Goal: Information Seeking & Learning: Learn about a topic

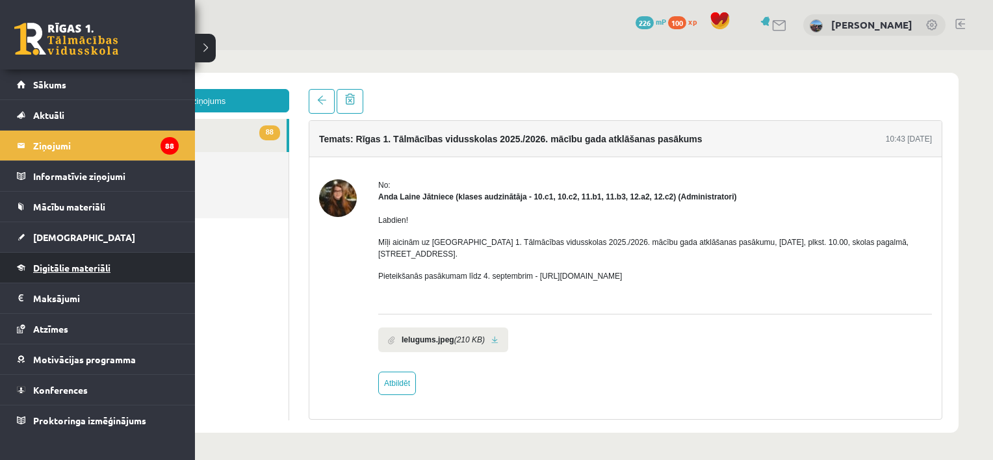
click at [58, 266] on span "Digitālie materiāli" at bounding box center [71, 268] width 77 height 12
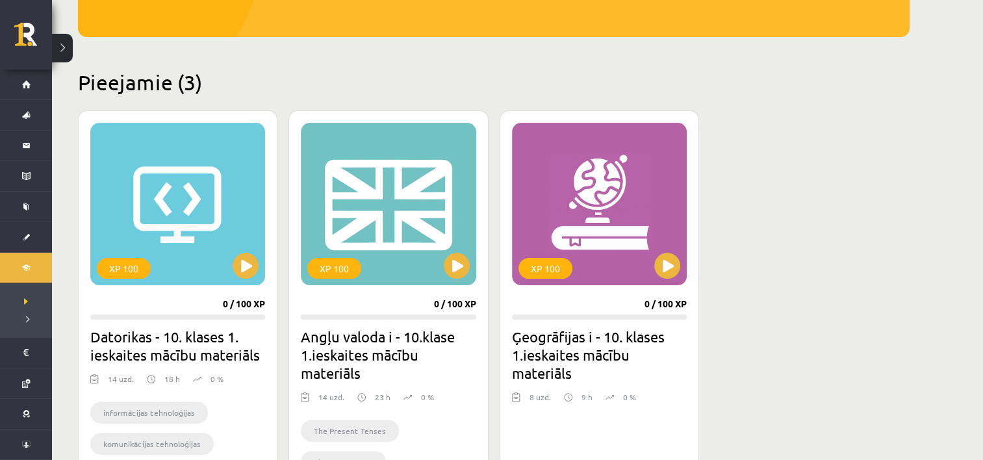
scroll to position [269, 0]
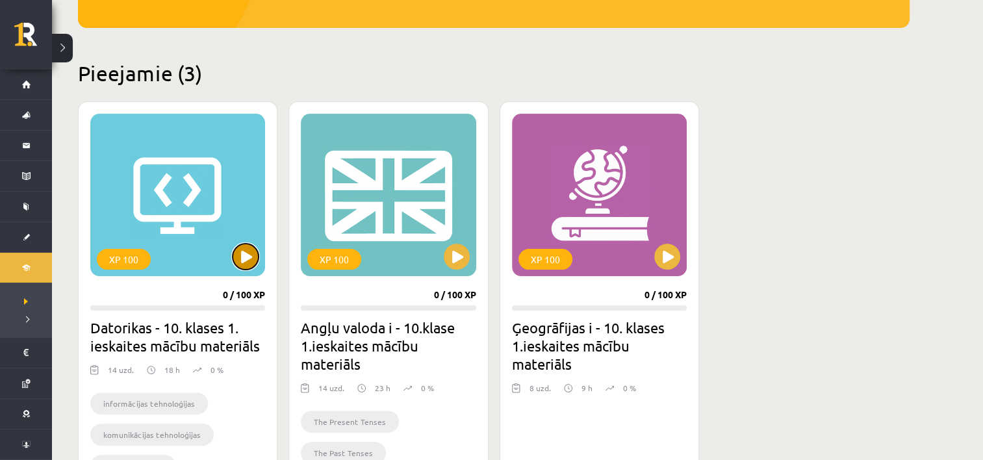
click at [247, 253] on button at bounding box center [246, 257] width 26 height 26
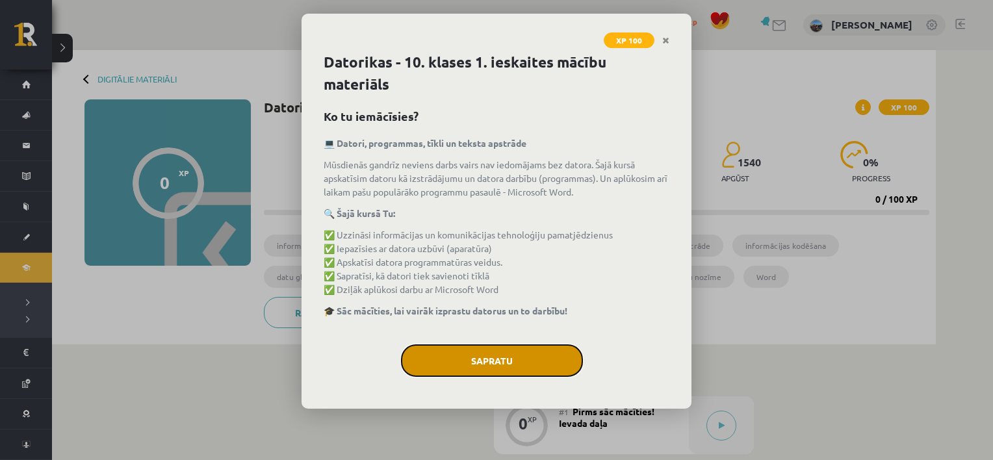
click at [483, 364] on button "Sapratu" at bounding box center [492, 360] width 182 height 32
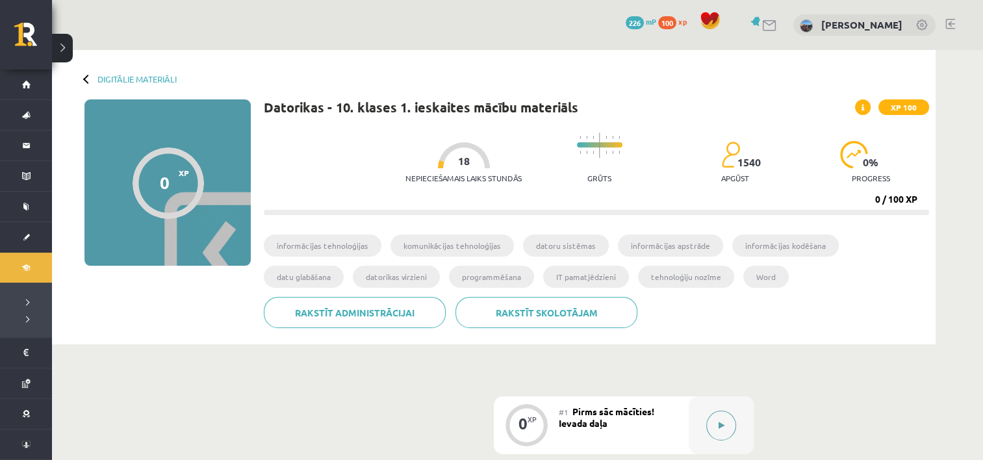
click at [720, 425] on icon at bounding box center [722, 426] width 6 height 8
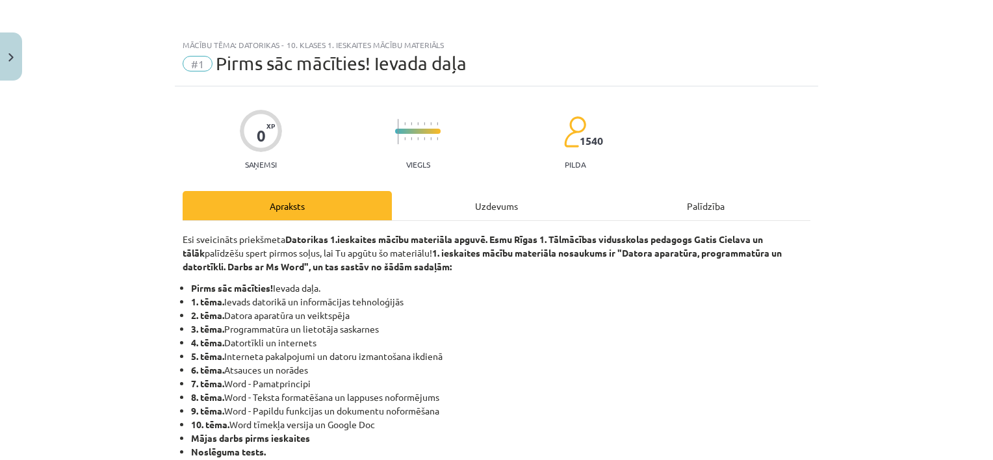
click at [517, 346] on li "4. tēma. Datortīkli un internets" at bounding box center [500, 343] width 619 height 14
click at [487, 200] on div "Uzdevums" at bounding box center [496, 205] width 209 height 29
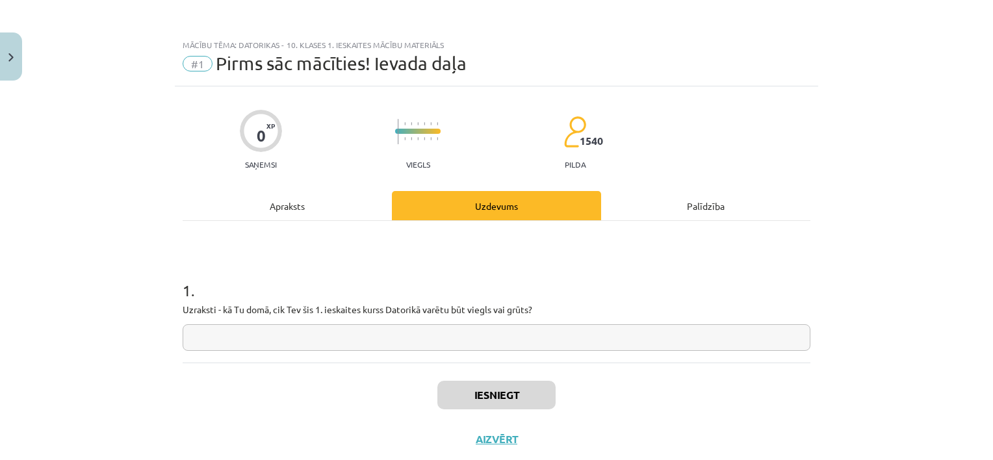
scroll to position [32, 0]
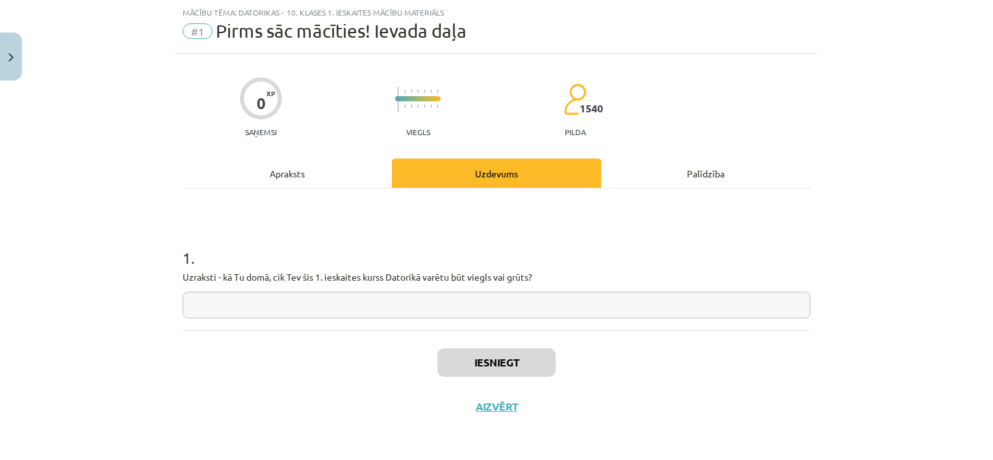
click at [333, 304] on input "text" at bounding box center [497, 305] width 628 height 27
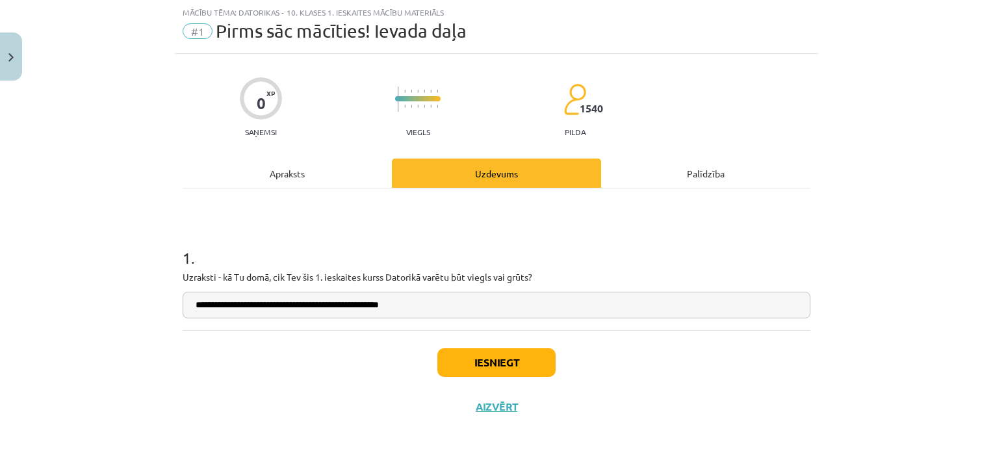
type input "**********"
click at [294, 164] on div "Apraksts" at bounding box center [287, 173] width 209 height 29
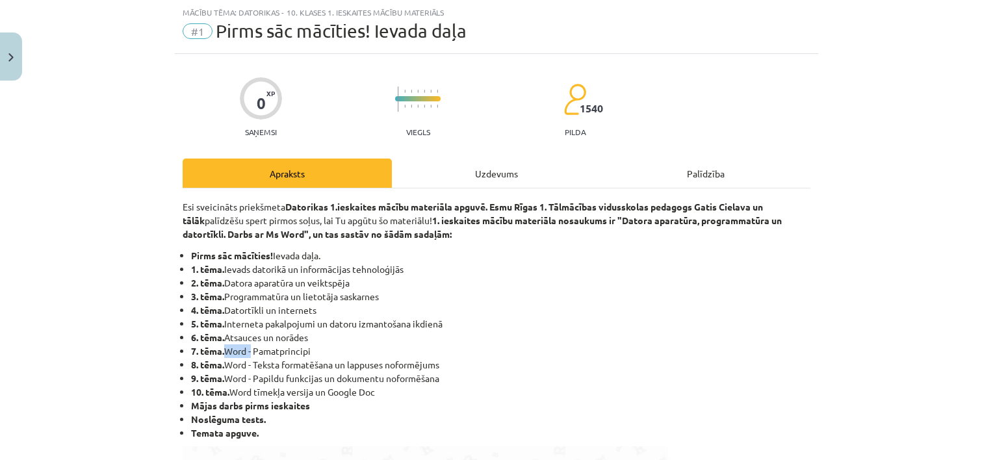
drag, startPoint x: 221, startPoint y: 350, endPoint x: 247, endPoint y: 352, distance: 26.0
click at [247, 352] on li "7. tēma. Word - Pamatprincipi" at bounding box center [500, 351] width 619 height 14
copy li "Word"
click at [487, 164] on div "Uzdevums" at bounding box center [496, 173] width 209 height 29
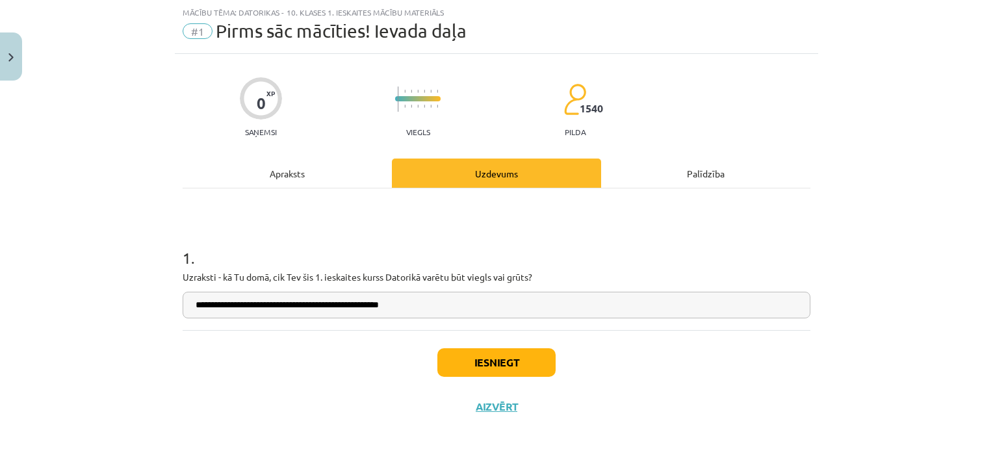
click at [450, 307] on input "**********" at bounding box center [497, 305] width 628 height 27
paste input "******"
type input "**********"
click at [490, 367] on button "Iesniegt" at bounding box center [496, 362] width 118 height 29
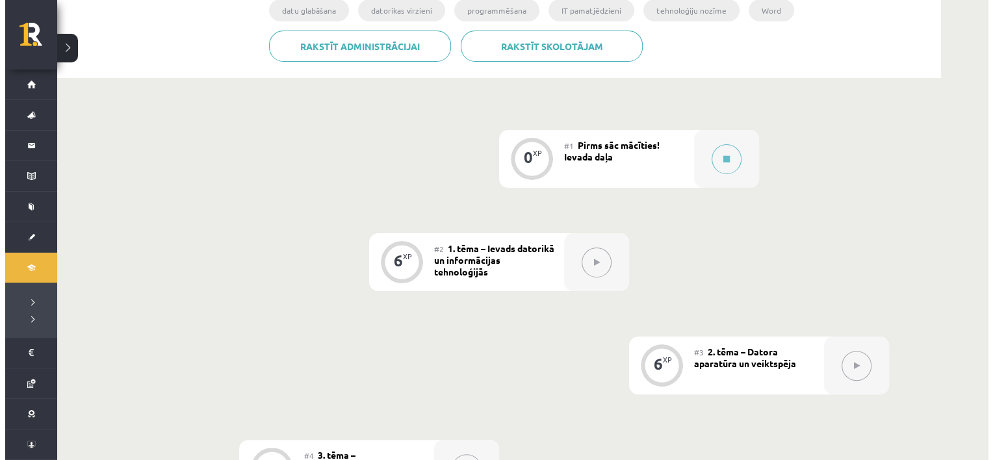
scroll to position [283, 0]
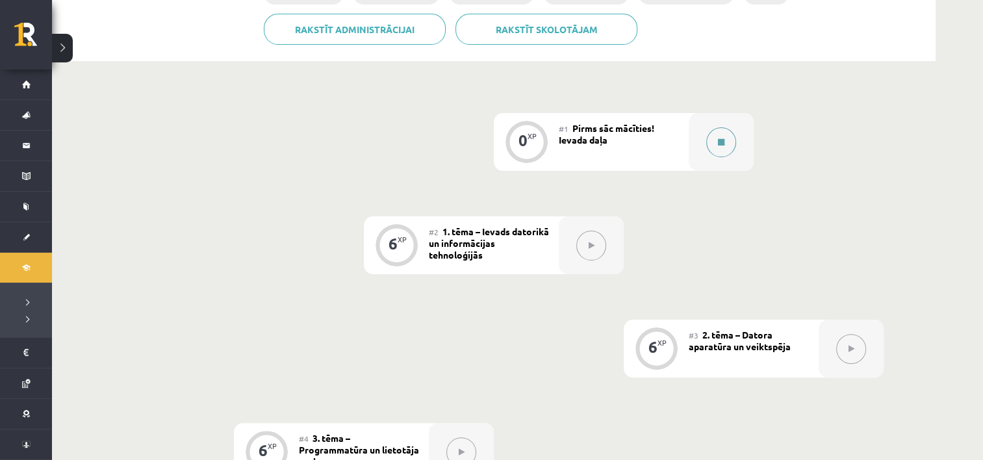
click at [711, 143] on button at bounding box center [721, 142] width 30 height 30
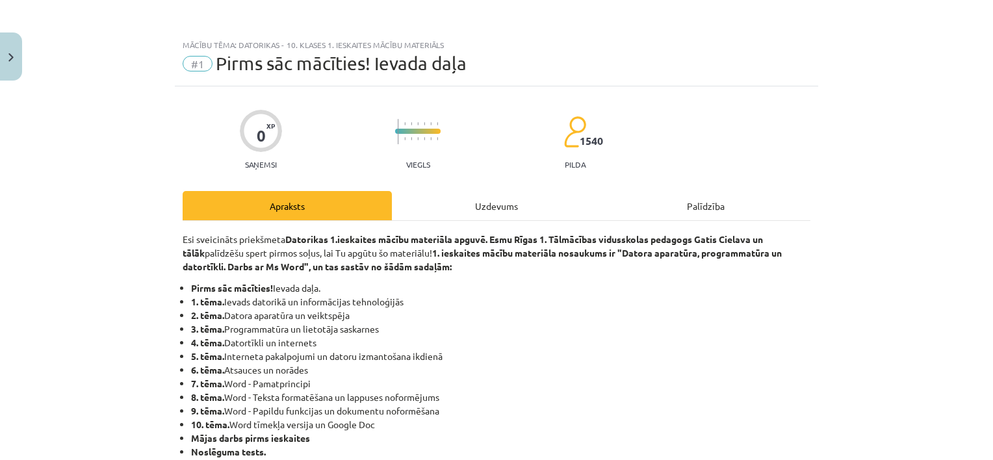
click at [491, 210] on div "Uzdevums" at bounding box center [496, 205] width 209 height 29
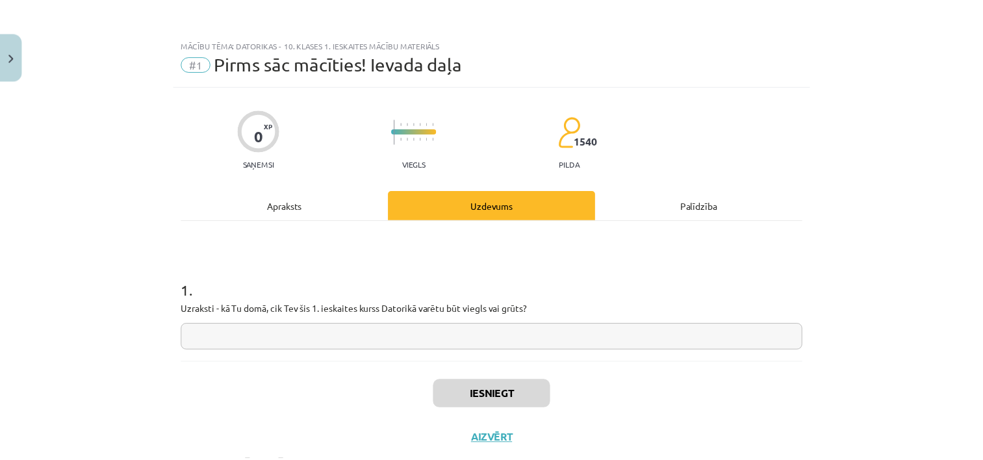
scroll to position [32, 0]
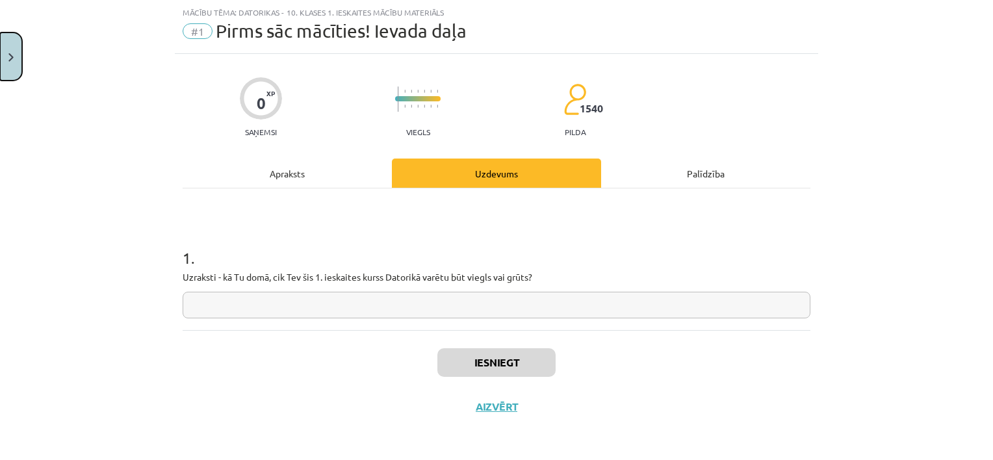
click at [14, 63] on button "Close" at bounding box center [11, 56] width 22 height 48
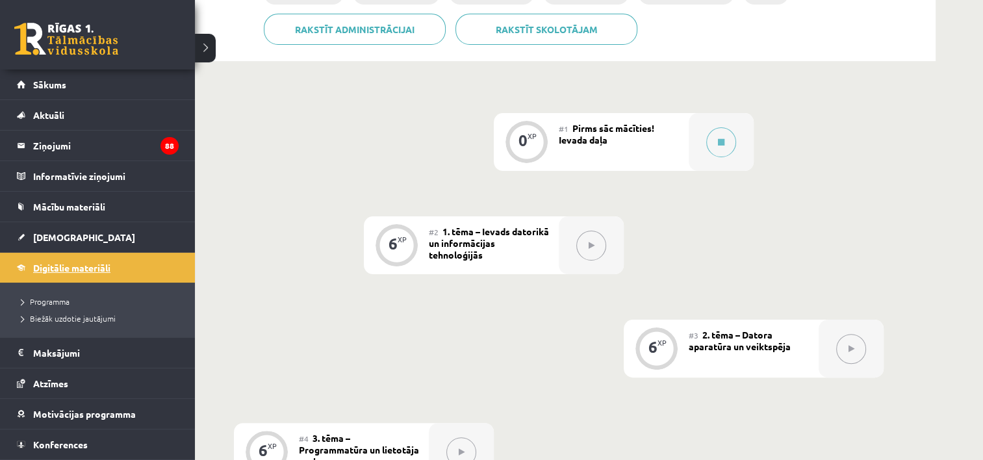
click at [96, 267] on span "Digitālie materiāli" at bounding box center [71, 268] width 77 height 12
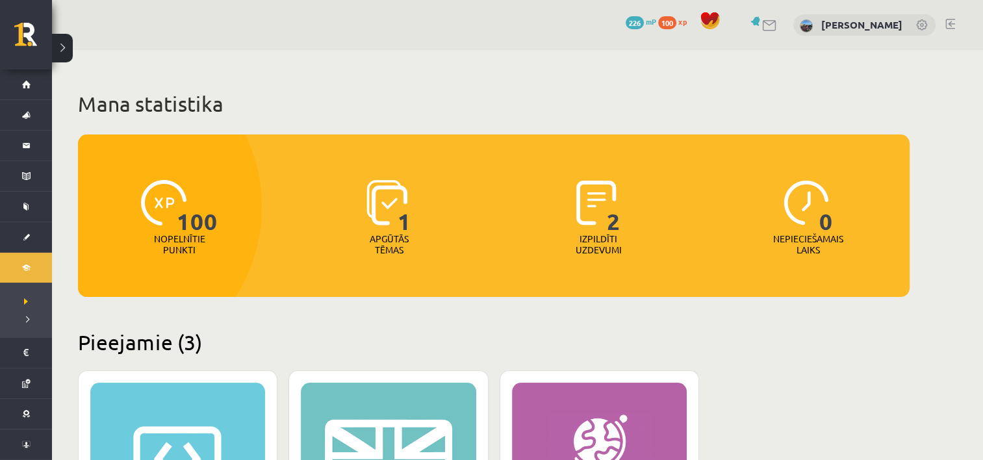
click at [225, 411] on div "XP 100" at bounding box center [177, 464] width 175 height 162
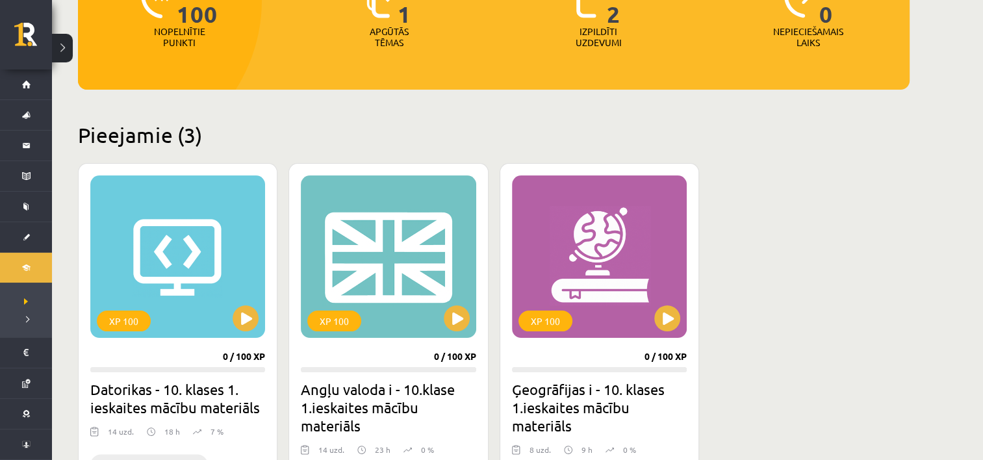
scroll to position [209, 0]
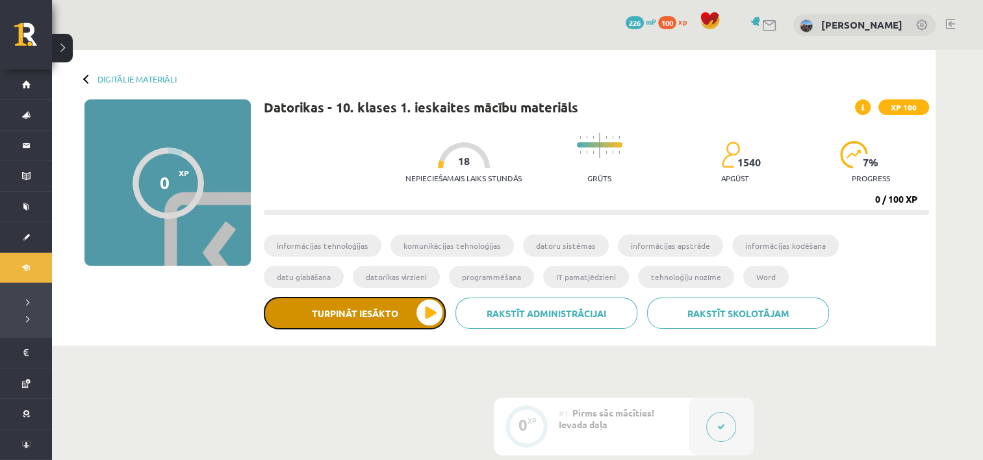
click at [441, 313] on button "Turpināt iesākto" at bounding box center [355, 313] width 182 height 32
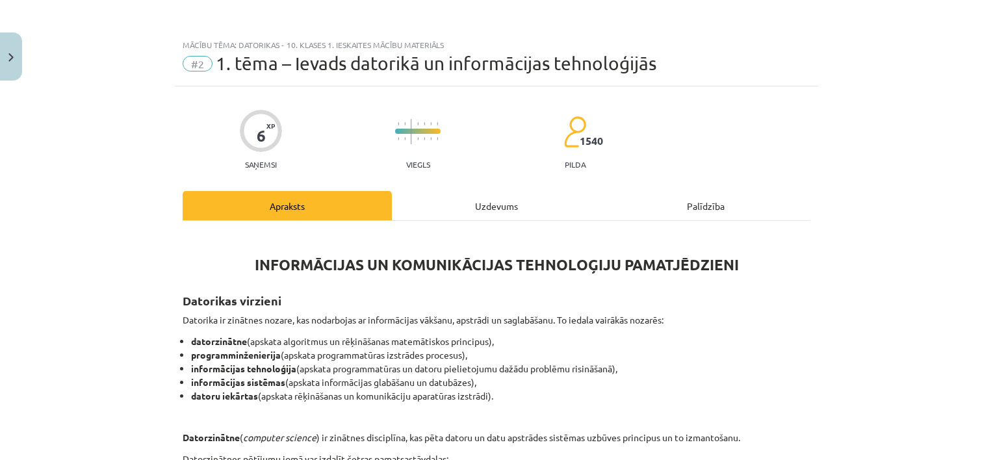
click at [517, 213] on div "Uzdevums" at bounding box center [496, 205] width 209 height 29
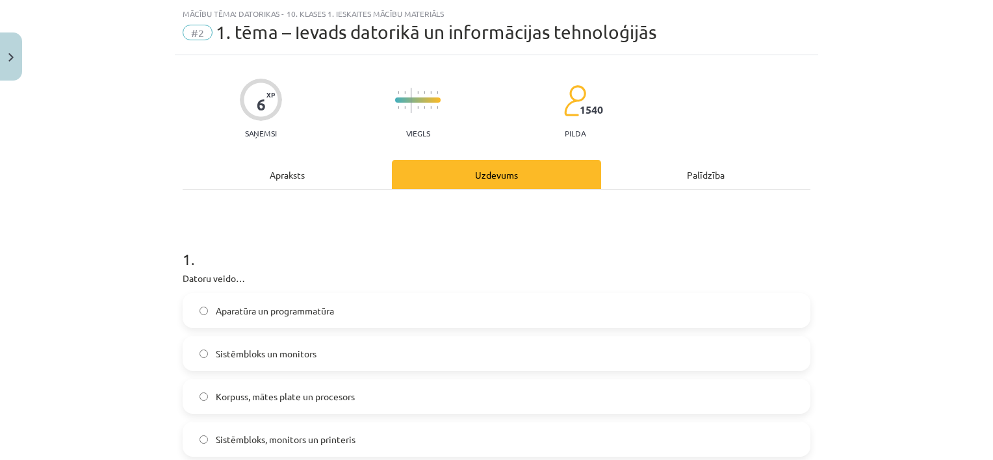
scroll to position [32, 0]
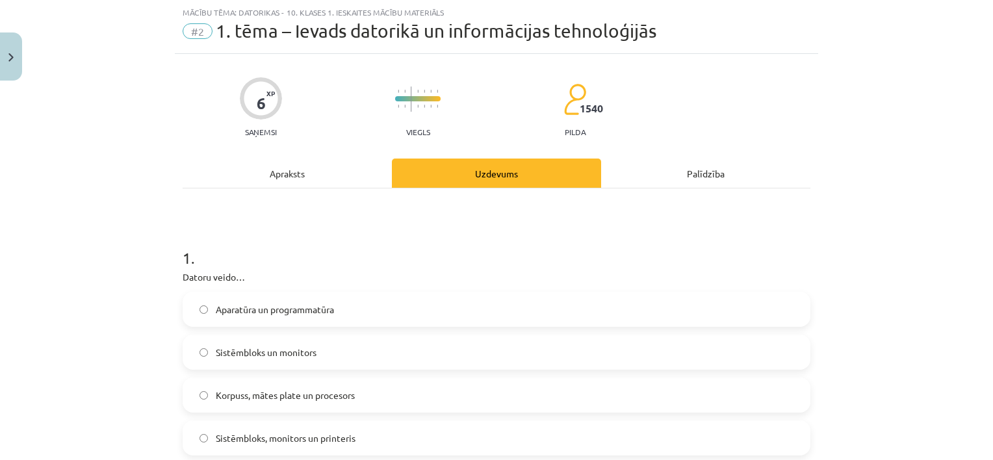
click at [293, 167] on div "Apraksts" at bounding box center [287, 173] width 209 height 29
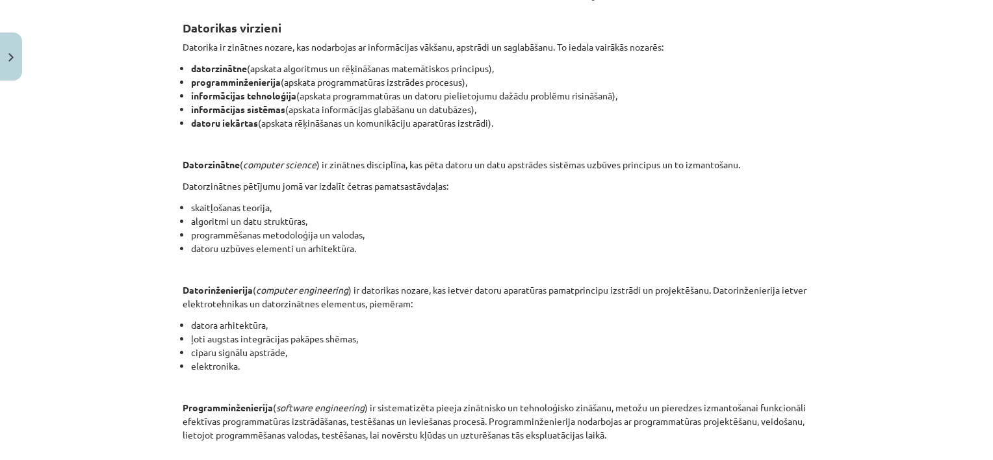
scroll to position [213, 0]
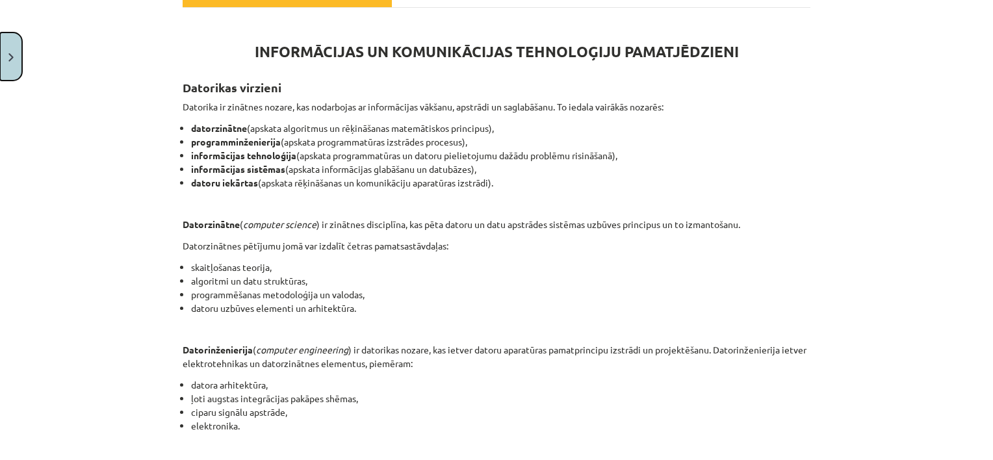
click at [16, 57] on button "Close" at bounding box center [11, 56] width 22 height 48
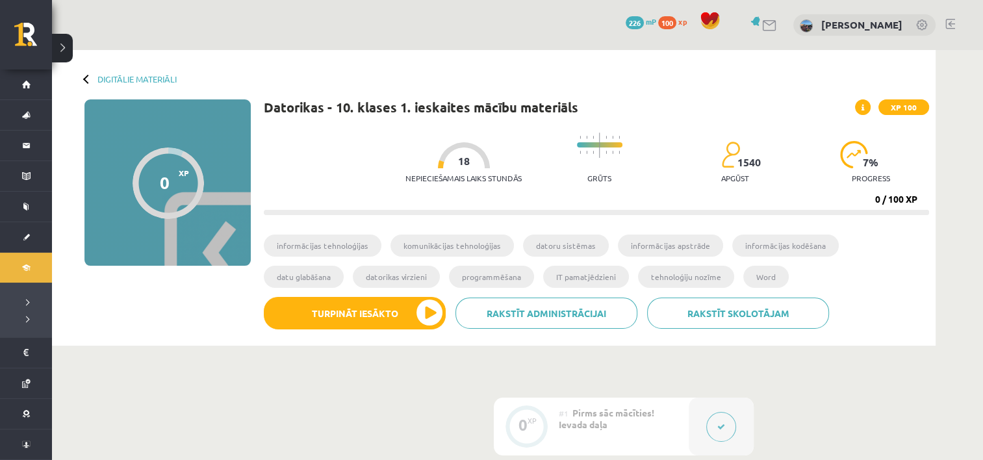
click at [67, 44] on button at bounding box center [62, 48] width 21 height 29
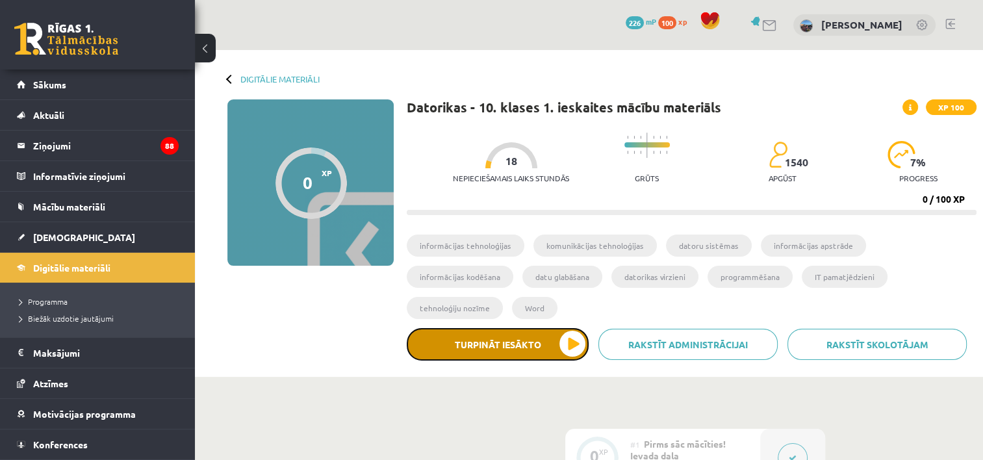
click at [556, 328] on button "Turpināt iesākto" at bounding box center [498, 344] width 182 height 32
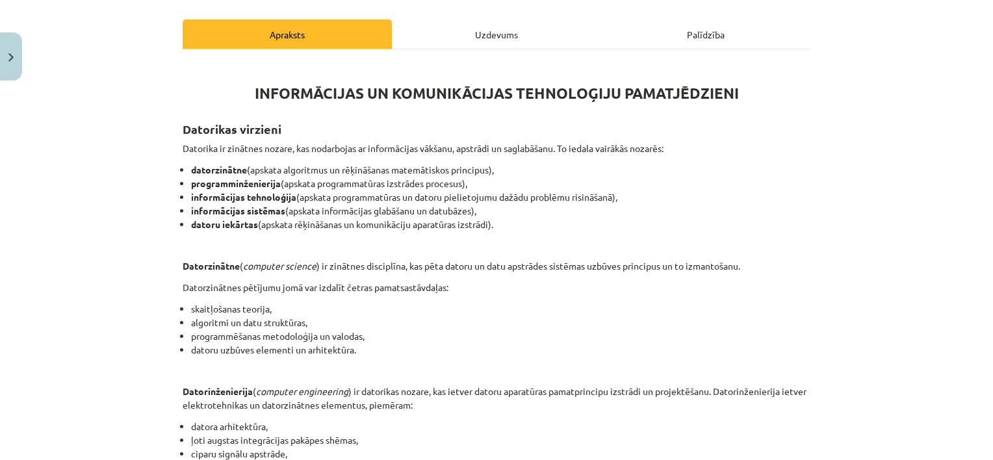
scroll to position [228, 0]
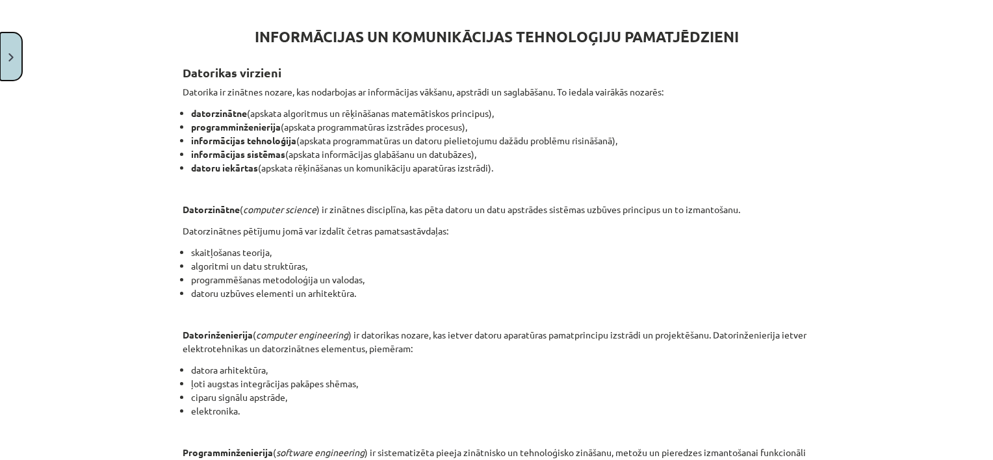
drag, startPoint x: 0, startPoint y: 49, endPoint x: 22, endPoint y: 55, distance: 23.0
click at [22, 55] on div "Mācību tēma: Datorikas - 10. klases 1. ieskaites mācību materiāls #2 1. tēma – …" at bounding box center [496, 230] width 993 height 460
click at [11, 60] on img "Close" at bounding box center [10, 57] width 5 height 8
click at [11, 60] on div "Mācību tēma: Datorikas - 10. klases 1. ieskaites mācību materiāls #2 1. tēma – …" at bounding box center [496, 230] width 993 height 460
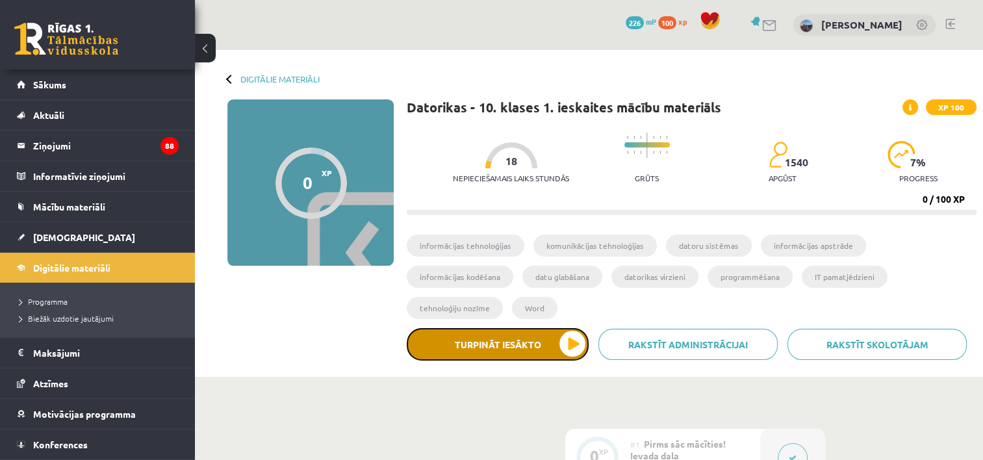
click at [574, 328] on button "Turpināt iesākto" at bounding box center [498, 344] width 182 height 32
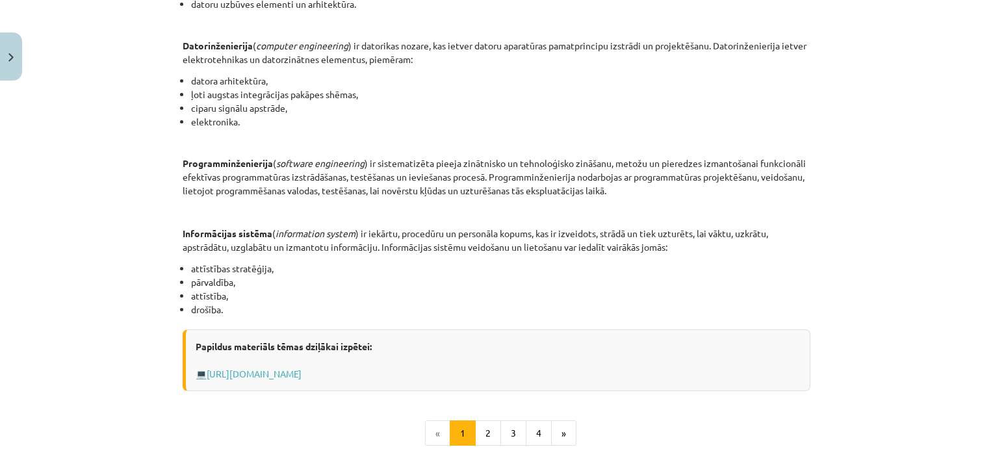
scroll to position [519, 0]
click at [482, 426] on button "2" at bounding box center [488, 432] width 26 height 26
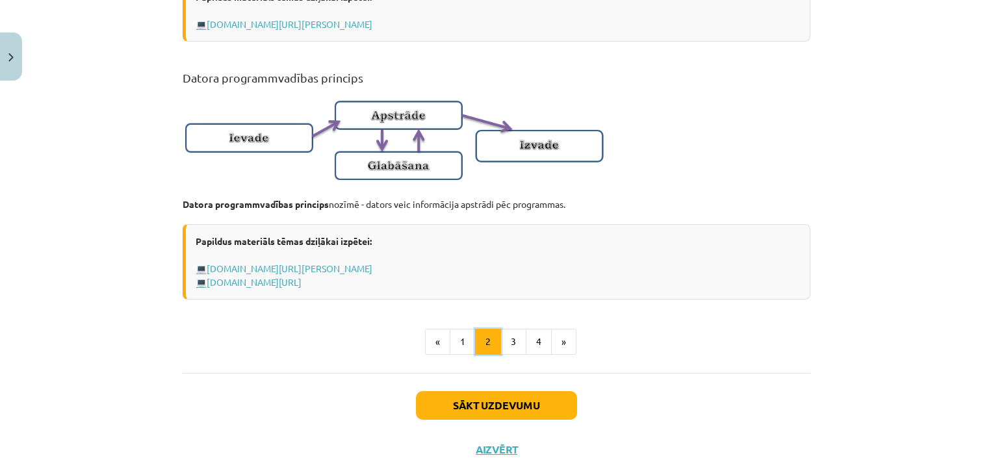
scroll to position [881, 0]
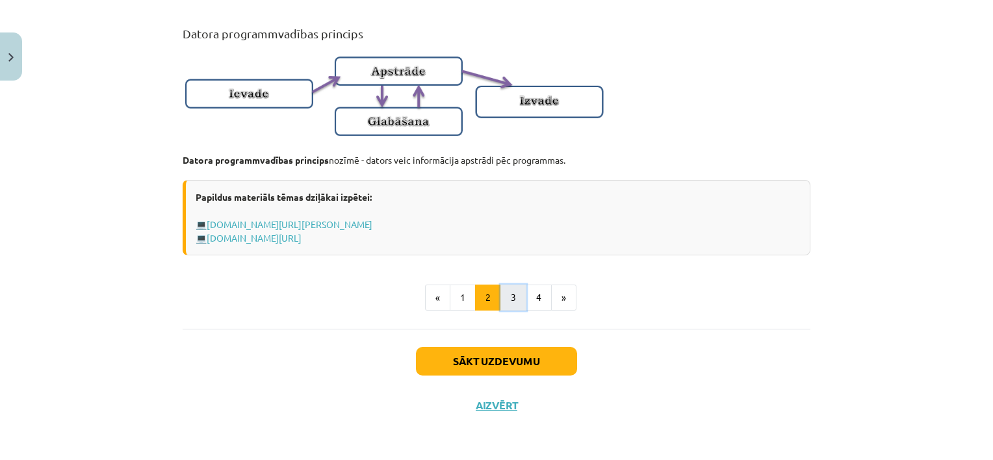
click at [506, 297] on button "3" at bounding box center [513, 298] width 26 height 26
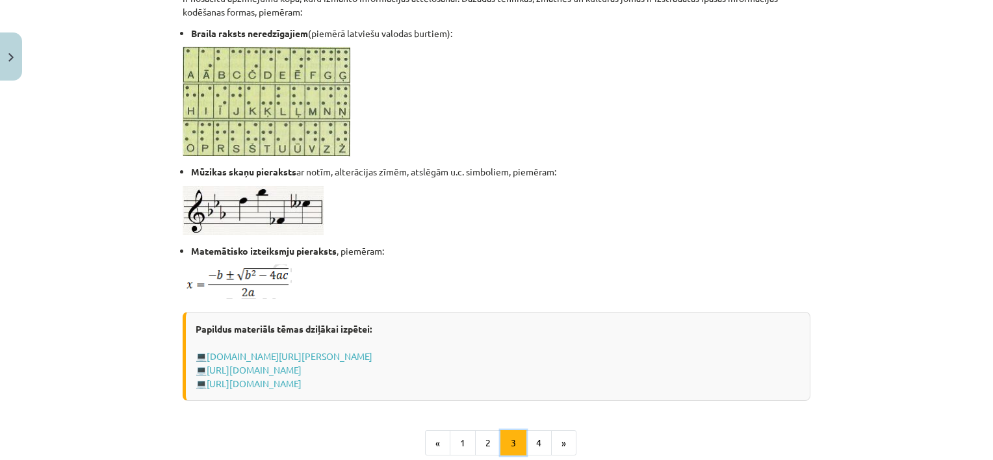
scroll to position [859, 0]
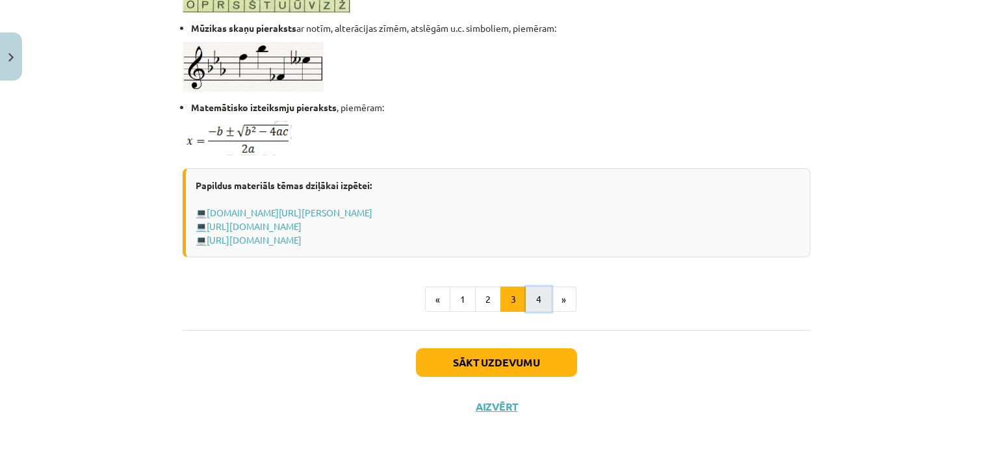
click at [530, 295] on button "4" at bounding box center [539, 300] width 26 height 26
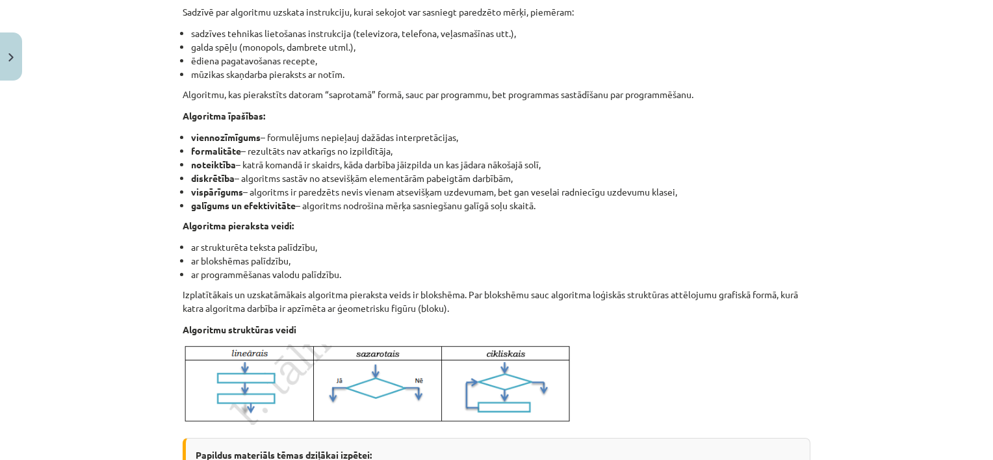
scroll to position [528, 0]
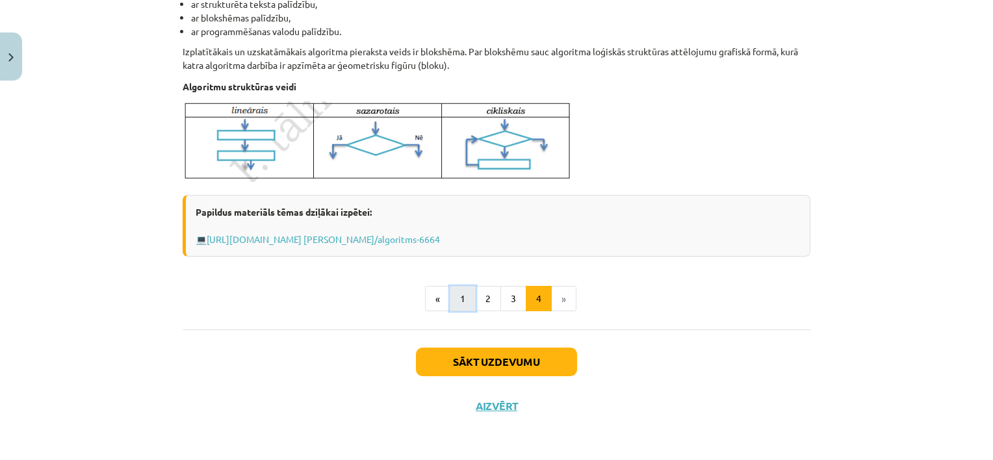
click at [459, 294] on button "1" at bounding box center [463, 299] width 26 height 26
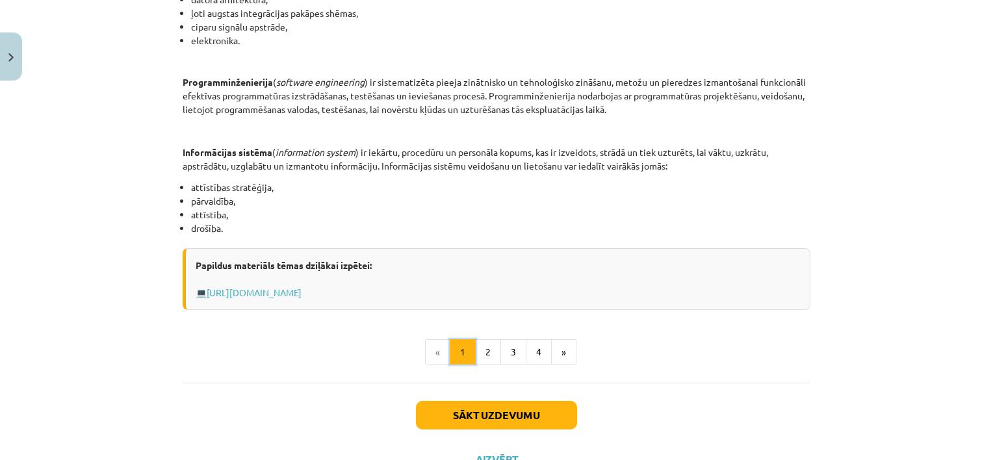
scroll to position [650, 0]
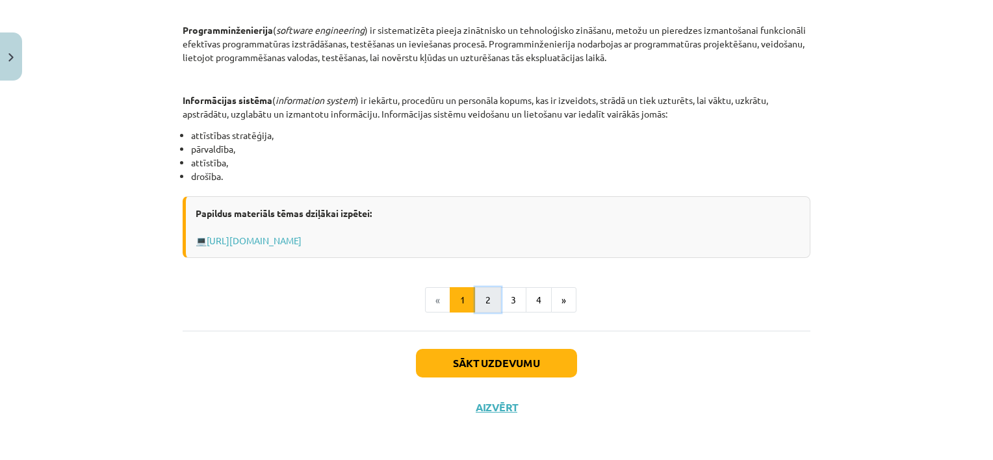
click at [489, 294] on button "2" at bounding box center [488, 300] width 26 height 26
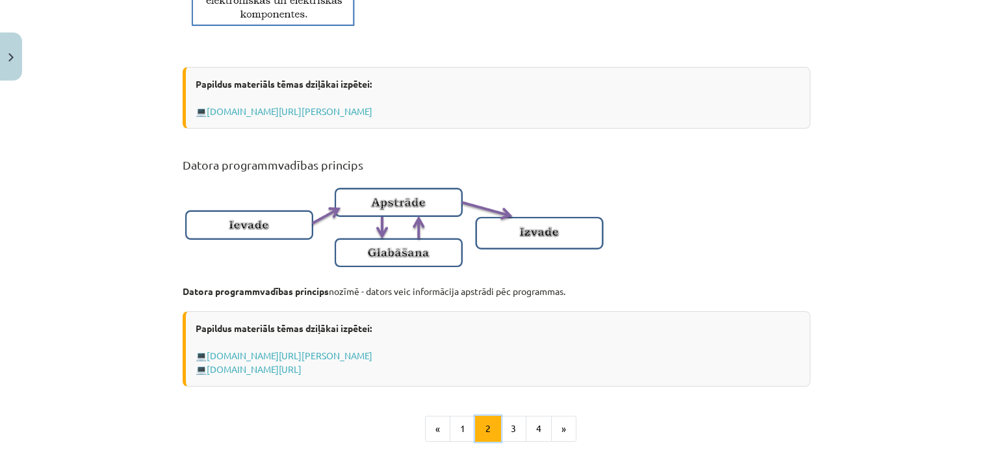
scroll to position [881, 0]
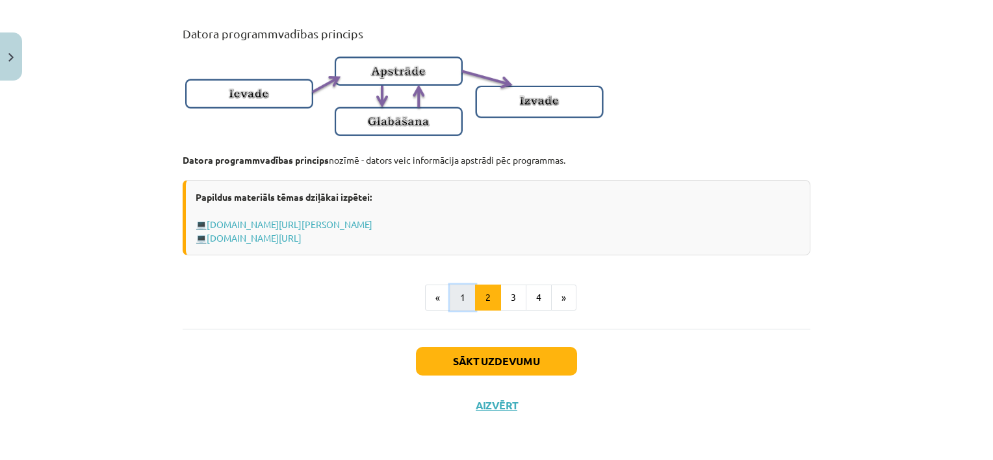
click at [460, 296] on button "1" at bounding box center [463, 298] width 26 height 26
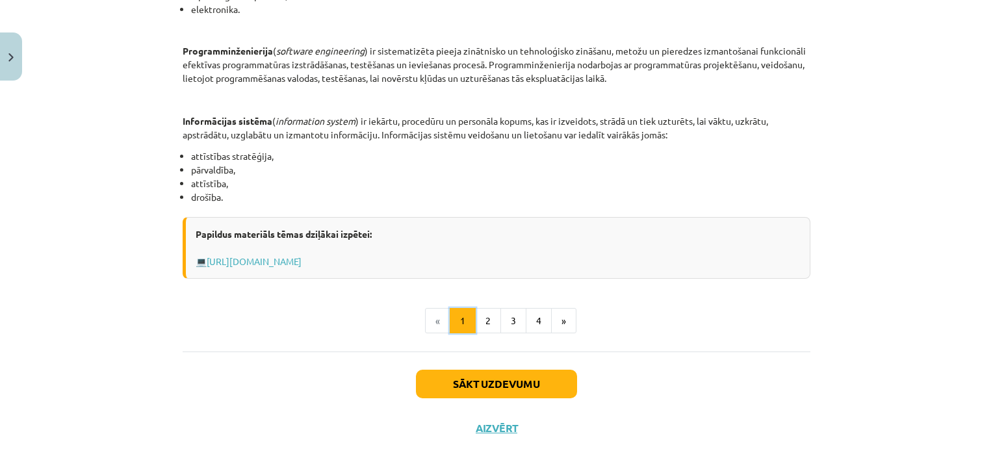
scroll to position [650, 0]
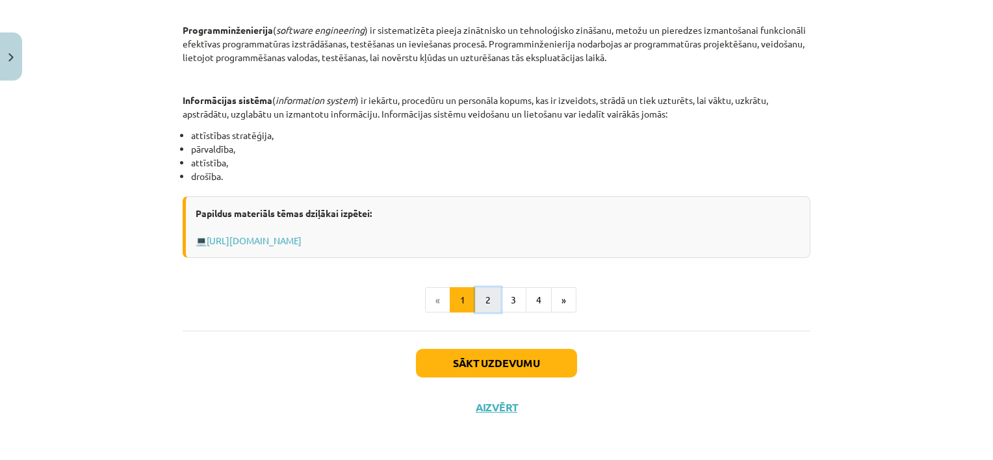
click at [480, 303] on button "2" at bounding box center [488, 300] width 26 height 26
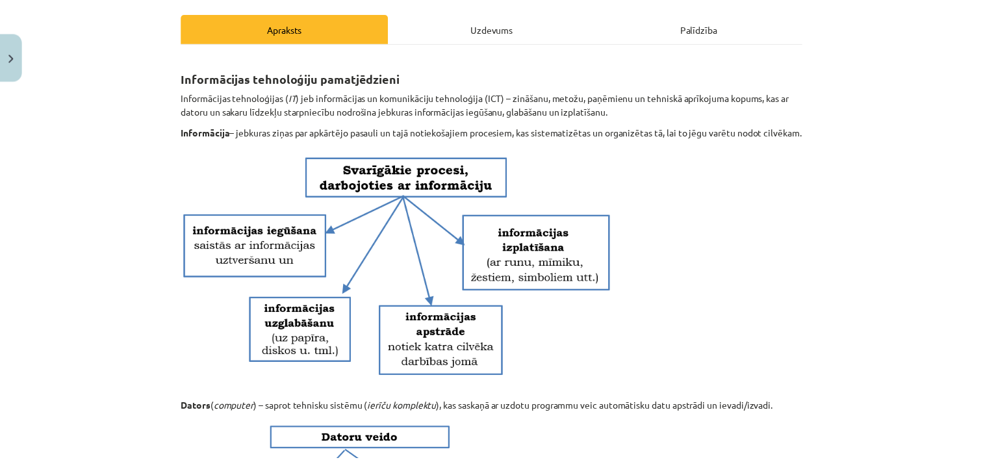
scroll to position [180, 0]
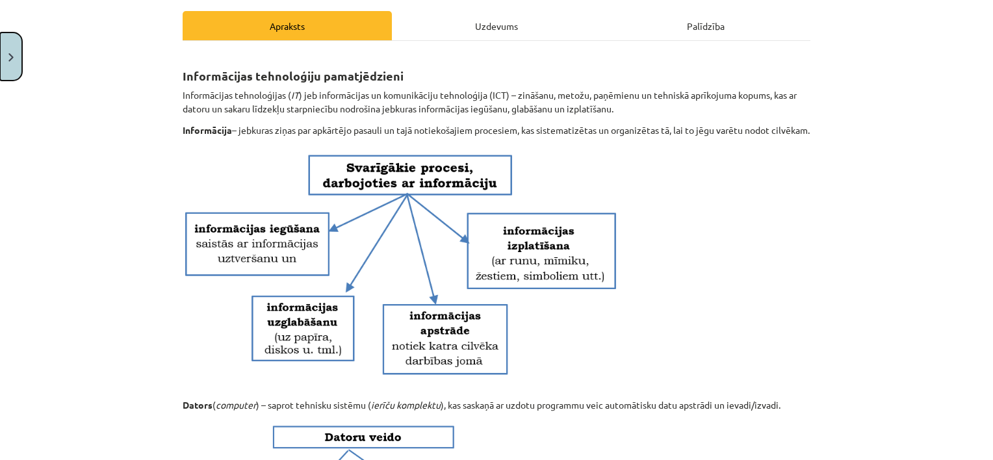
click at [3, 68] on button "Close" at bounding box center [11, 56] width 22 height 48
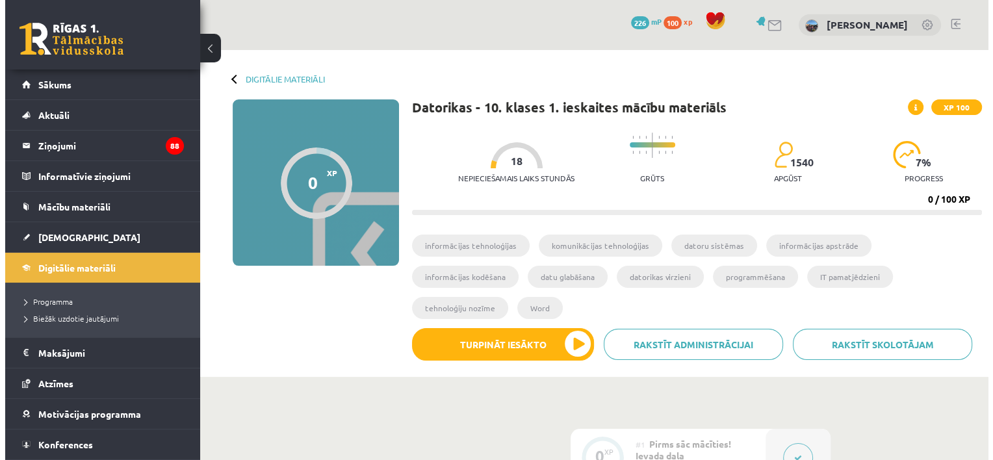
scroll to position [29, 0]
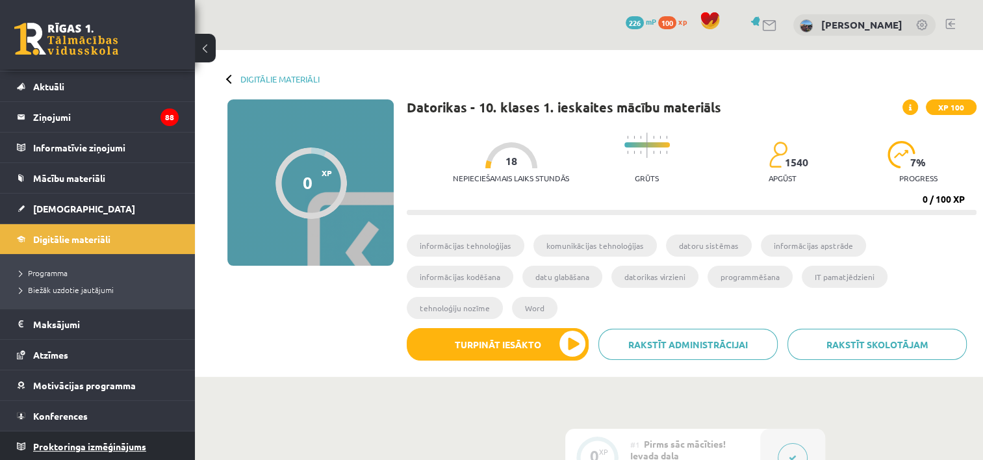
click at [117, 450] on span "Proktoringa izmēģinājums" at bounding box center [89, 447] width 113 height 12
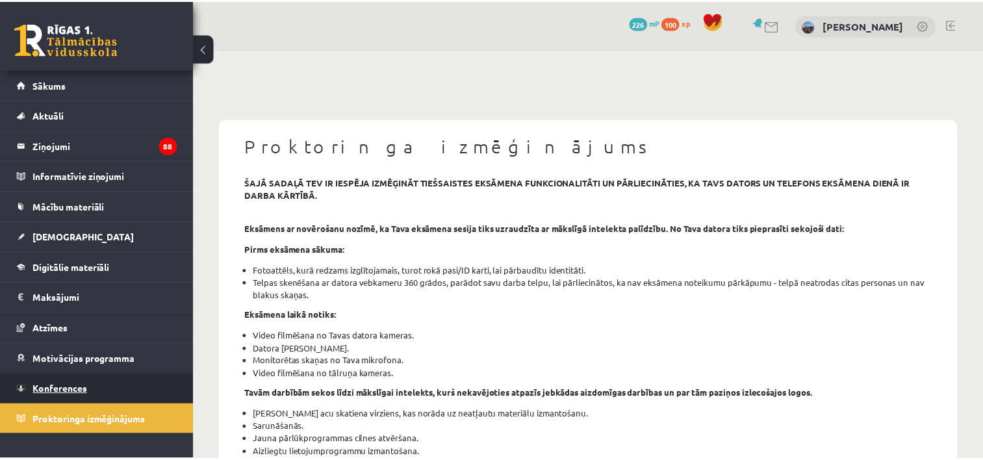
scroll to position [5, 0]
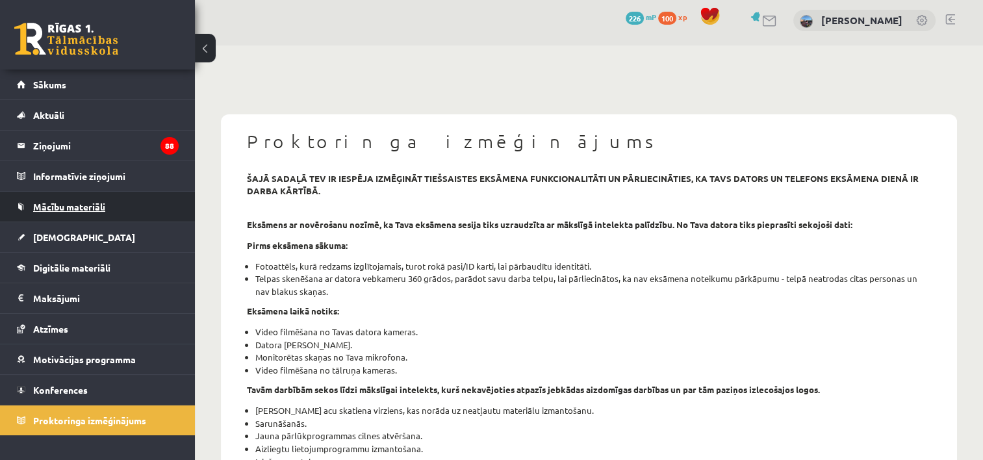
click at [109, 209] on link "Mācību materiāli" at bounding box center [98, 207] width 162 height 30
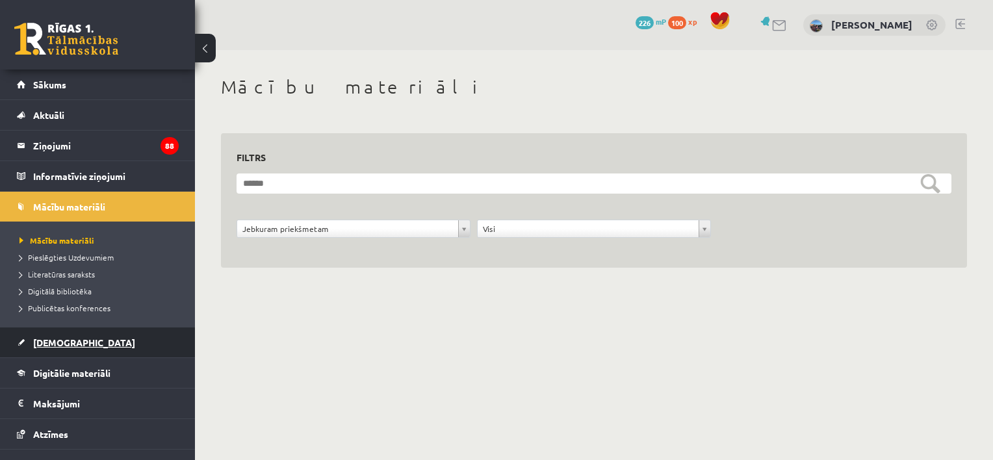
click at [71, 341] on span "[DEMOGRAPHIC_DATA]" at bounding box center [84, 343] width 102 height 12
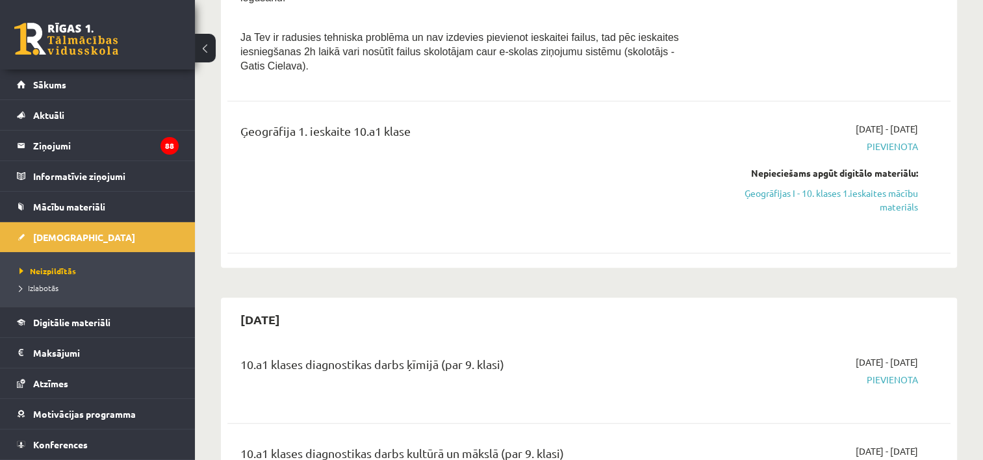
scroll to position [522, 0]
click at [84, 439] on span "Konferences" at bounding box center [60, 445] width 55 height 12
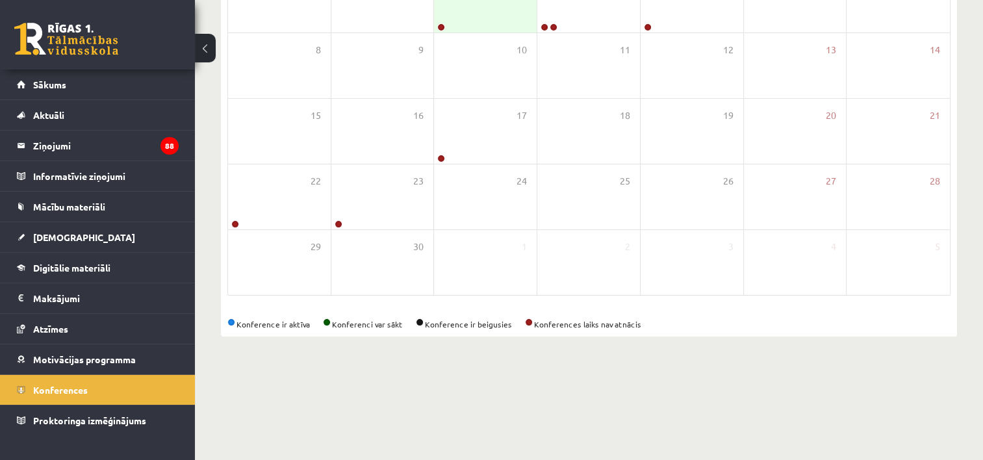
scroll to position [160, 0]
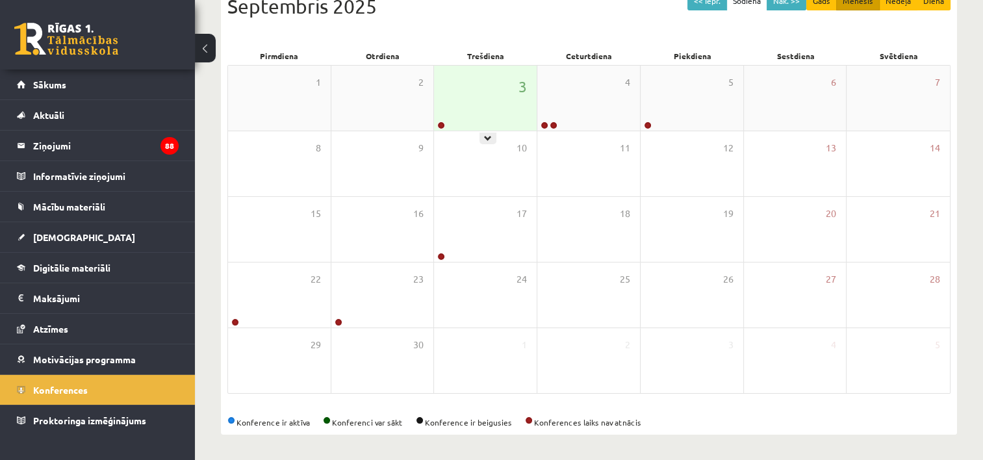
click at [495, 107] on div "3" at bounding box center [485, 98] width 103 height 65
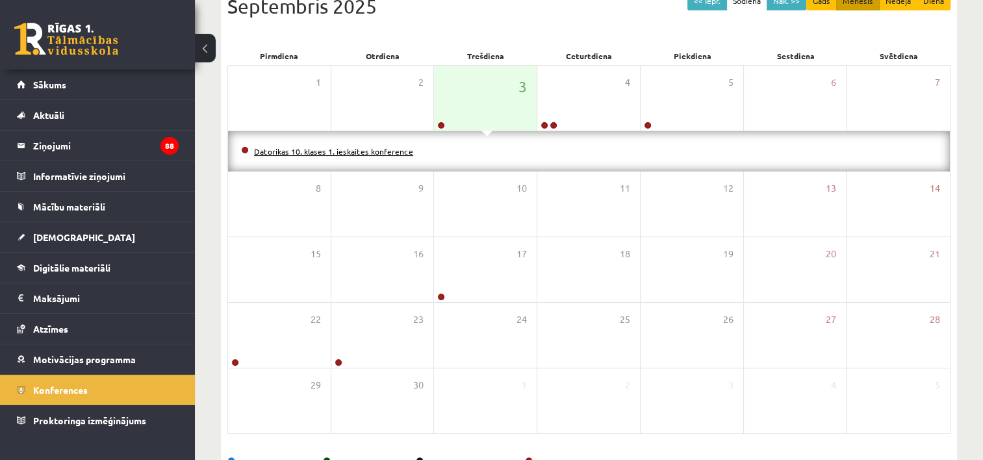
click at [371, 154] on link "Datorikas 10. klases 1. ieskaites konference" at bounding box center [333, 151] width 159 height 10
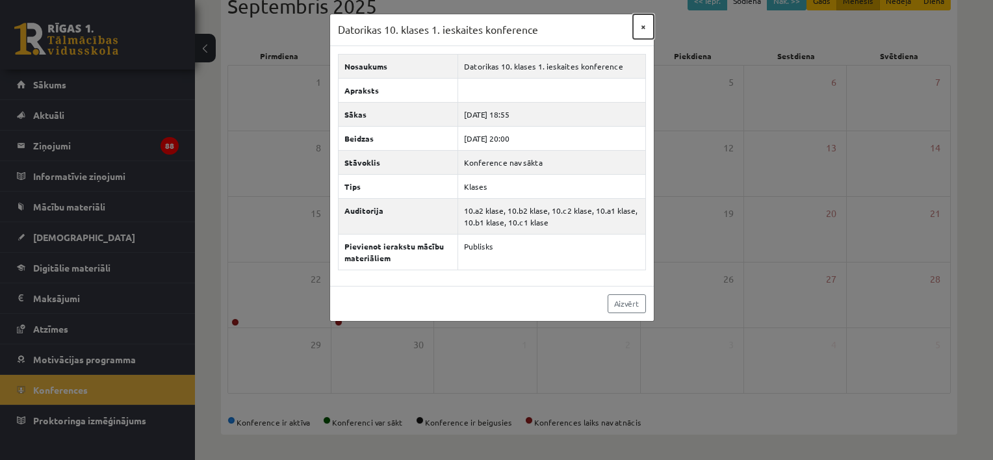
click at [640, 20] on button "×" at bounding box center [643, 26] width 21 height 25
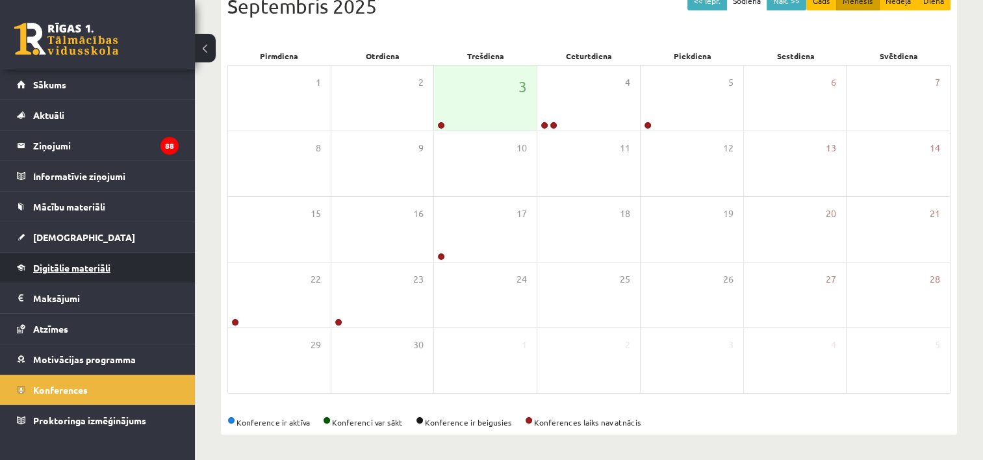
click at [68, 275] on link "Digitālie materiāli" at bounding box center [98, 268] width 162 height 30
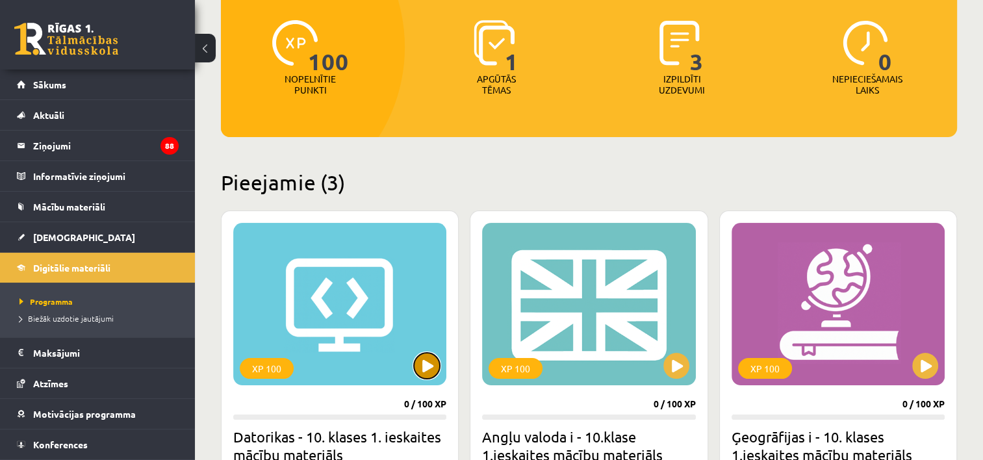
click at [430, 359] on button at bounding box center [427, 366] width 26 height 26
click at [335, 294] on div "XP 100" at bounding box center [339, 304] width 213 height 162
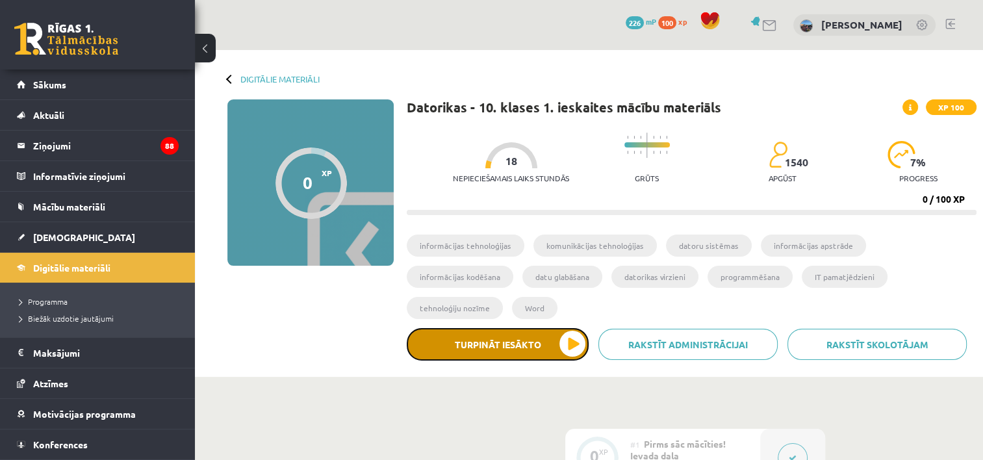
click at [571, 328] on button "Turpināt iesākto" at bounding box center [498, 344] width 182 height 32
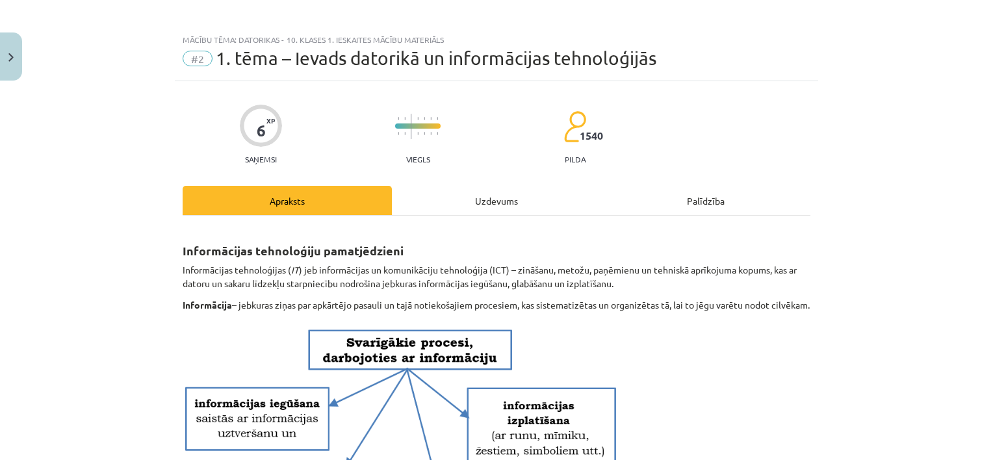
scroll to position [3, 0]
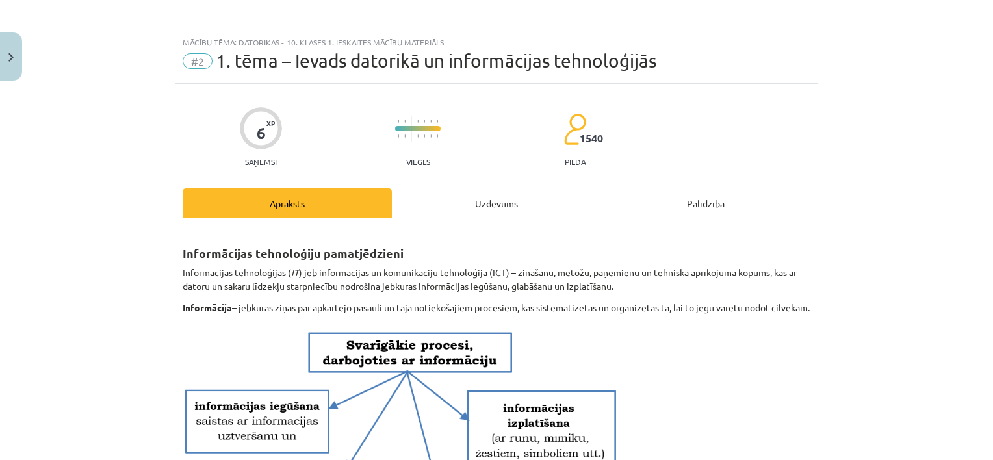
click at [477, 201] on div "Uzdevums" at bounding box center [496, 202] width 209 height 29
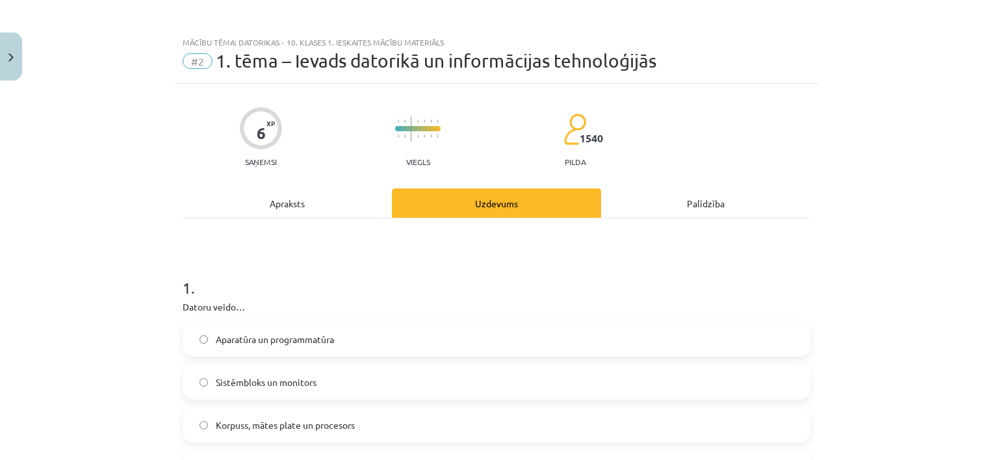
scroll to position [32, 0]
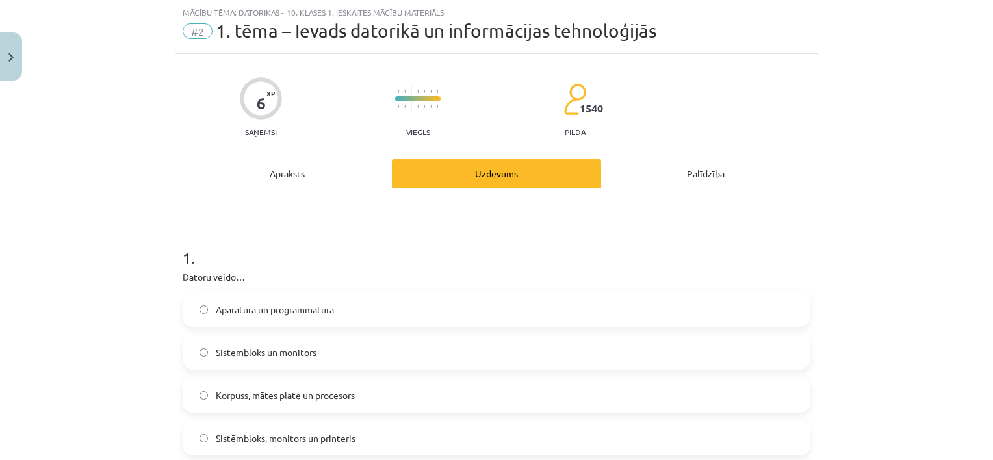
click at [292, 175] on div "Apraksts" at bounding box center [287, 173] width 209 height 29
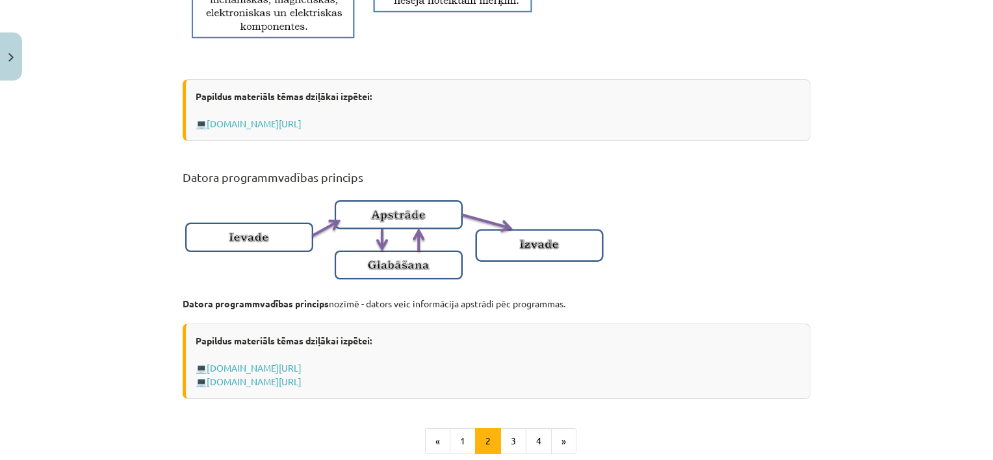
scroll to position [730, 0]
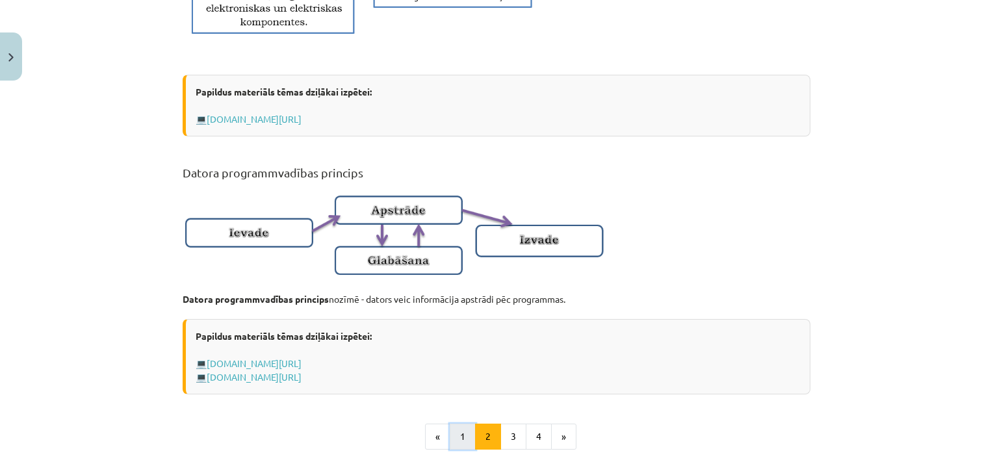
click at [459, 450] on button "1" at bounding box center [463, 437] width 26 height 26
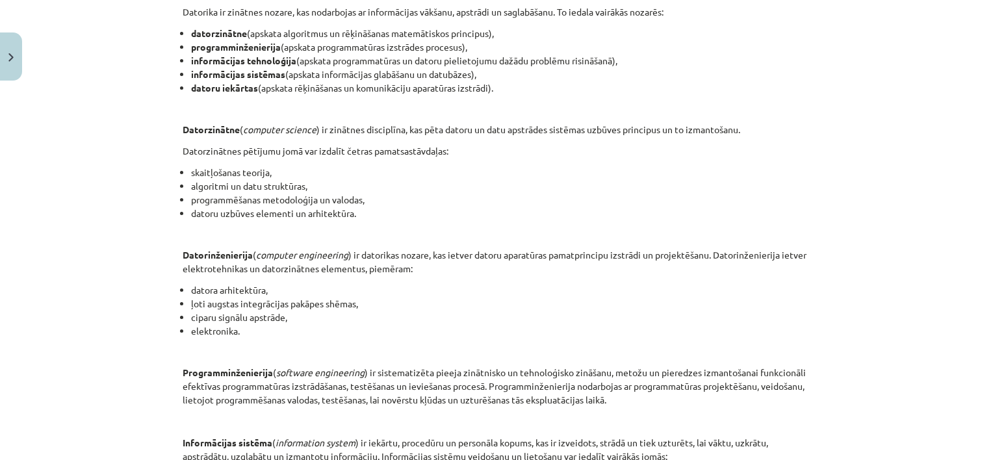
scroll to position [232, 0]
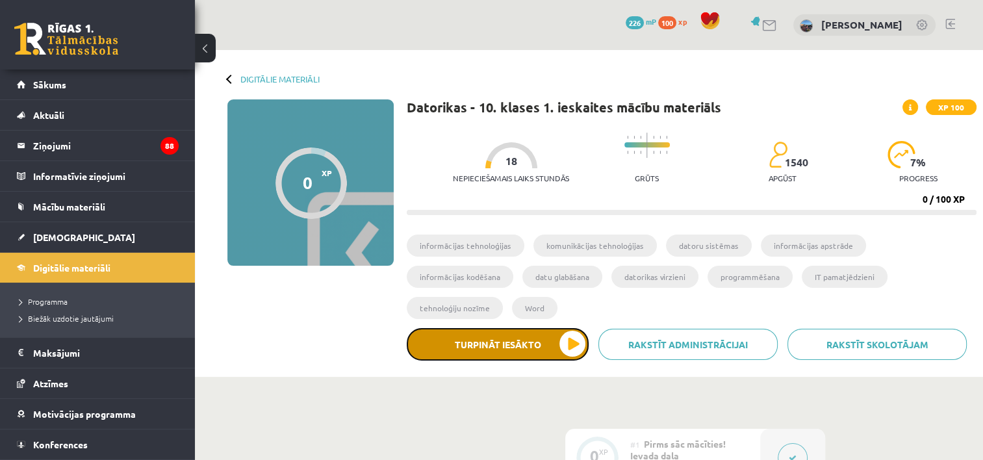
click at [573, 328] on button "Turpināt iesākto" at bounding box center [498, 344] width 182 height 32
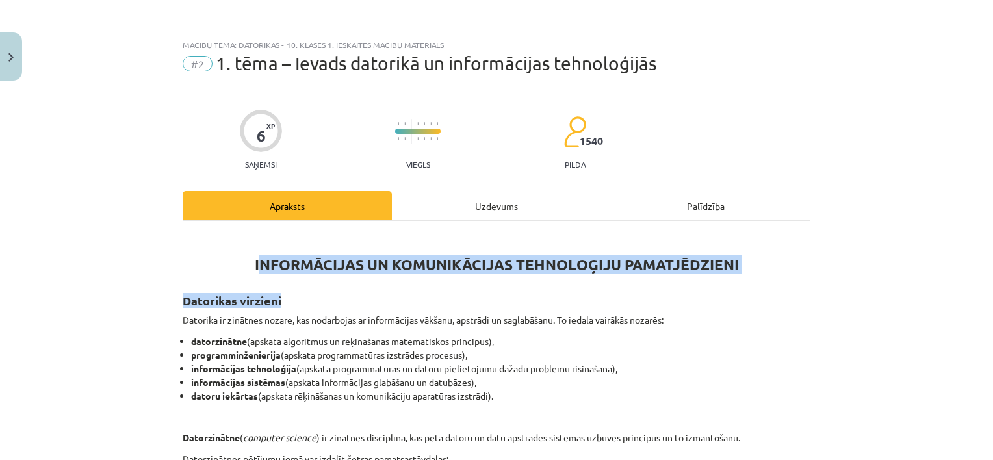
drag, startPoint x: 251, startPoint y: 263, endPoint x: 675, endPoint y: 302, distance: 424.8
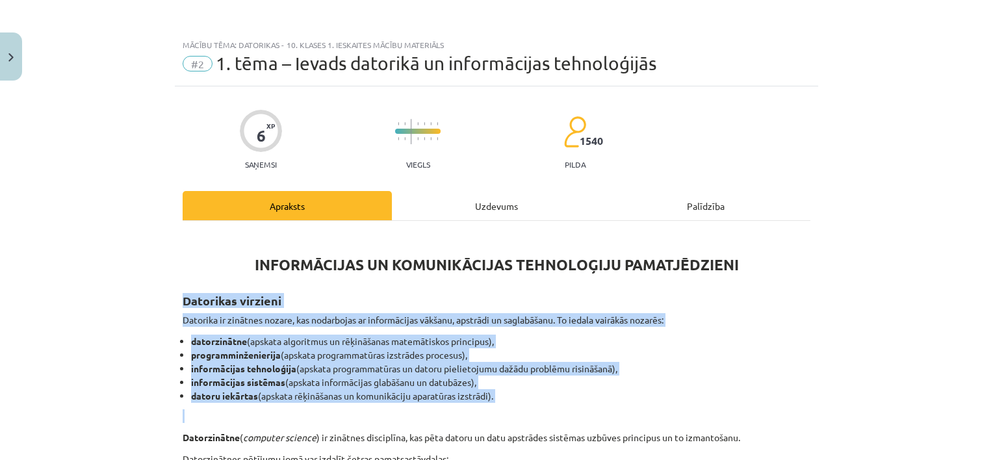
drag, startPoint x: 179, startPoint y: 273, endPoint x: 496, endPoint y: 417, distance: 347.8
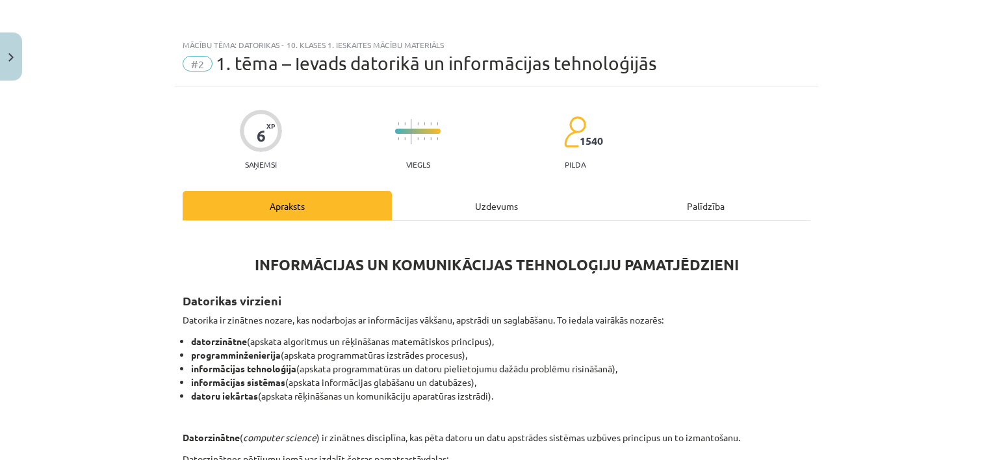
click at [228, 271] on h1 "INFORMĀCIJAS UN KOMUNIKĀCIJAS TEHNOLOĢIJU PAMATJĒDZIENI" at bounding box center [497, 253] width 628 height 41
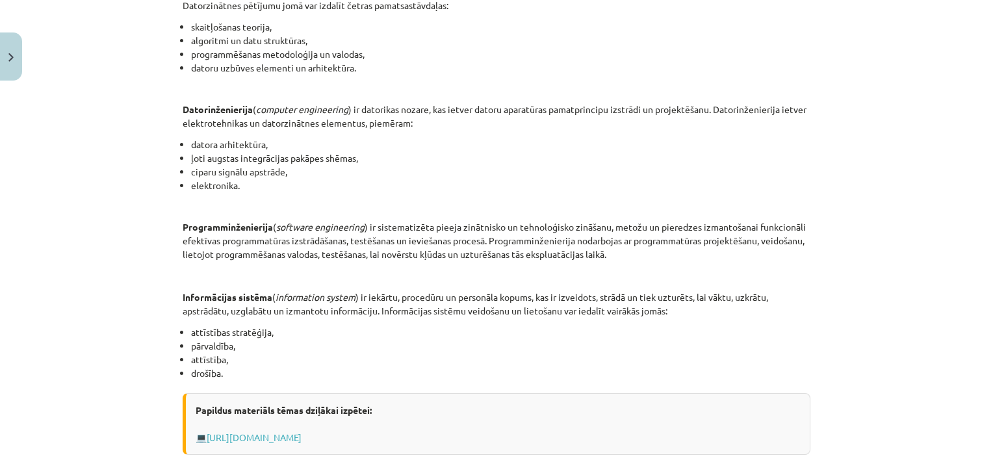
scroll to position [650, 0]
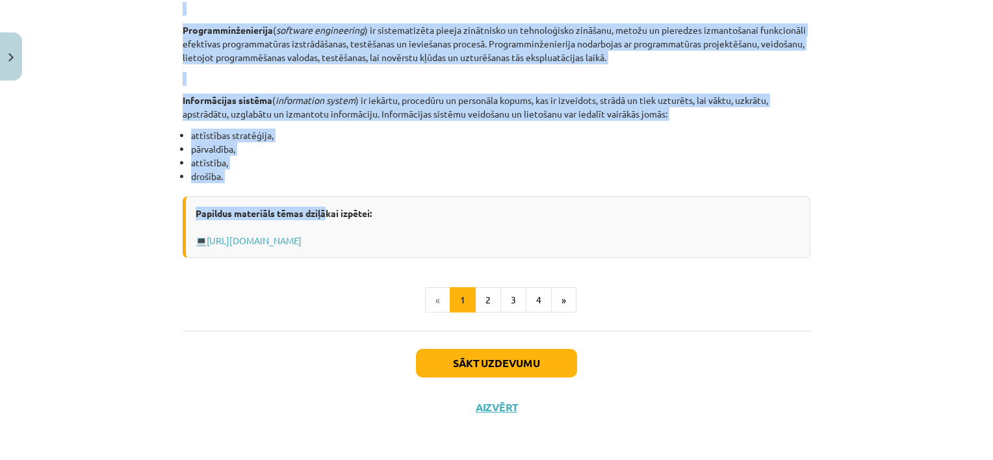
drag, startPoint x: 244, startPoint y: 265, endPoint x: 324, endPoint y: 182, distance: 115.4
copy div "LOREMIPSUMDO SI AMETCONSECTET ADIPISCINGE SEDDOEIUSMODT Incididun utlabore Etdo…"
drag, startPoint x: 479, startPoint y: 294, endPoint x: 485, endPoint y: 293, distance: 6.5
click at [485, 293] on button "2" at bounding box center [488, 300] width 26 height 26
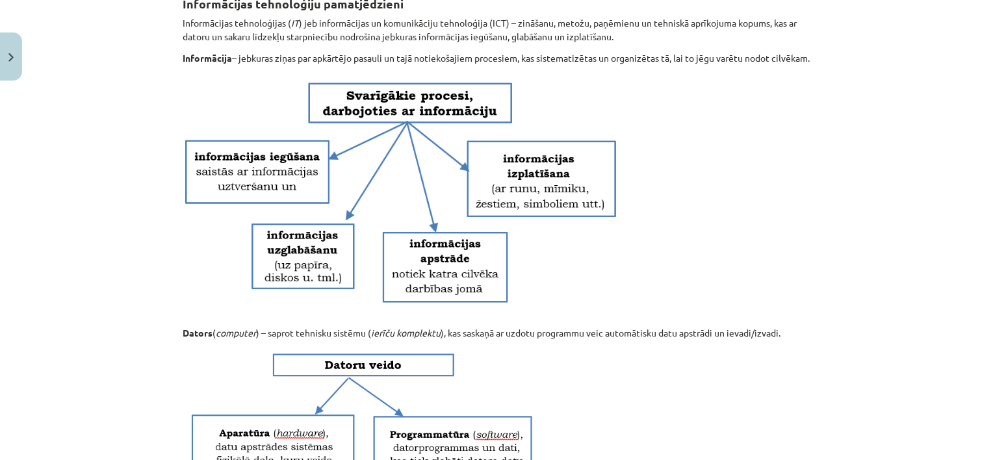
scroll to position [232, 0]
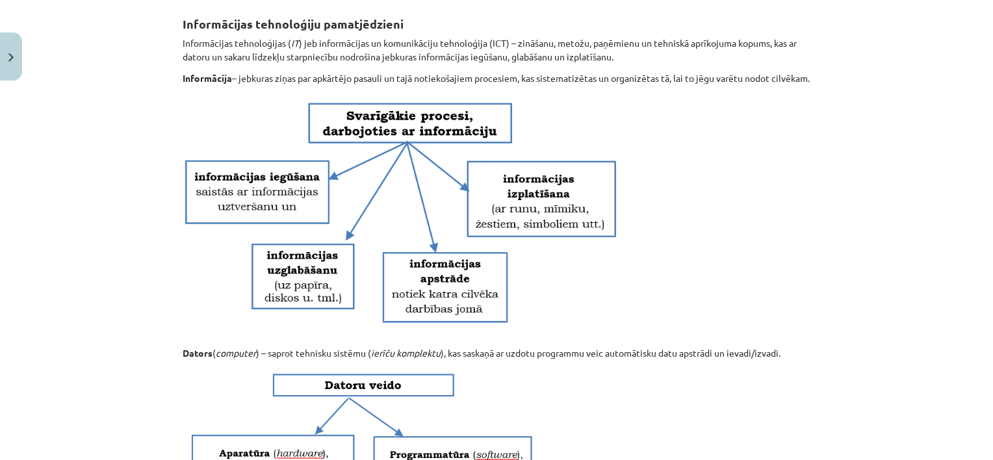
drag, startPoint x: 161, startPoint y: 16, endPoint x: 268, endPoint y: 88, distance: 129.1
click at [268, 88] on div "Mācību tēma: Datorikas - 10. klases 1. ieskaites mācību materiāls #2 1. tēma – …" at bounding box center [496, 230] width 993 height 460
copy div "Informācijas tehnoloģiju pamatjēdzieni Informācijas tehnoloģijas ( IT ) [PERSON…"
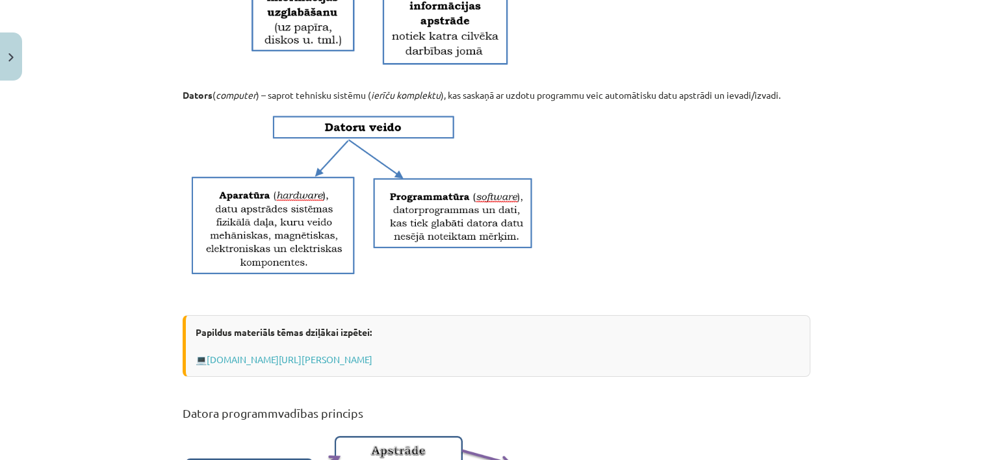
scroll to position [498, 0]
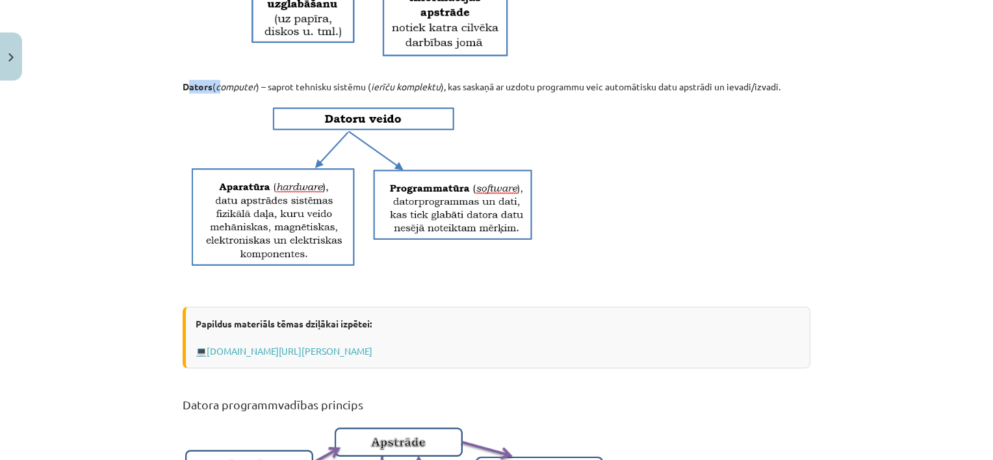
drag, startPoint x: 185, startPoint y: 95, endPoint x: 218, endPoint y: 94, distance: 33.2
click at [218, 94] on p "Dators ( computer ) – saprot tehnisku sistēmu ( ierīču komplektu ), kas saskaņā…" at bounding box center [497, 87] width 628 height 14
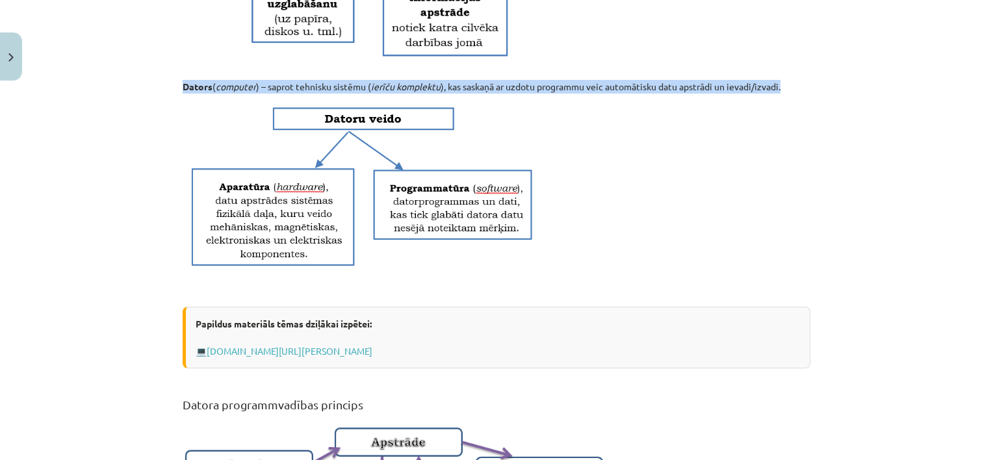
drag, startPoint x: 218, startPoint y: 94, endPoint x: 788, endPoint y: 92, distance: 569.9
click at [788, 92] on div "6 XP Saņemsi Viegls 1540 pilda Apraksts Uzdevums Palīdzība Informācijas tehnolo…" at bounding box center [496, 193] width 643 height 1211
copy p "Dators ( computer ) – saprot tehnisku sistēmu ( ierīču komplektu ), kas saskaņā…"
click at [307, 224] on img at bounding box center [360, 186] width 355 height 171
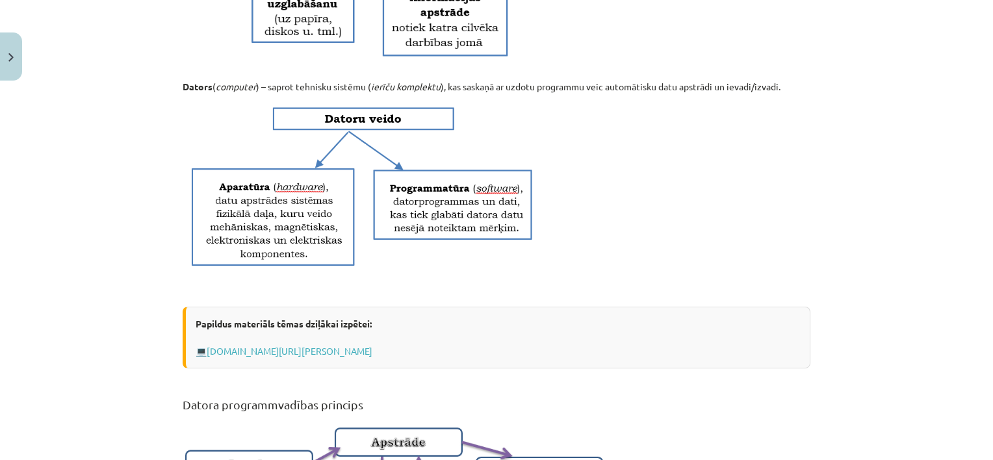
click at [107, 355] on div "Mācību tēma: Datorikas - 10. klases 1. ieskaites mācību materiāls #2 1. tēma – …" at bounding box center [496, 230] width 993 height 460
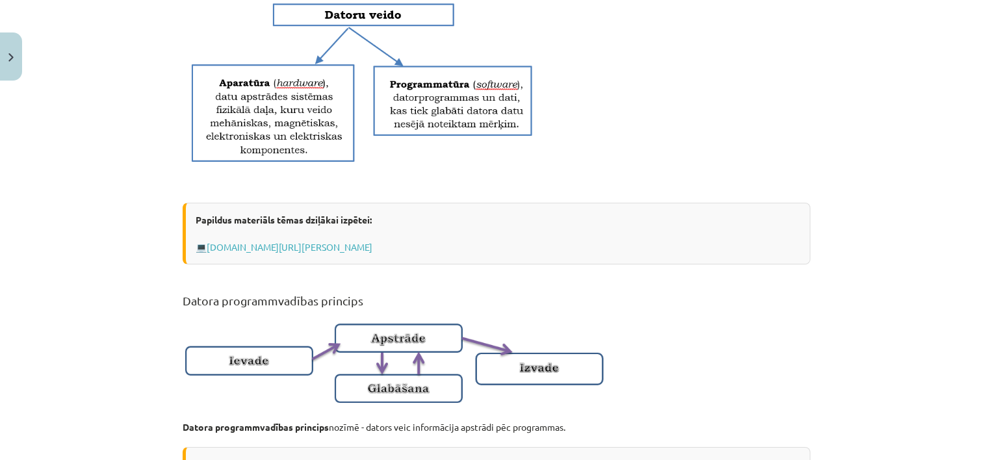
scroll to position [795, 0]
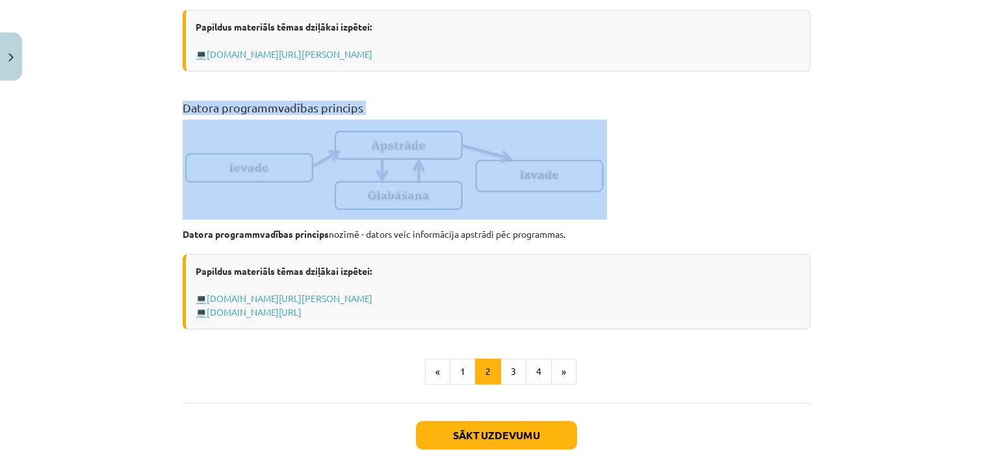
drag, startPoint x: 158, startPoint y: 120, endPoint x: 388, endPoint y: 146, distance: 231.4
click at [388, 146] on div "Mācību tēma: Datorikas - 10. klases 1. ieskaites mācību materiāls #2 1. tēma – …" at bounding box center [496, 230] width 993 height 460
copy div "Datora programmvadības princips"
click at [233, 182] on img at bounding box center [395, 170] width 424 height 100
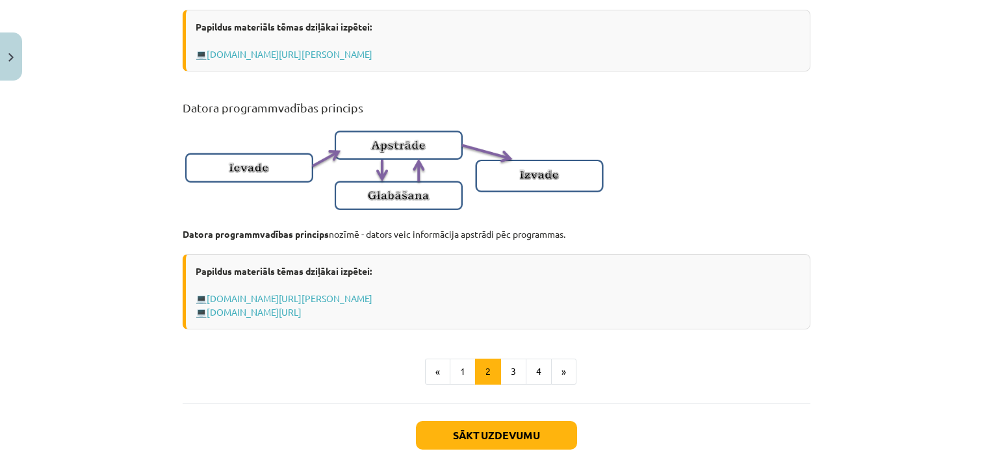
click at [164, 237] on div "Mācību tēma: Datorikas - 10. klases 1. ieskaites mācību materiāls #2 1. tēma – …" at bounding box center [496, 230] width 993 height 460
drag, startPoint x: 168, startPoint y: 244, endPoint x: 580, endPoint y: 249, distance: 412.0
click at [580, 249] on div "Mācību tēma: Datorikas - 10. klases 1. ieskaites mācību materiāls #2 1. tēma – …" at bounding box center [496, 230] width 993 height 460
copy p "Datora programmvadības princips nozīmē - dators veic informācija apstrādi pēc p…"
click at [513, 378] on button "3" at bounding box center [513, 372] width 26 height 26
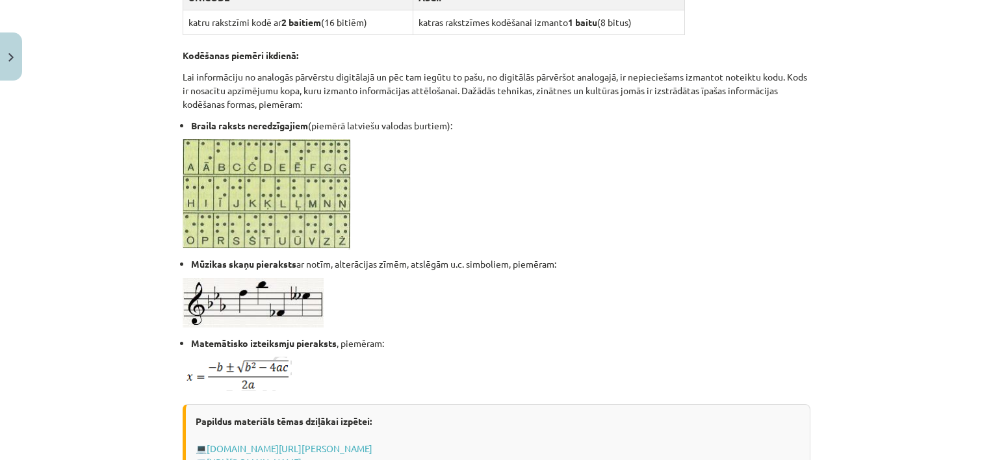
scroll to position [667, 0]
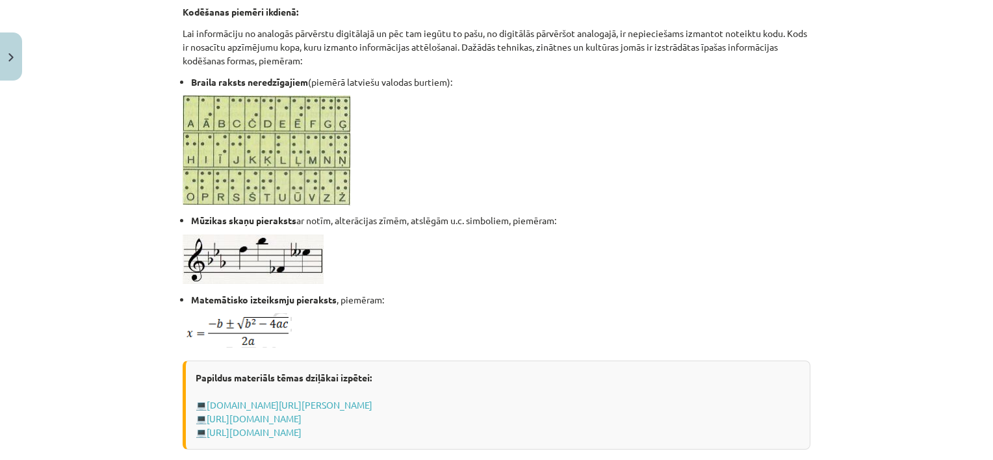
drag, startPoint x: 166, startPoint y: 19, endPoint x: 472, endPoint y: 83, distance: 312.1
click at [472, 83] on div "Mācību tēma: Datorikas - 10. klases 1. ieskaites mācību materiāls #2 1. tēma – …" at bounding box center [496, 230] width 993 height 460
copy div "Loremipsumdo sitametc, adipiscingel seddoeiu temporincid Utla ( etdo ) - magnaa…"
drag, startPoint x: 166, startPoint y: 218, endPoint x: 204, endPoint y: 220, distance: 37.7
click at [204, 220] on div "Mācību tēma: Datorikas - 10. klases 1. ieskaites mācību materiāls #2 1. tēma – …" at bounding box center [496, 230] width 993 height 460
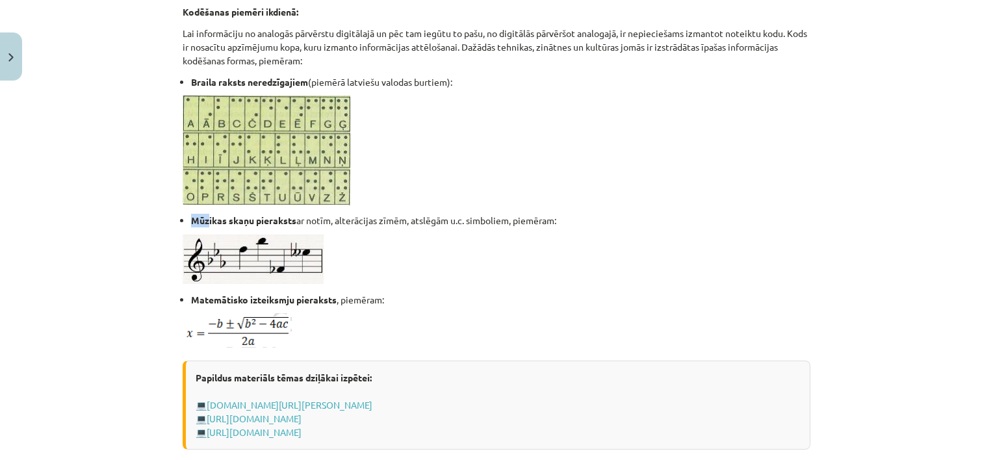
drag, startPoint x: 204, startPoint y: 220, endPoint x: 198, endPoint y: 139, distance: 81.5
click at [198, 139] on img at bounding box center [267, 151] width 168 height 110
click at [175, 209] on div "6 XP Saņemsi Viegls 1540 pilda Apraksts Uzdevums Palīdzība Informācijas kodēšan…" at bounding box center [496, 21] width 643 height 1202
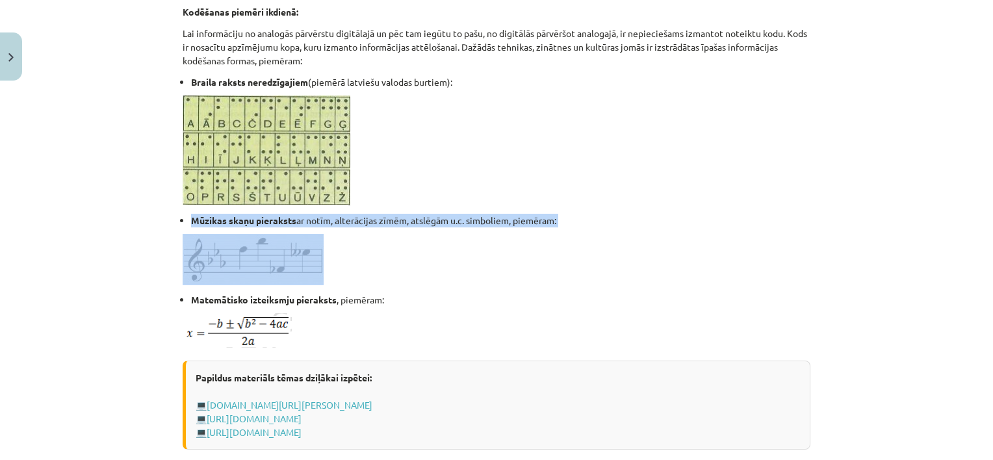
drag, startPoint x: 172, startPoint y: 214, endPoint x: 566, endPoint y: 226, distance: 394.0
click at [566, 226] on div "6 XP Saņemsi Viegls 1540 pilda Apraksts Uzdevums Palīdzība Informācijas kodēšan…" at bounding box center [496, 21] width 643 height 1202
copy li "Mūzikas skaņu pieraksts ar notīm, alterācijas zīmēm, atslēgām u.c. simboliem, p…"
click at [244, 263] on img at bounding box center [253, 259] width 141 height 51
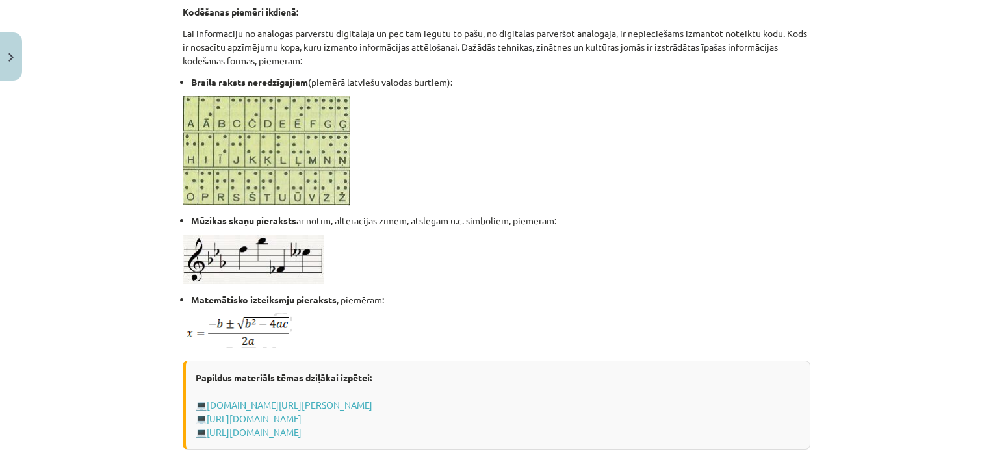
click at [192, 296] on strong "Matemātisko izteiksmju pieraksts" at bounding box center [264, 300] width 146 height 12
drag, startPoint x: 172, startPoint y: 296, endPoint x: 429, endPoint y: 299, distance: 256.7
click at [429, 299] on div "6 XP Saņemsi Viegls 1540 pilda Apraksts Uzdevums Palīdzība Informācijas kodēšan…" at bounding box center [496, 21] width 643 height 1202
copy li "Matemātisko izteiksmju pieraksts , piemēram:"
click at [242, 329] on img at bounding box center [237, 330] width 109 height 34
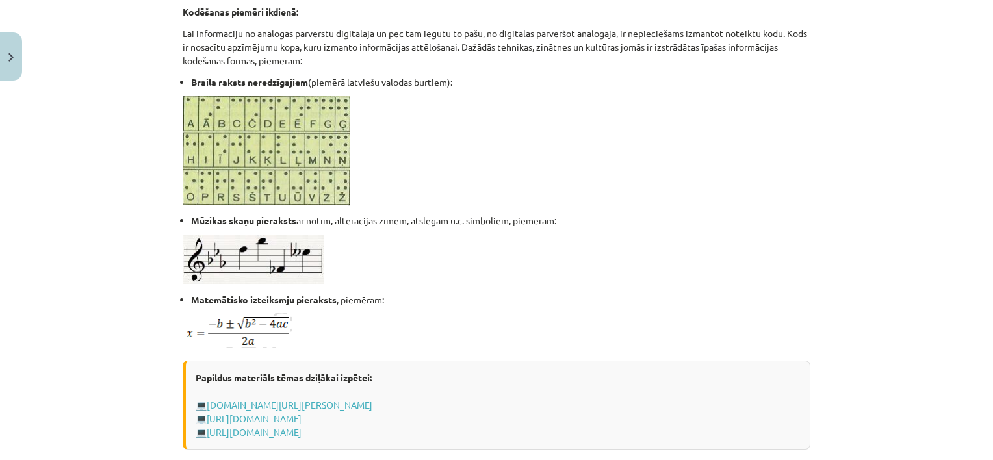
click at [368, 330] on p at bounding box center [497, 330] width 628 height 34
click at [247, 323] on img at bounding box center [237, 330] width 109 height 34
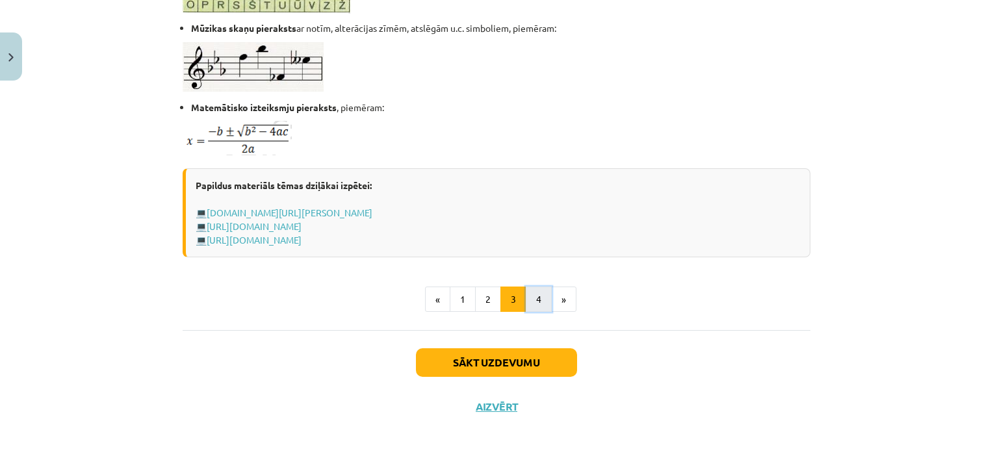
click at [535, 294] on button "4" at bounding box center [539, 300] width 26 height 26
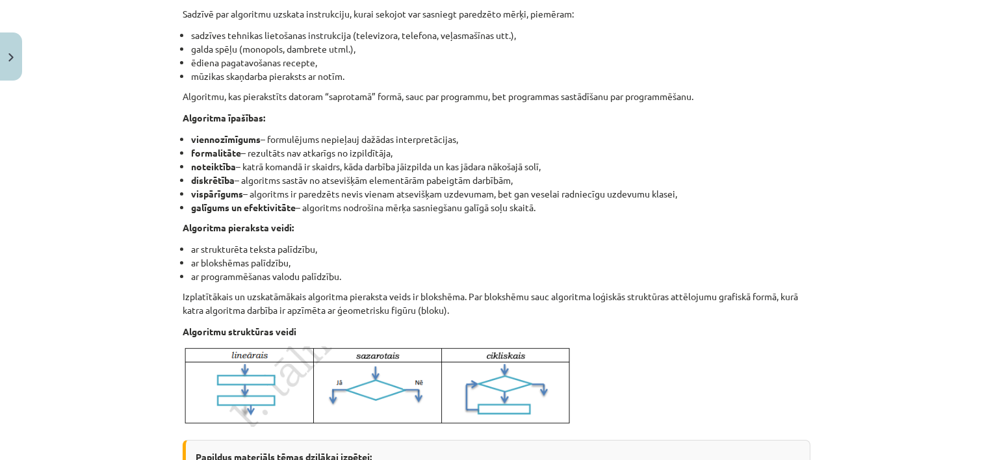
scroll to position [232, 0]
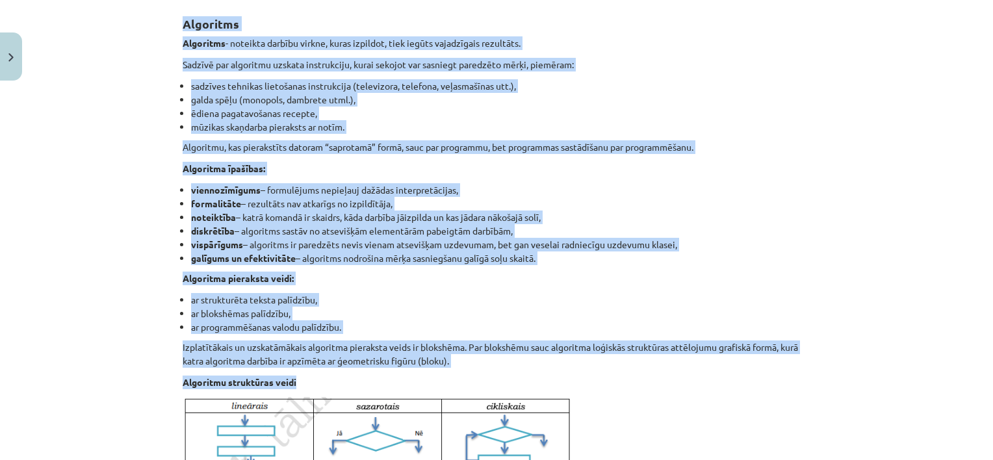
drag, startPoint x: 165, startPoint y: 20, endPoint x: 306, endPoint y: 377, distance: 383.6
click at [306, 377] on div "Mācību tēma: Datorikas - 10. klases 1. ieskaites mācību materiāls #2 1. tēma – …" at bounding box center [496, 230] width 993 height 460
copy div "Loremipsu Dolorsita - consecte adipisc elitse, doeiu temporin, utla etdolo magn…"
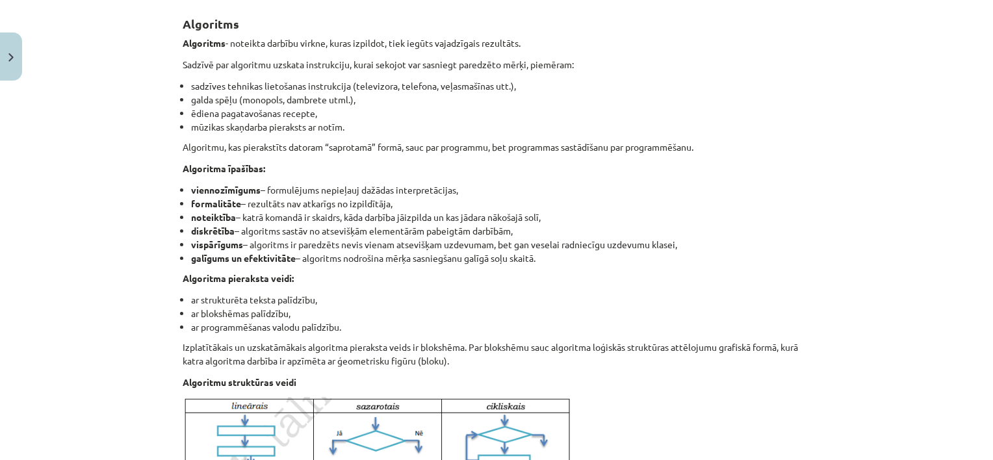
click at [702, 393] on div "Algoritms Algoritms - noteikta darbību virkne, kuras izpildot, tiek iegūts vaja…" at bounding box center [497, 277] width 628 height 552
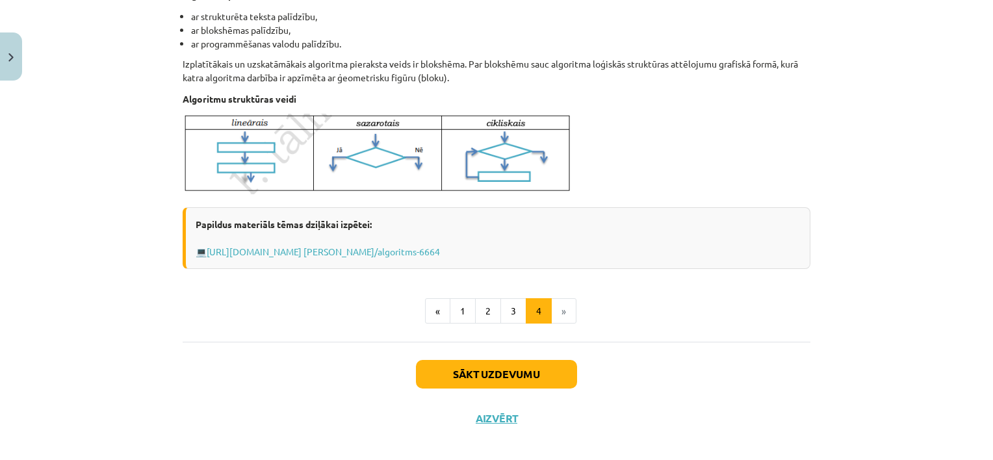
scroll to position [528, 0]
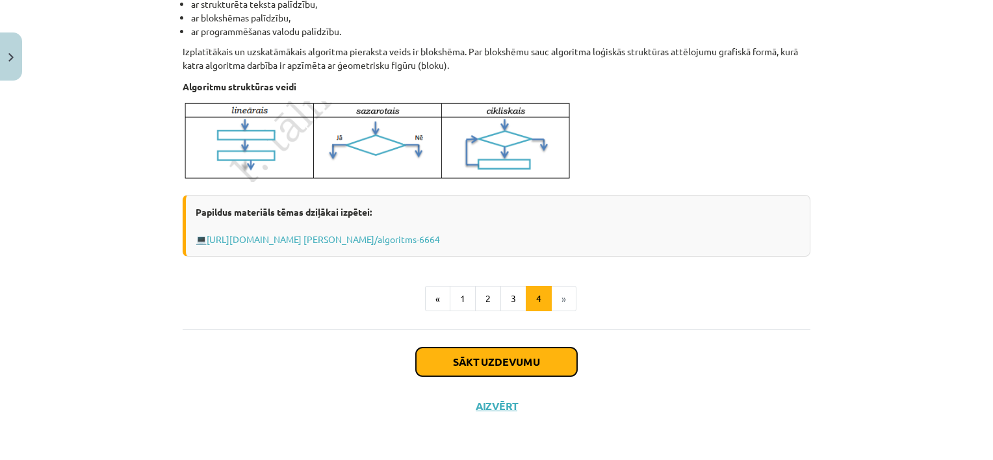
click at [509, 359] on button "Sākt uzdevumu" at bounding box center [496, 362] width 161 height 29
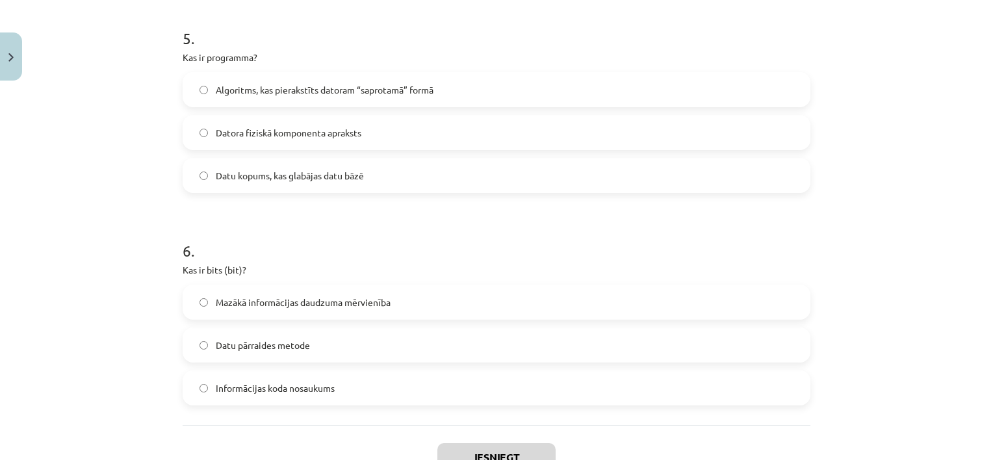
scroll to position [1283, 0]
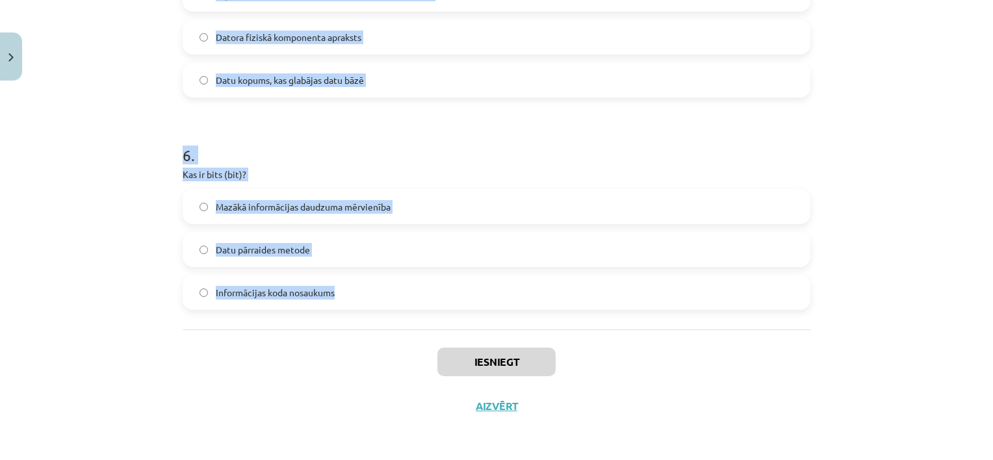
drag, startPoint x: 177, startPoint y: 249, endPoint x: 379, endPoint y: 300, distance: 208.4
copy form "1 . Datoru veido… Aparatūra un programmatūra Sistēmbloks un monitors Korpuss, m…"
click at [83, 175] on div "Mācību tēma: Datorikas - 10. klases 1. ieskaites mācību materiāls #2 1. tēma – …" at bounding box center [496, 230] width 993 height 460
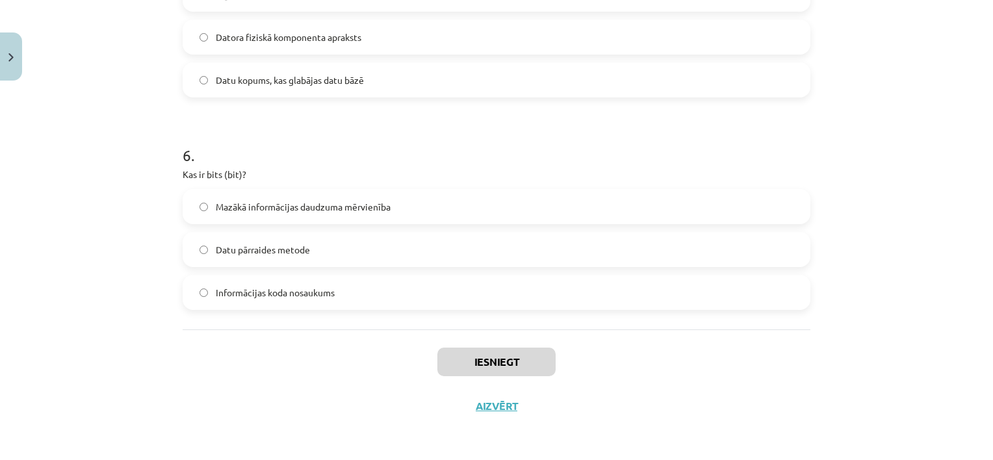
click at [429, 130] on h1 "6 ." at bounding box center [497, 143] width 628 height 40
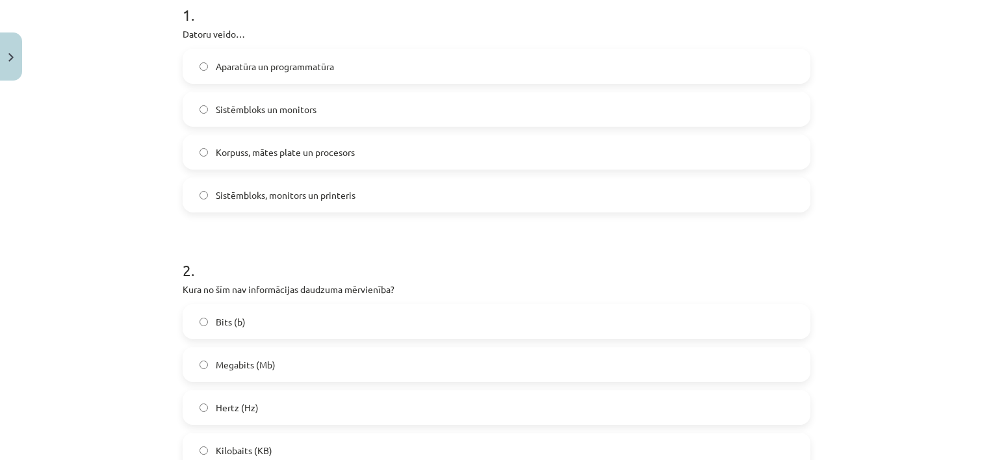
scroll to position [268, 0]
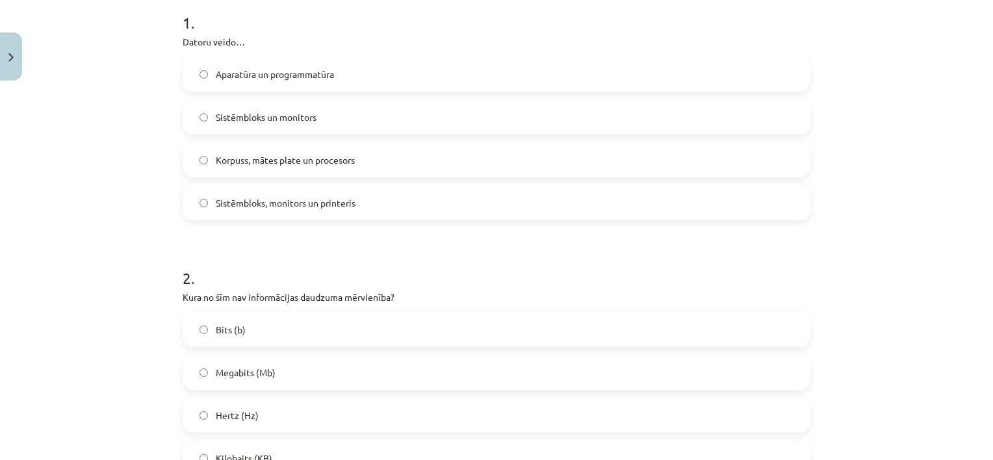
click at [284, 81] on span "Aparatūra un programmatūra" at bounding box center [275, 75] width 118 height 14
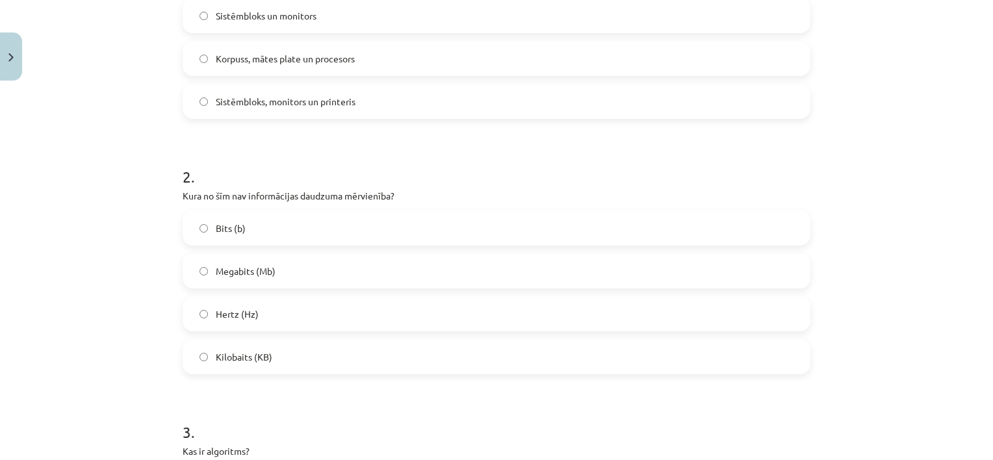
scroll to position [385, 0]
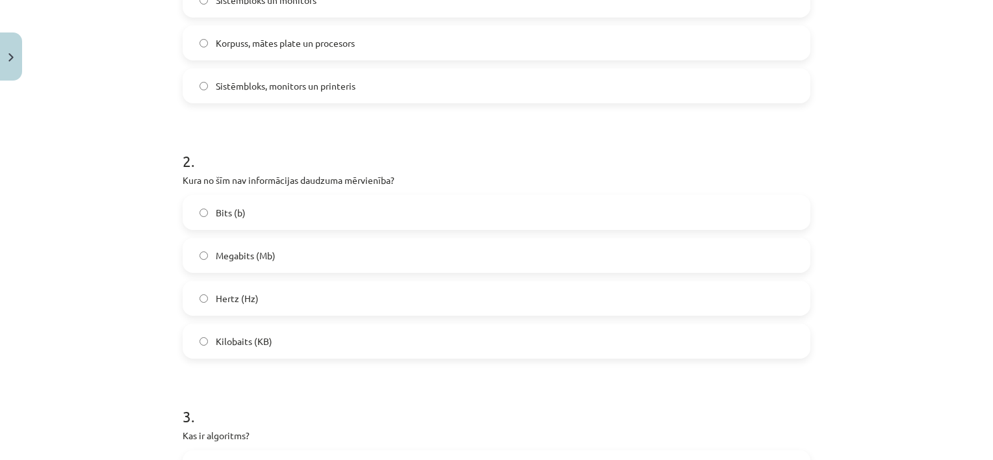
click at [244, 302] on span "Hertz (Hz)" at bounding box center [237, 299] width 43 height 14
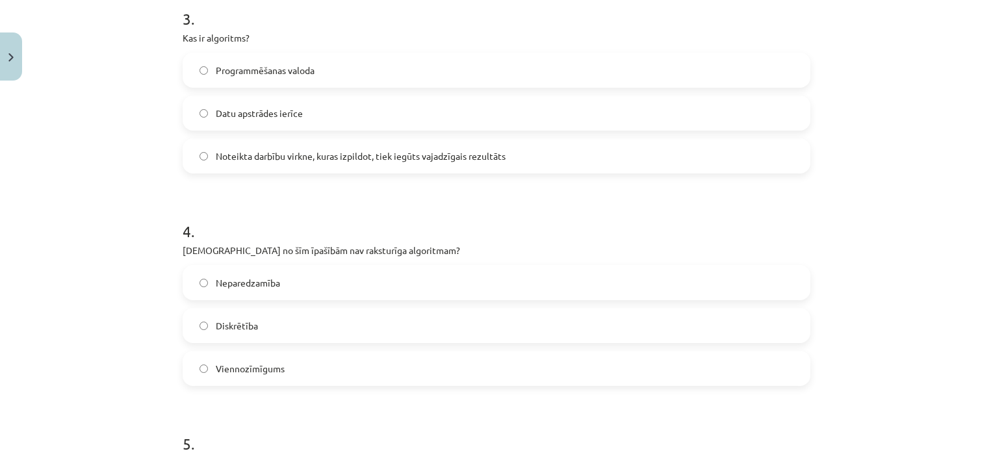
scroll to position [785, 0]
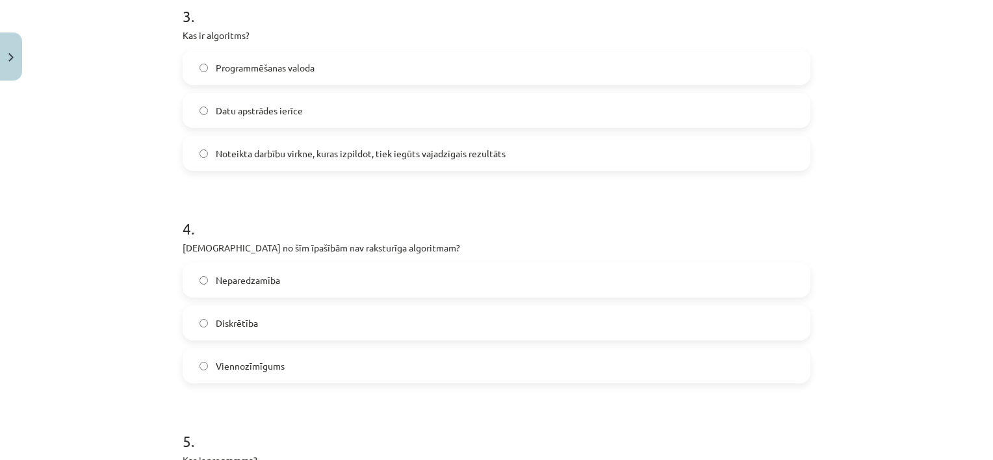
click at [309, 151] on span "Noteikta darbību virkne, kuras izpildot, tiek iegūts vajadzīgais rezultāts" at bounding box center [361, 154] width 290 height 14
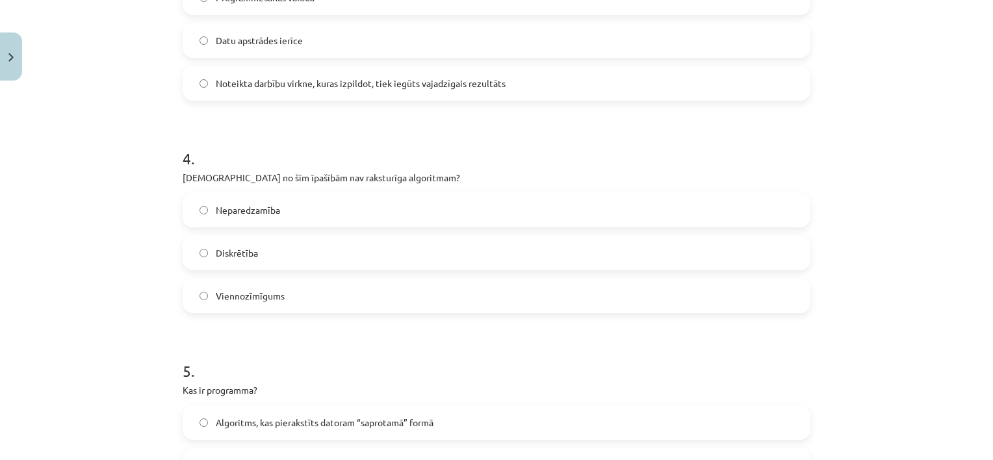
scroll to position [859, 0]
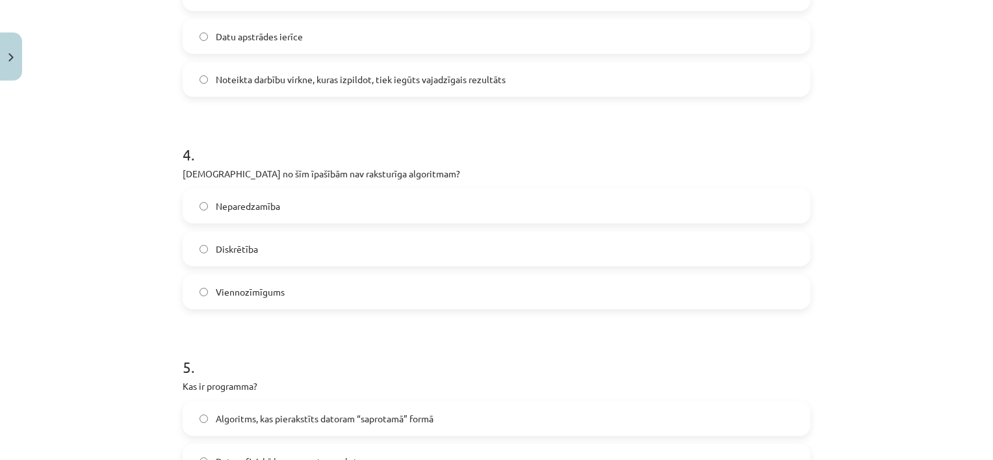
click at [257, 213] on label "Neparedzamība" at bounding box center [496, 206] width 625 height 32
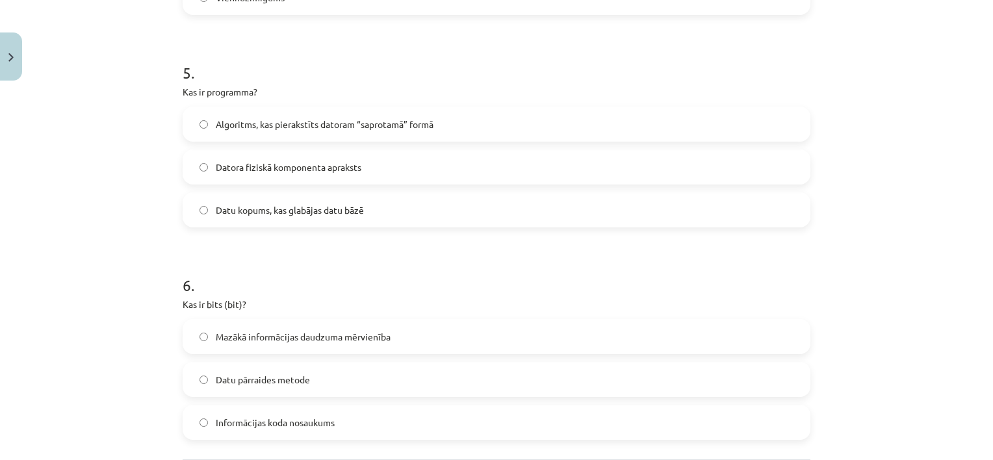
scroll to position [1155, 0]
click at [405, 135] on label "Algoritms, kas pierakstīts datoram “saprotamā” formā" at bounding box center [496, 122] width 625 height 32
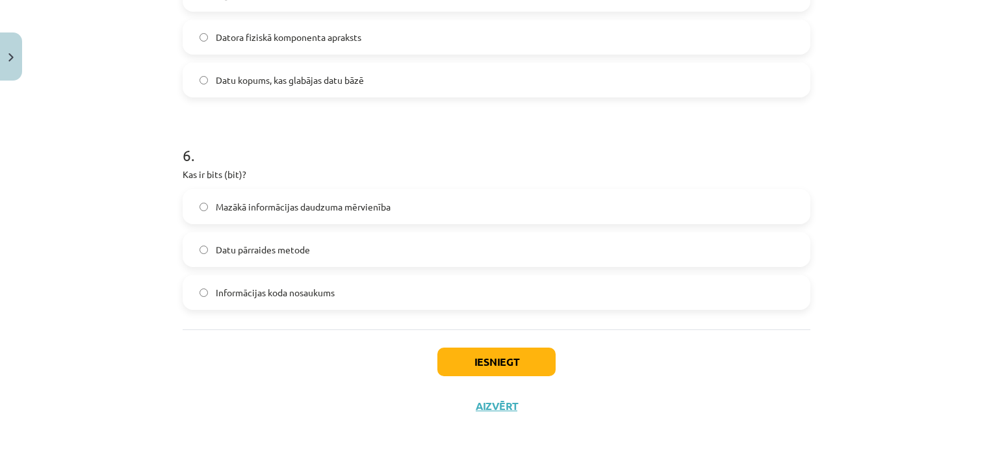
click at [341, 213] on label "Mazākā informācijas daudzuma mērvienība" at bounding box center [496, 206] width 625 height 32
click at [521, 359] on button "Iesniegt" at bounding box center [496, 362] width 118 height 29
click at [13, 52] on button "Close" at bounding box center [11, 56] width 22 height 48
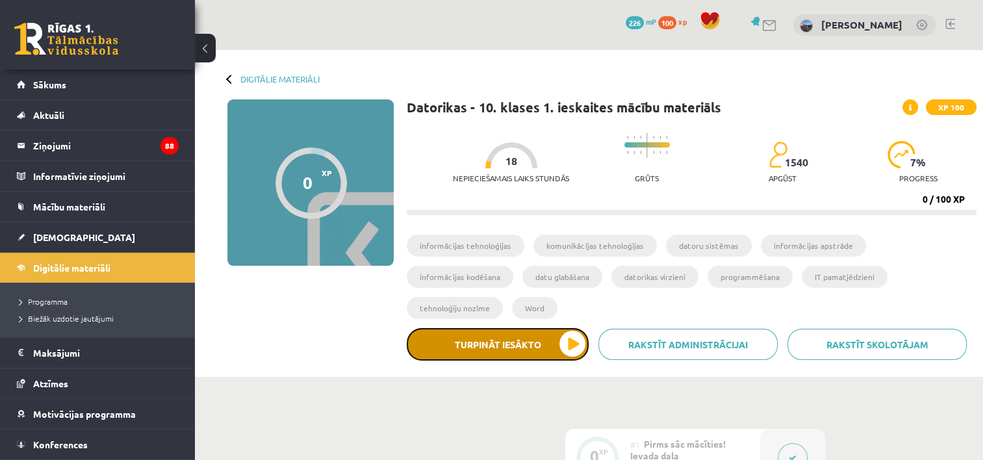
click at [567, 328] on button "Turpināt iesākto" at bounding box center [498, 344] width 182 height 32
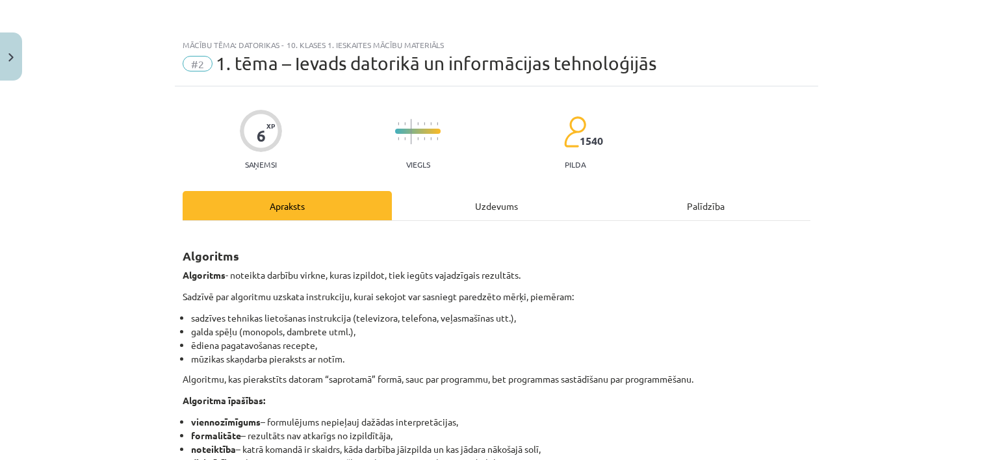
click at [478, 203] on div "Uzdevums" at bounding box center [496, 205] width 209 height 29
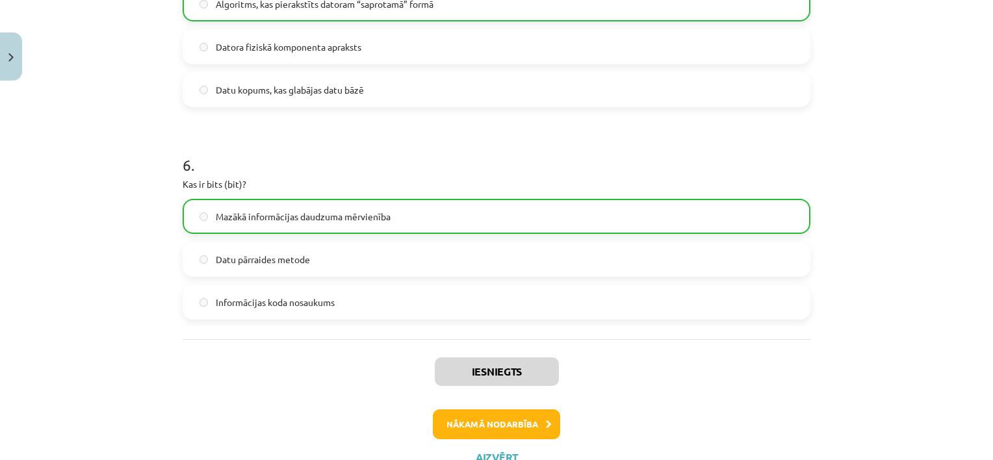
scroll to position [1324, 0]
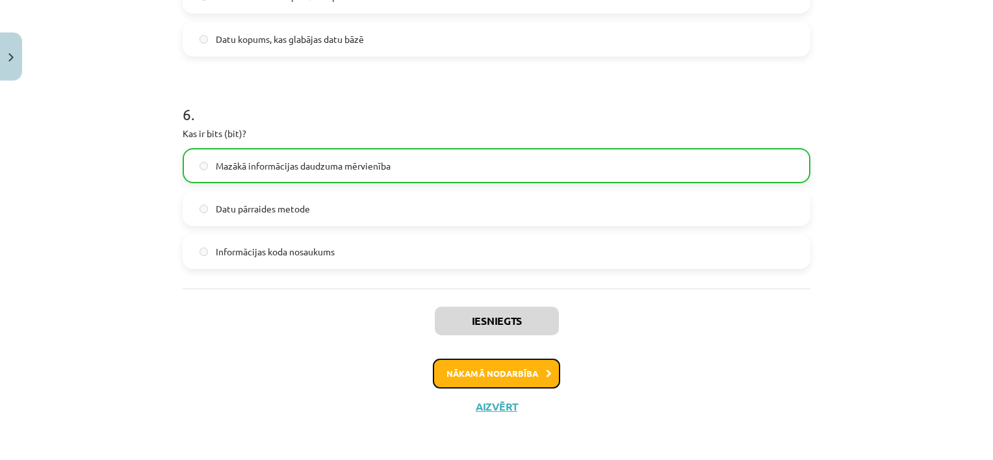
click at [485, 378] on button "Nākamā nodarbība" at bounding box center [496, 374] width 127 height 30
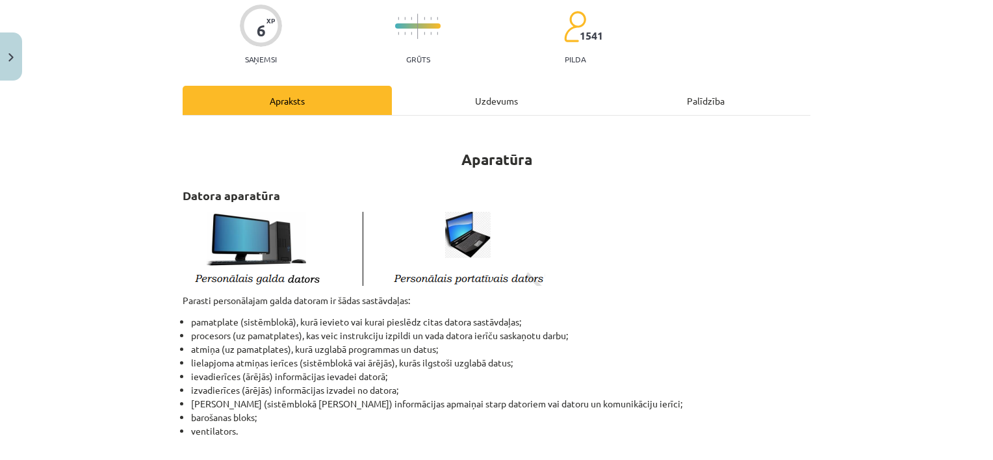
scroll to position [32, 0]
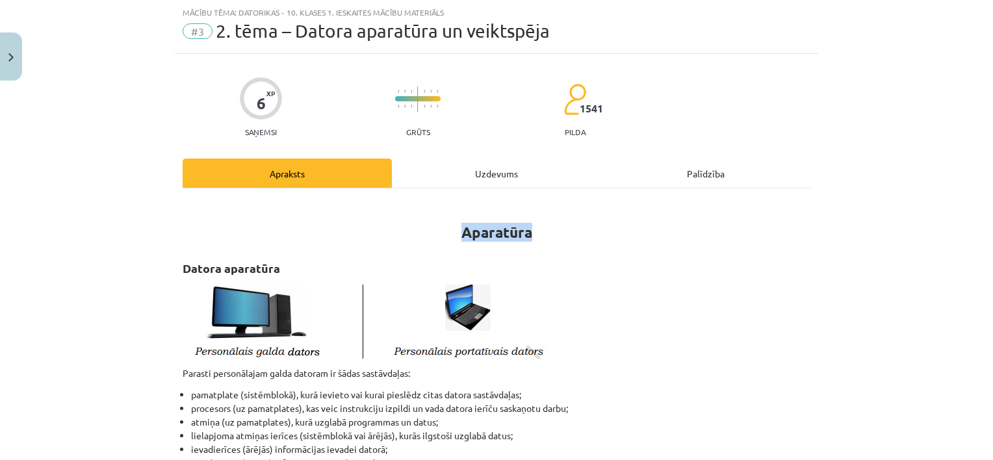
drag, startPoint x: 452, startPoint y: 231, endPoint x: 550, endPoint y: 228, distance: 98.8
click at [550, 228] on h1 "Aparatūra" at bounding box center [497, 220] width 628 height 41
drag, startPoint x: 151, startPoint y: 272, endPoint x: 307, endPoint y: 274, distance: 155.3
click at [307, 274] on div "Mācību tēma: Datorikas - 10. klases 1. ieskaites mācību materiāls #3 2. tēma – …" at bounding box center [496, 230] width 993 height 460
click at [226, 300] on img at bounding box center [364, 320] width 363 height 78
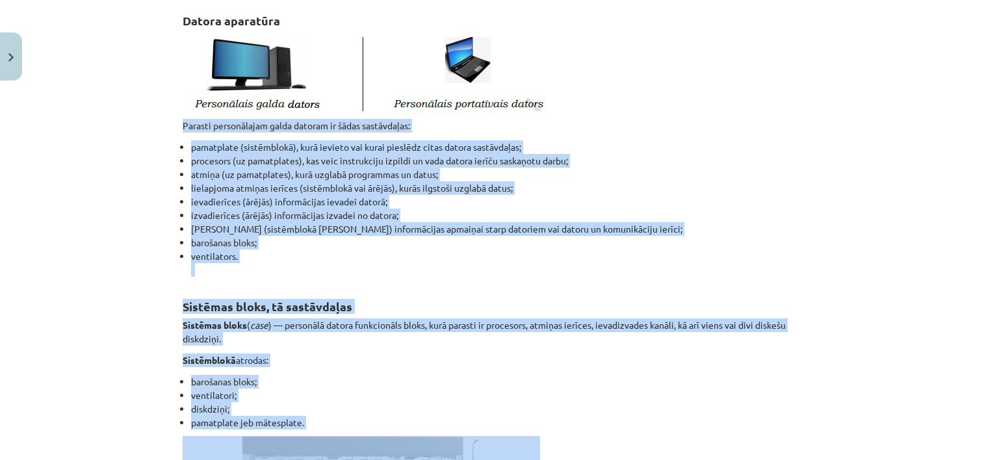
scroll to position [291, 0]
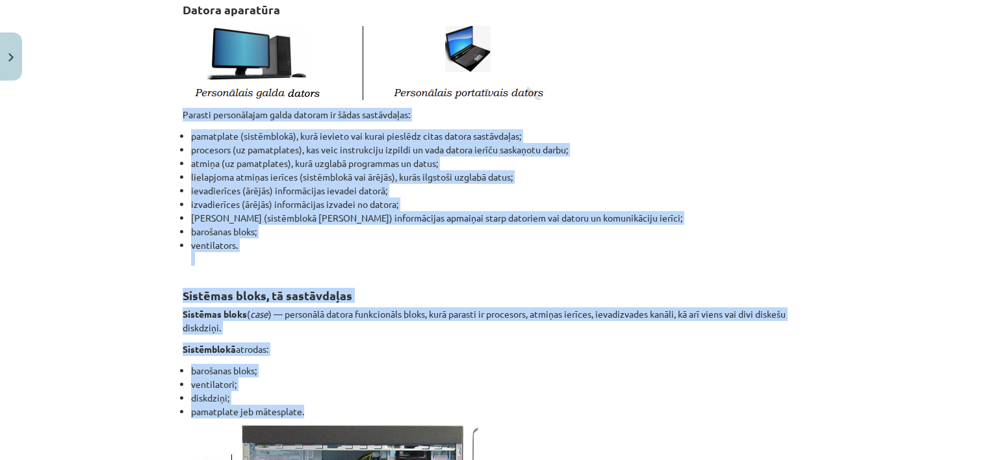
drag, startPoint x: 170, startPoint y: 372, endPoint x: 312, endPoint y: 408, distance: 146.7
click at [123, 410] on div "Mācību tēma: Datorikas - 10. klases 1. ieskaites mācību materiāls #3 2. tēma – …" at bounding box center [496, 230] width 993 height 460
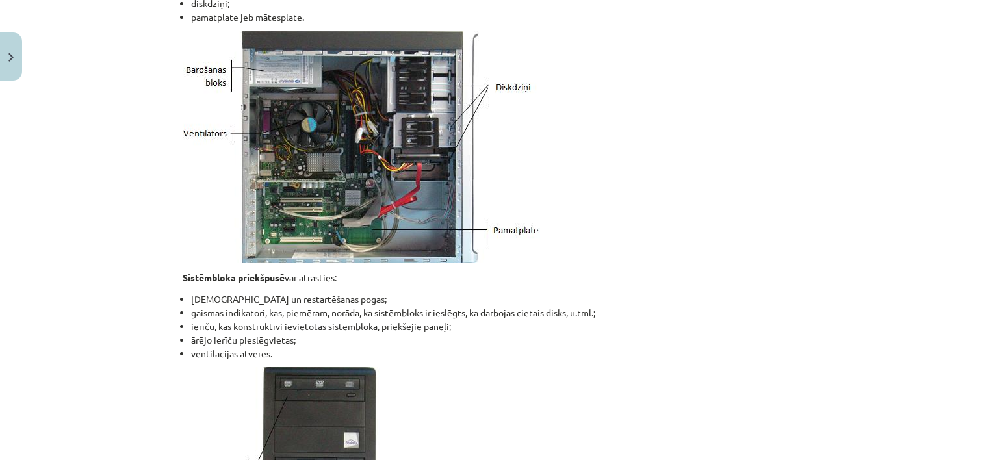
scroll to position [686, 0]
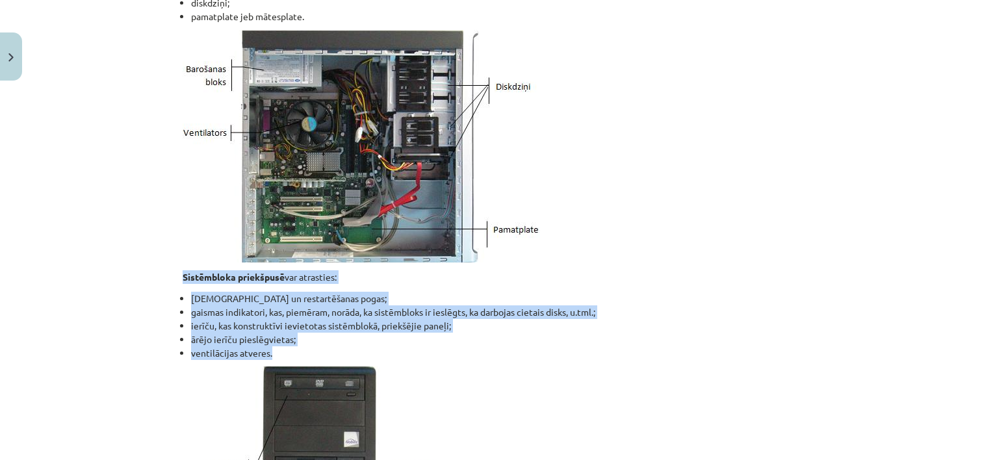
drag, startPoint x: 153, startPoint y: 271, endPoint x: 324, endPoint y: 351, distance: 188.7
click at [324, 351] on div "Mācību tēma: Datorikas - 10. klases 1. ieskaites mācību materiāls #3 2. tēma – …" at bounding box center [496, 230] width 993 height 460
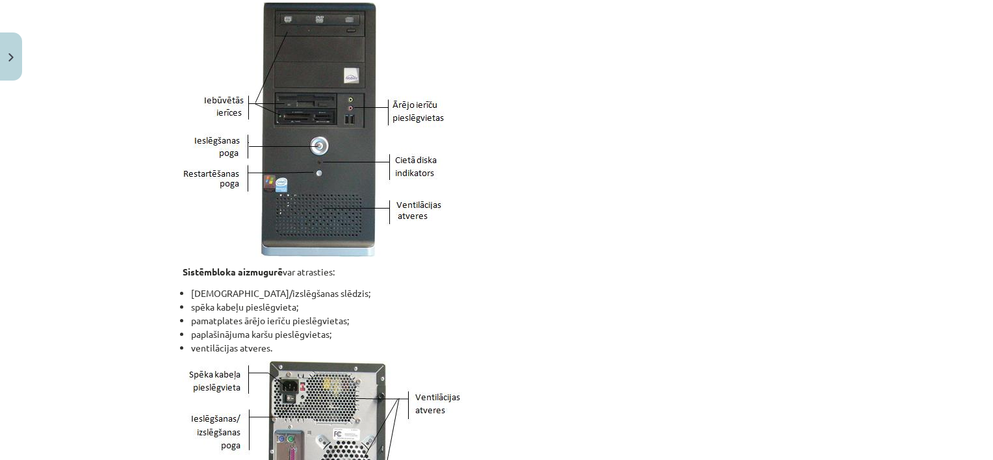
scroll to position [1081, 0]
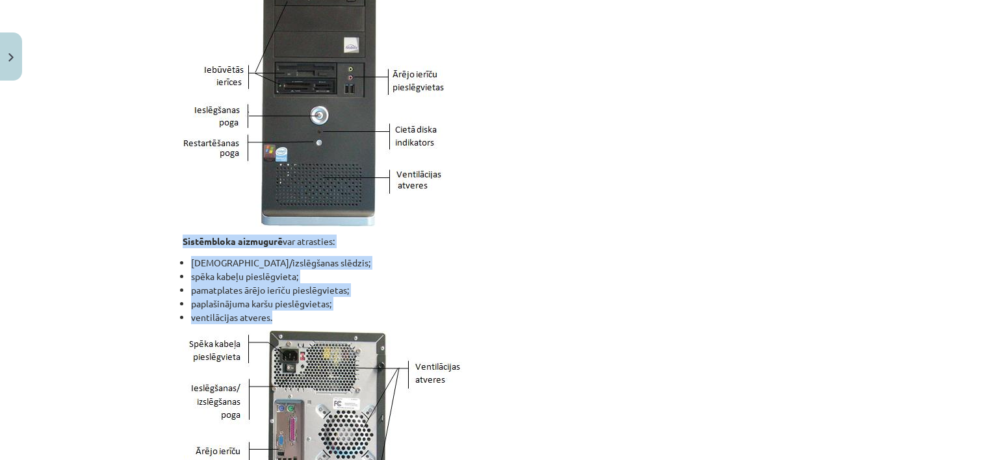
drag, startPoint x: 168, startPoint y: 240, endPoint x: 290, endPoint y: 320, distance: 145.4
click at [290, 320] on div "Mācību tēma: Datorikas - 10. klases 1. ieskaites mācību materiāls #3 2. tēma – …" at bounding box center [496, 230] width 993 height 460
click at [305, 409] on img at bounding box center [322, 462] width 279 height 263
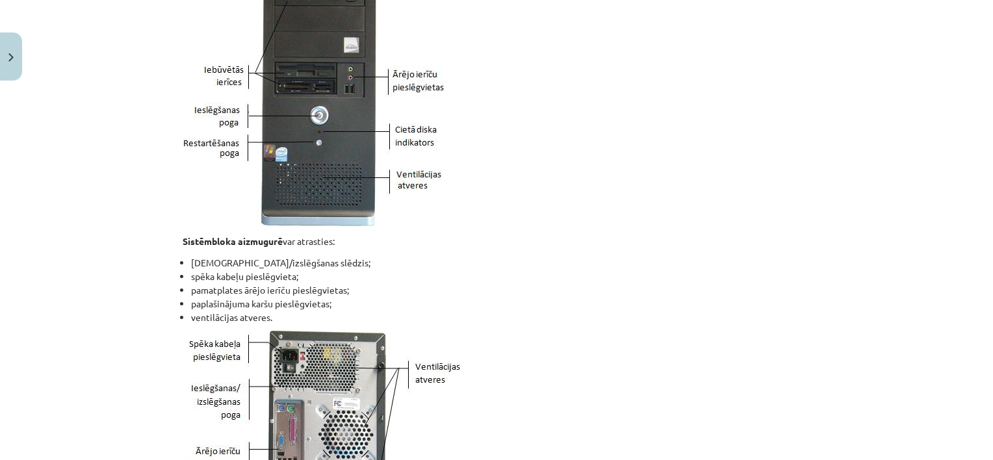
click at [104, 347] on div "Mācību tēma: Datorikas - 10. klases 1. ieskaites mācību materiāls #3 2. tēma – …" at bounding box center [496, 230] width 993 height 460
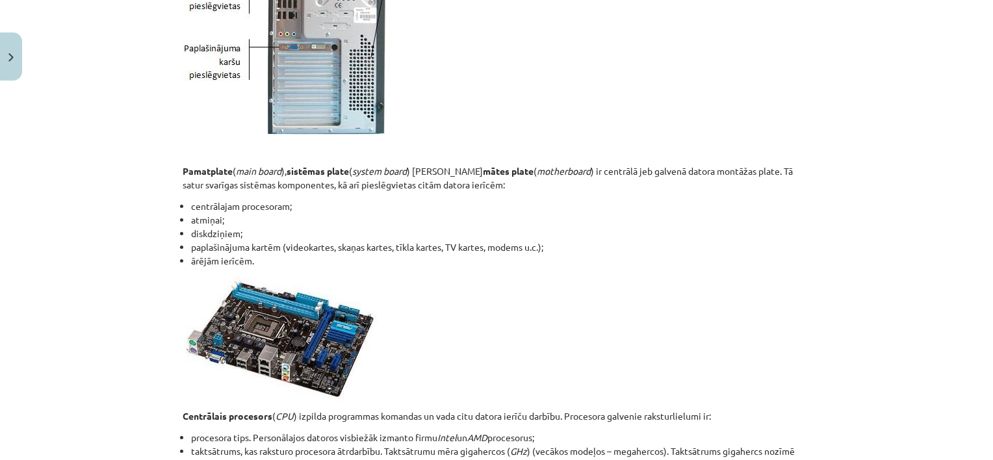
scroll to position [1541, 0]
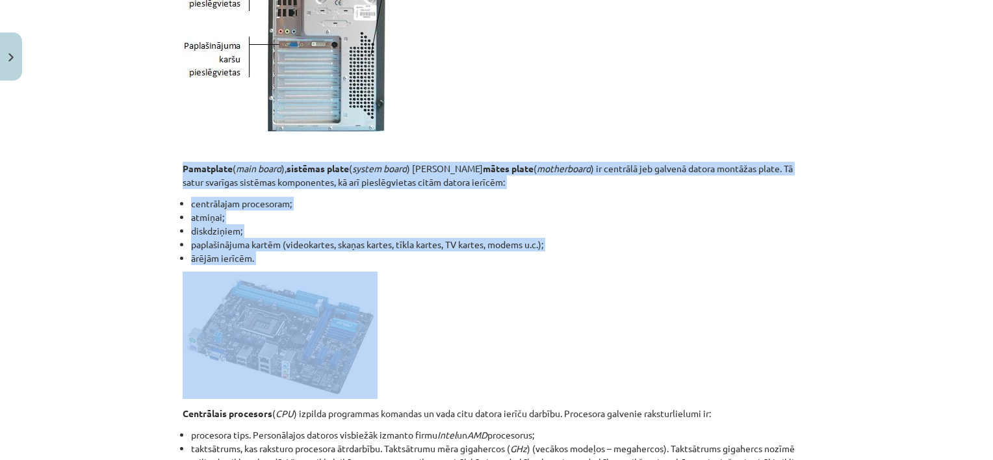
drag, startPoint x: 175, startPoint y: 157, endPoint x: 288, endPoint y: 269, distance: 159.0
click at [111, 384] on div "Mācību tēma: Datorikas - 10. klases 1. ieskaites mācību materiāls #3 2. tēma – …" at bounding box center [496, 230] width 993 height 460
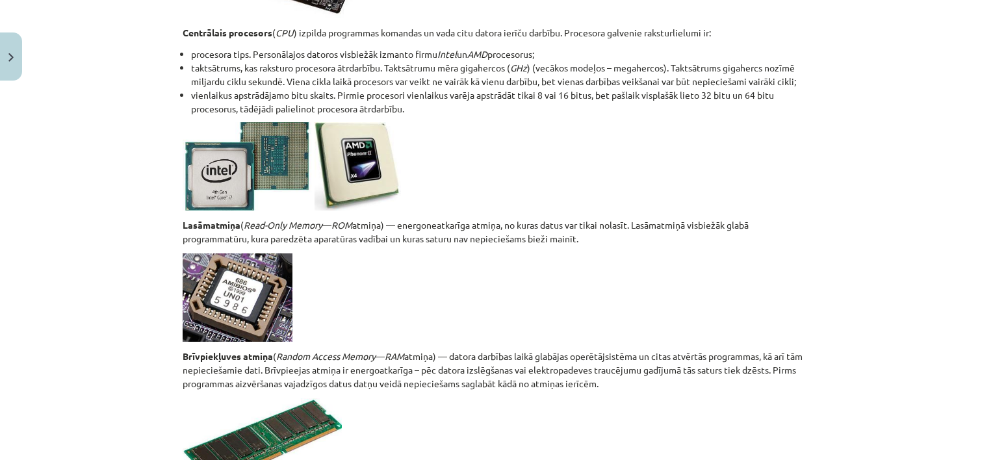
scroll to position [1926, 0]
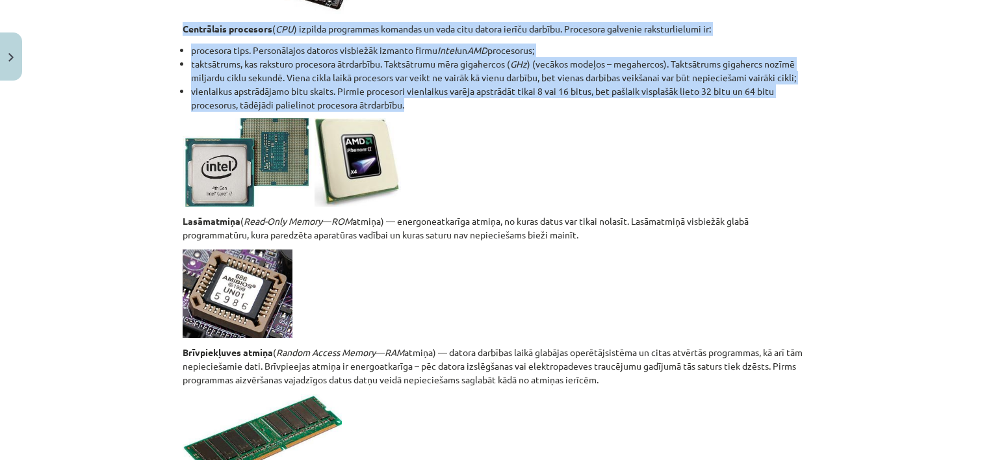
drag, startPoint x: 167, startPoint y: 29, endPoint x: 437, endPoint y: 110, distance: 282.3
click at [437, 110] on div "Mācību tēma: Datorikas - 10. klases 1. ieskaites mācību materiāls #3 2. tēma – …" at bounding box center [496, 230] width 993 height 460
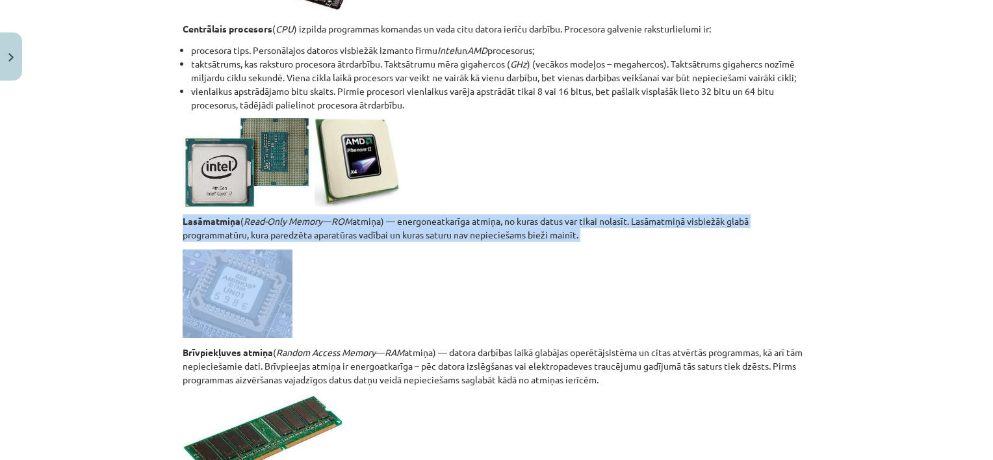
drag, startPoint x: 170, startPoint y: 213, endPoint x: 595, endPoint y: 242, distance: 425.9
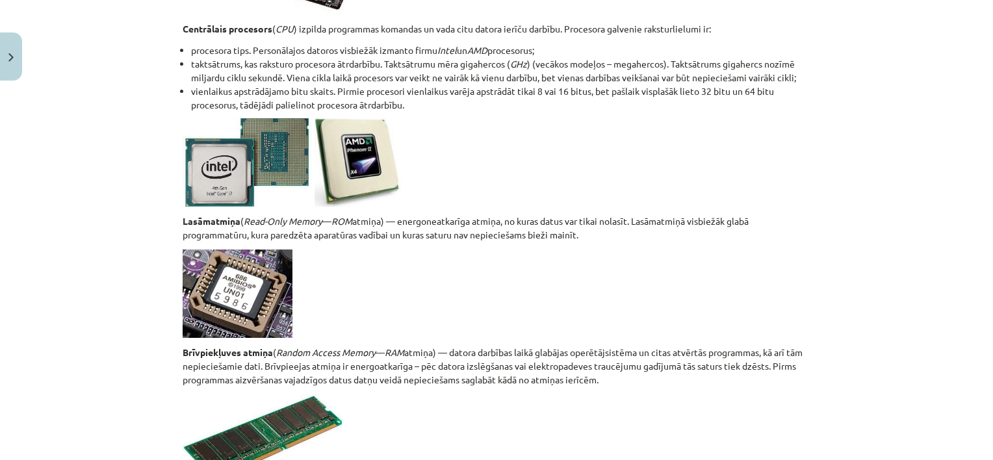
click at [183, 346] on p "Brīvpiekļuves atmiņa ( Random Access Memory — RAM atmiņa) — datora darbības lai…" at bounding box center [497, 366] width 628 height 41
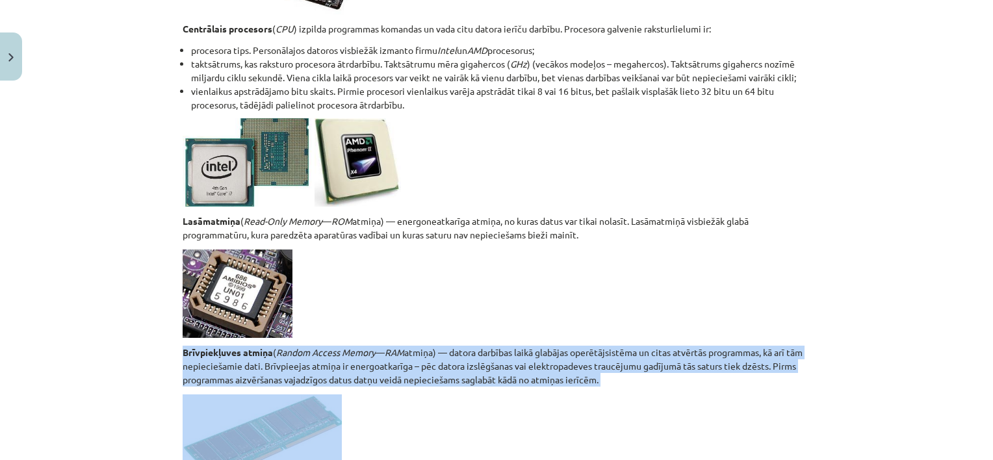
drag, startPoint x: 177, startPoint y: 344, endPoint x: 637, endPoint y: 388, distance: 462.1
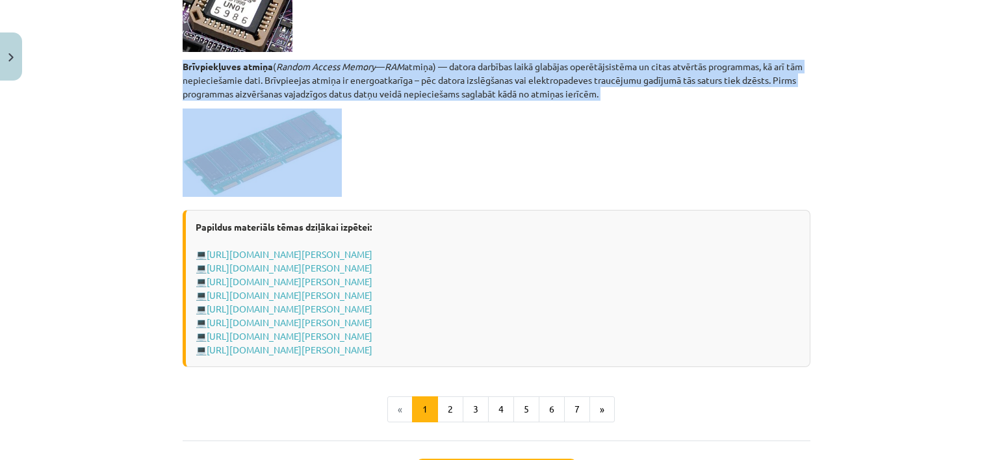
scroll to position [2287, 0]
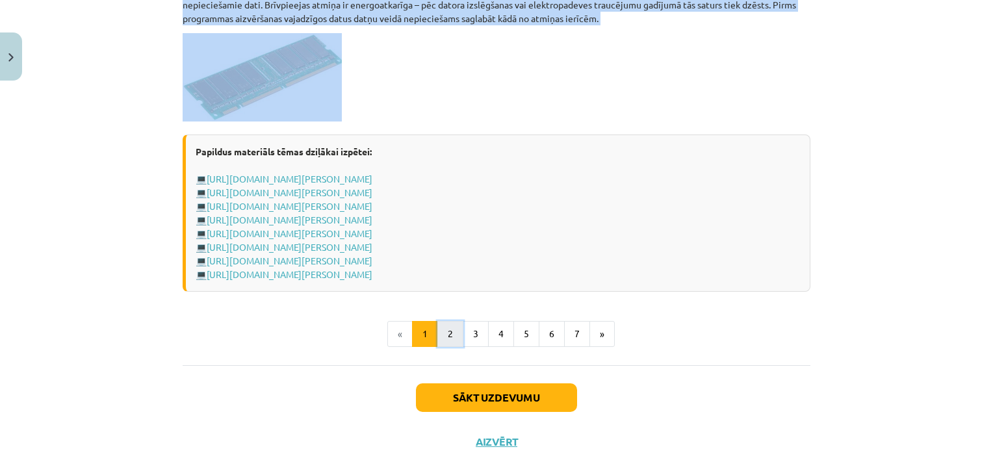
click at [452, 331] on button "2" at bounding box center [450, 334] width 26 height 26
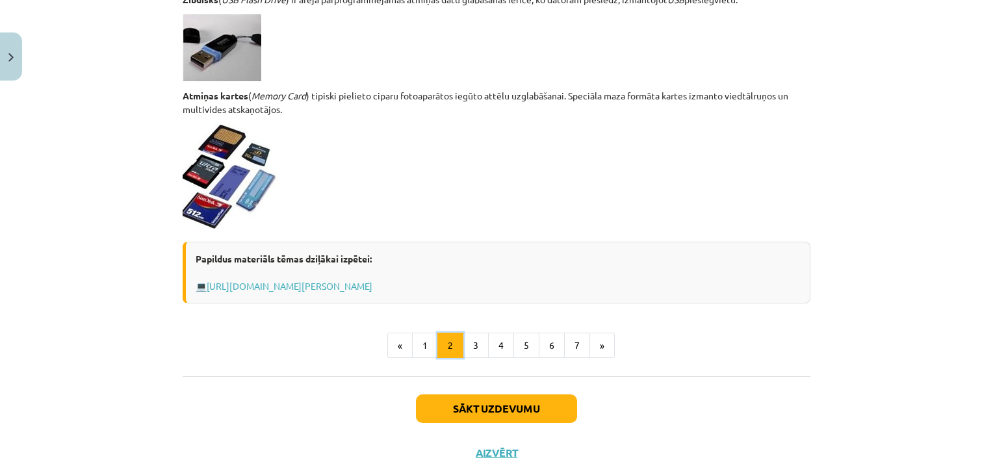
scroll to position [1113, 0]
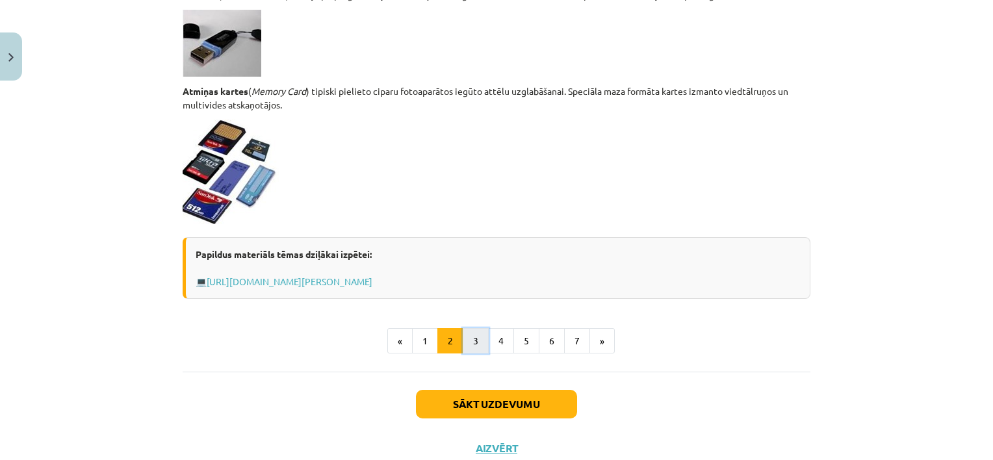
click at [474, 342] on button "3" at bounding box center [476, 341] width 26 height 26
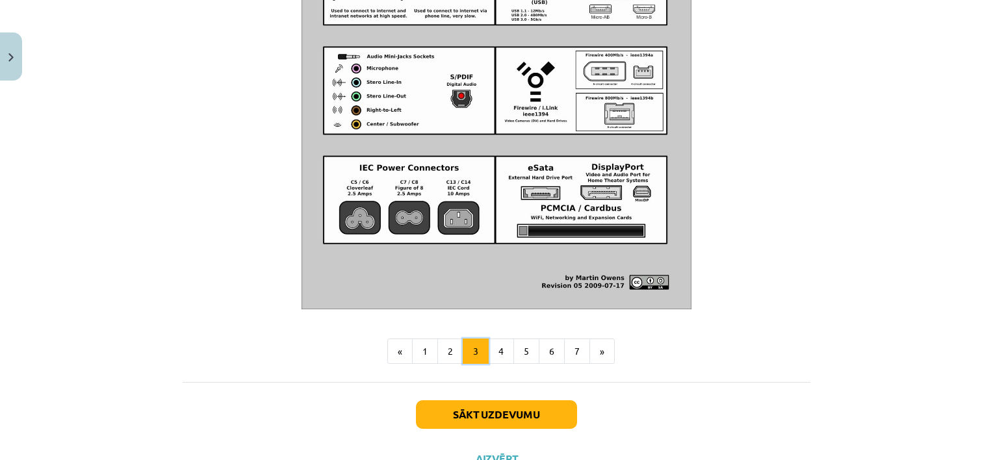
scroll to position [1474, 0]
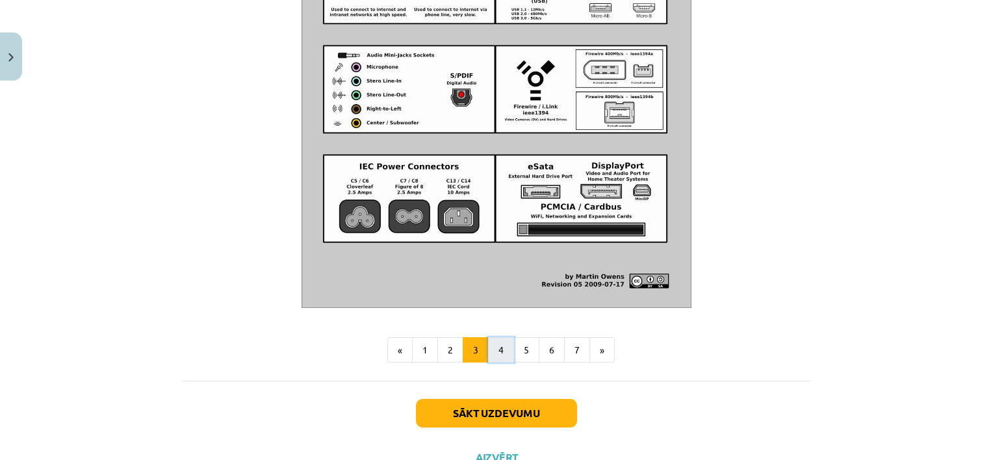
click at [500, 363] on button "4" at bounding box center [501, 350] width 26 height 26
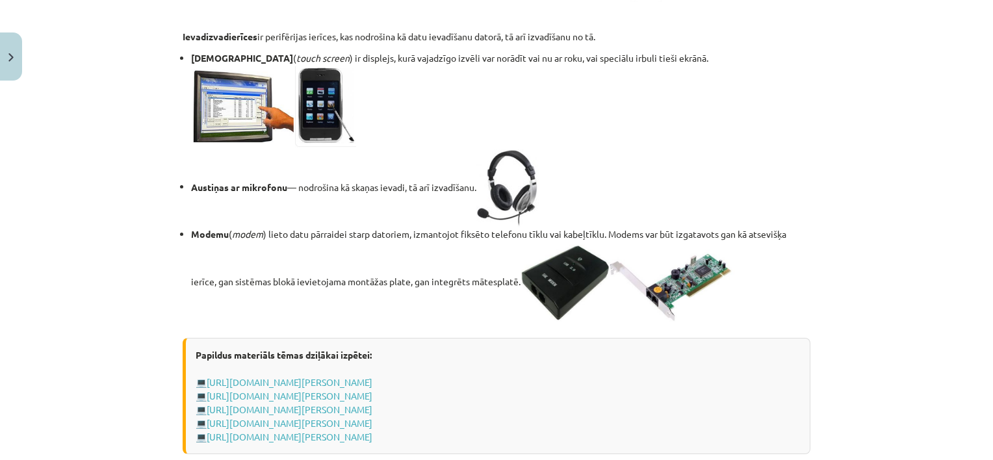
scroll to position [2363, 0]
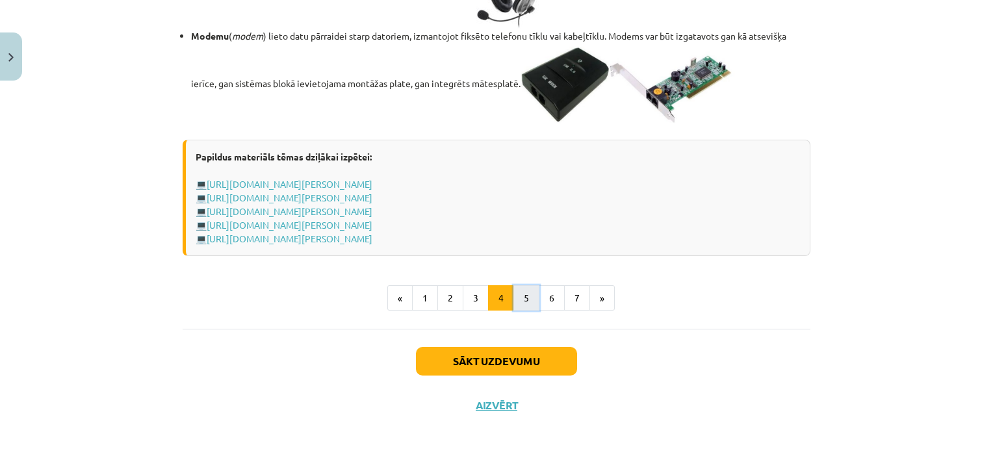
click at [522, 294] on button "5" at bounding box center [526, 298] width 26 height 26
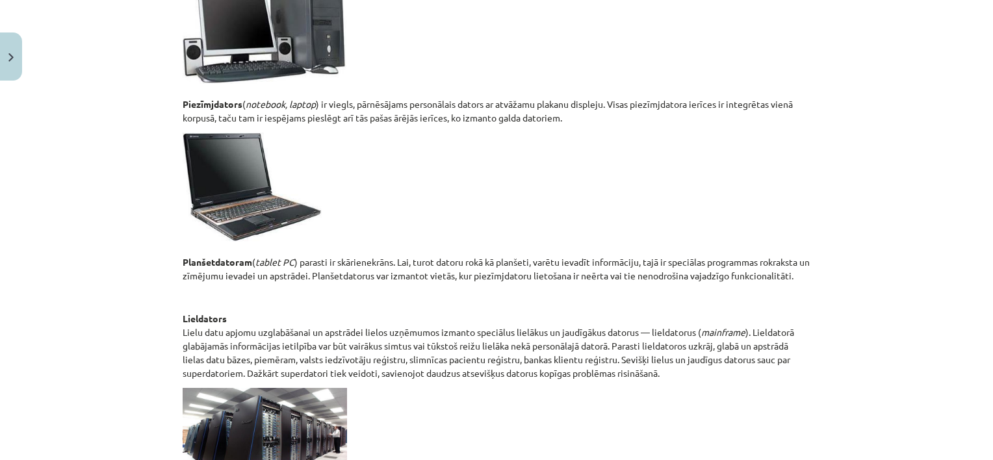
scroll to position [0, 0]
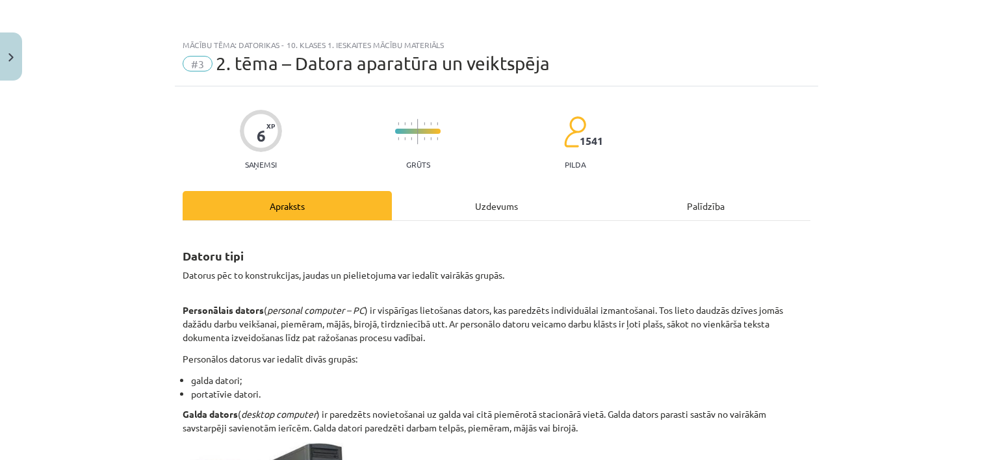
click at [504, 205] on div "Uzdevums" at bounding box center [496, 205] width 209 height 29
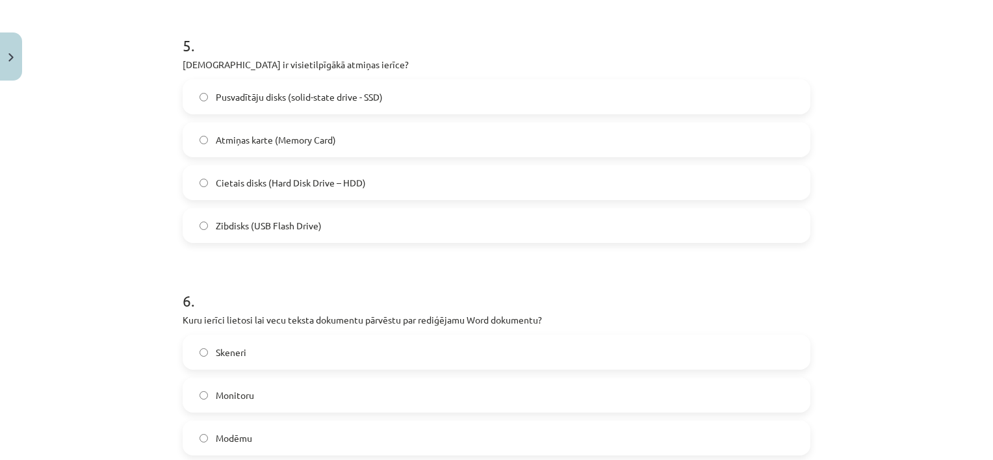
scroll to position [1455, 0]
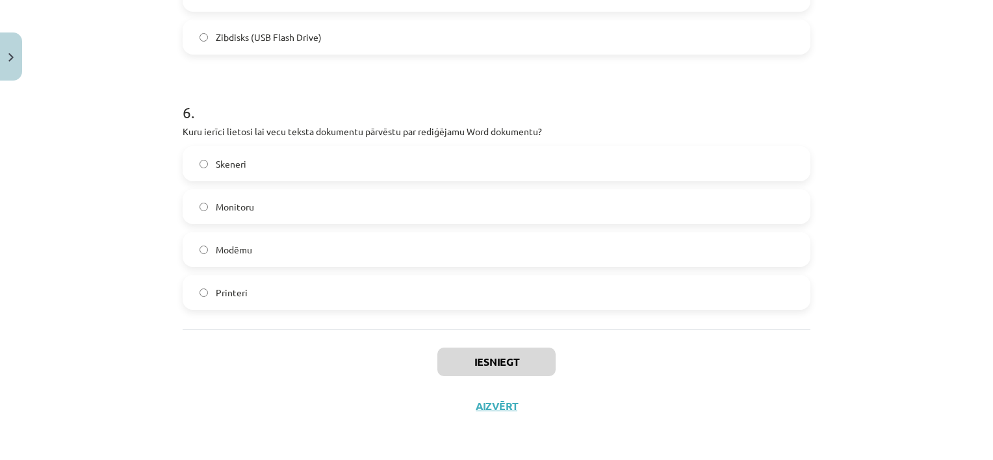
drag, startPoint x: 173, startPoint y: 250, endPoint x: 320, endPoint y: 322, distance: 163.9
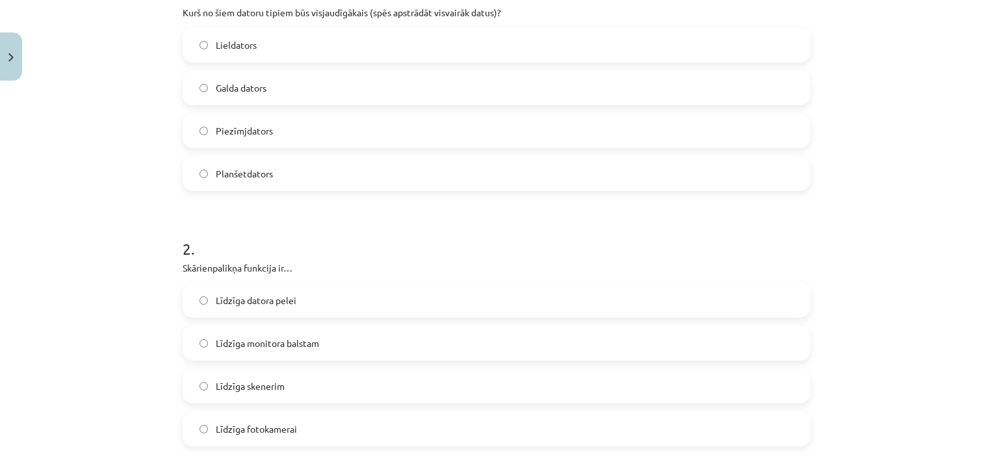
scroll to position [80, 0]
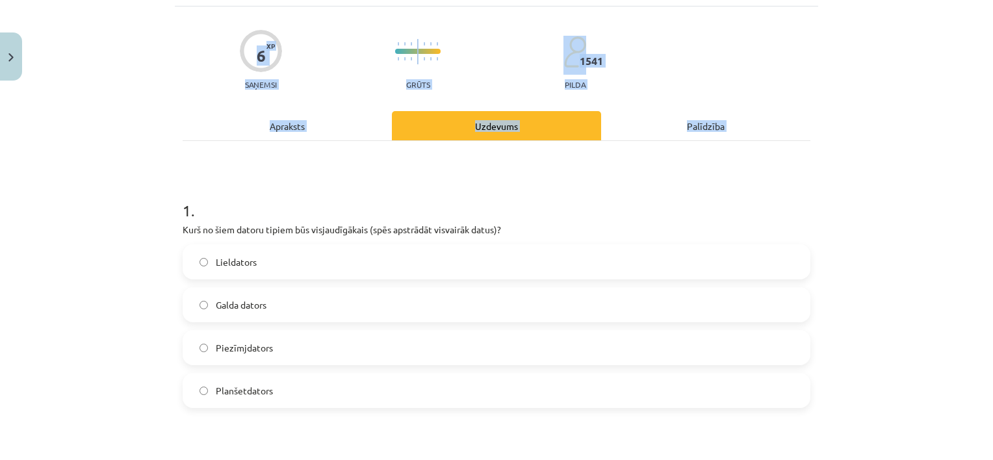
click at [128, 313] on div "Mācību tēma: Datorikas - 10. klases 1. ieskaites mācību materiāls #3 2. tēma – …" at bounding box center [496, 230] width 993 height 460
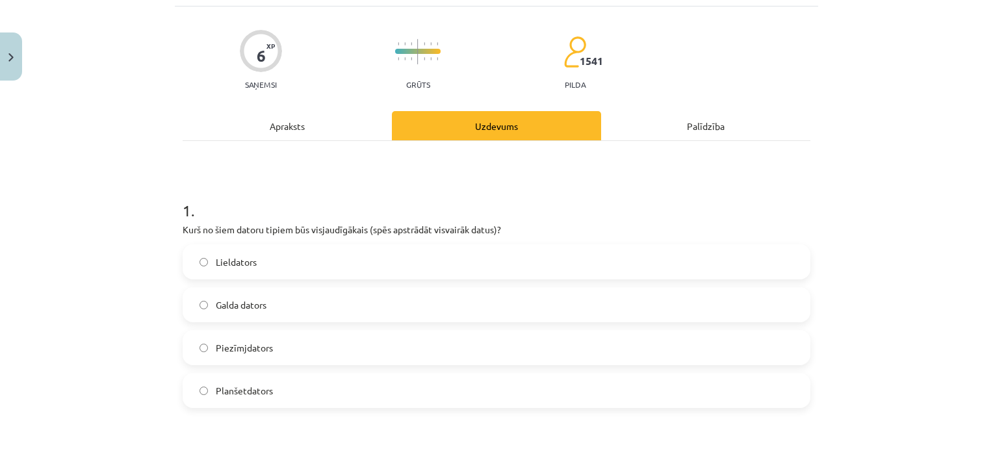
click at [282, 264] on label "Lieldators" at bounding box center [496, 262] width 625 height 32
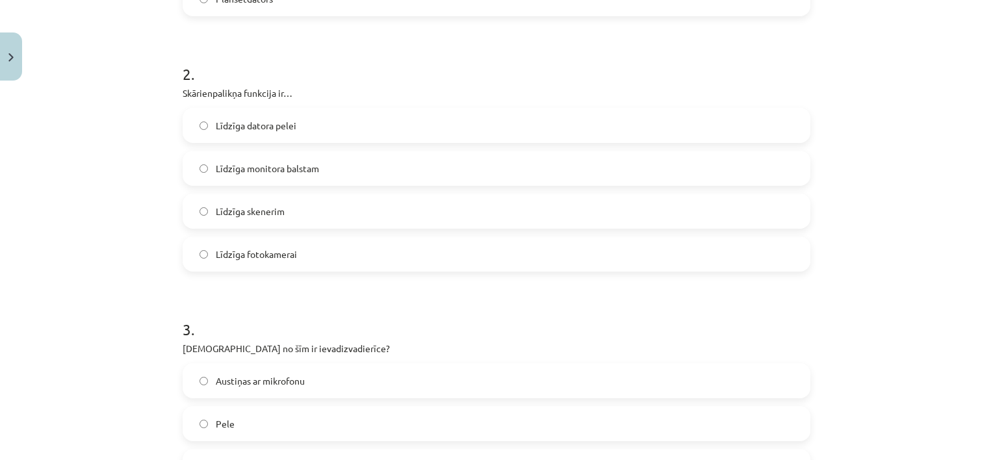
scroll to position [485, 0]
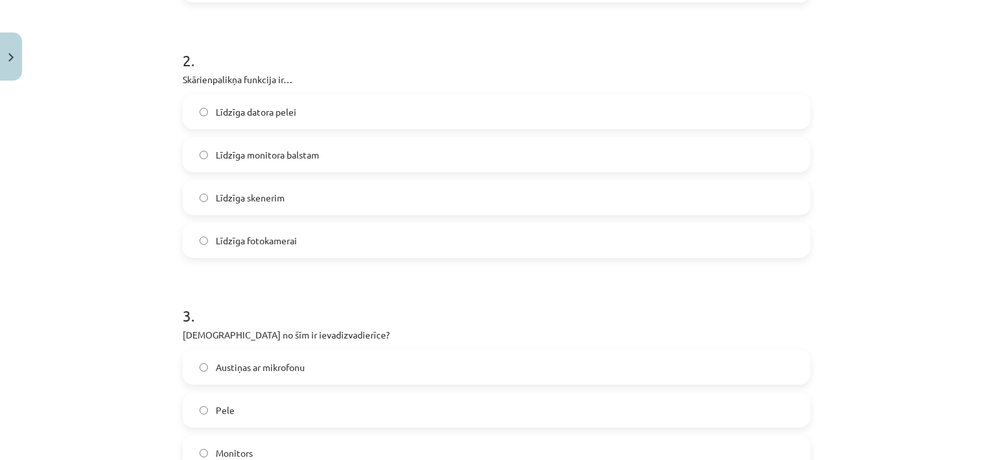
click at [292, 120] on label "Līdzīga datora pelei" at bounding box center [496, 112] width 625 height 32
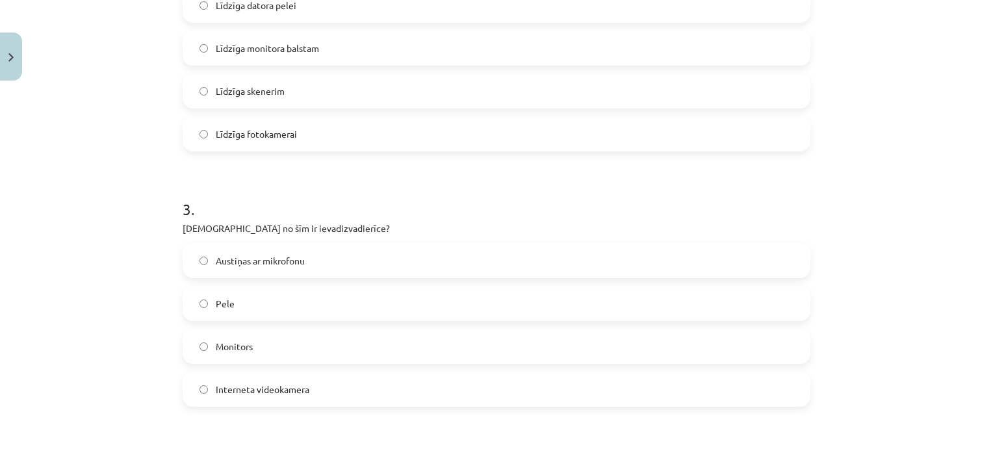
scroll to position [774, 0]
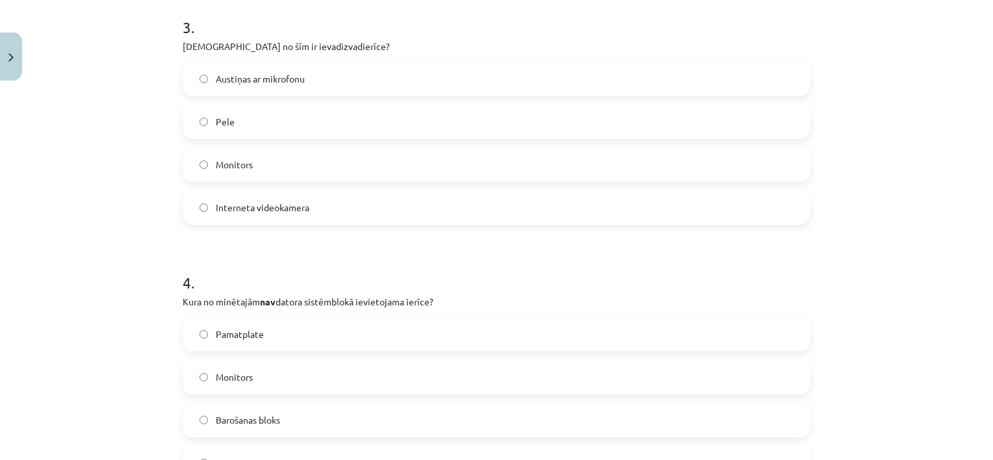
click at [273, 86] on label "Austiņas ar mikrofonu" at bounding box center [496, 78] width 625 height 32
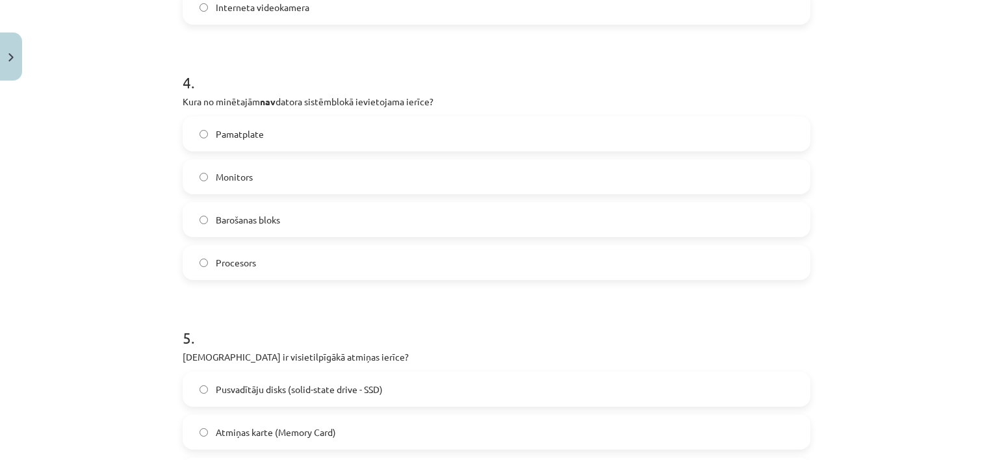
scroll to position [975, 0]
click at [234, 173] on span "Monitors" at bounding box center [234, 176] width 37 height 14
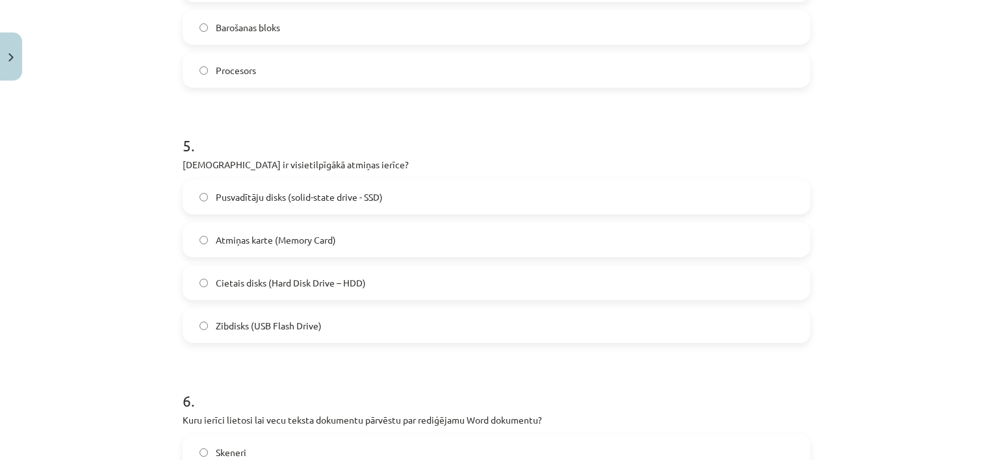
scroll to position [1176, 0]
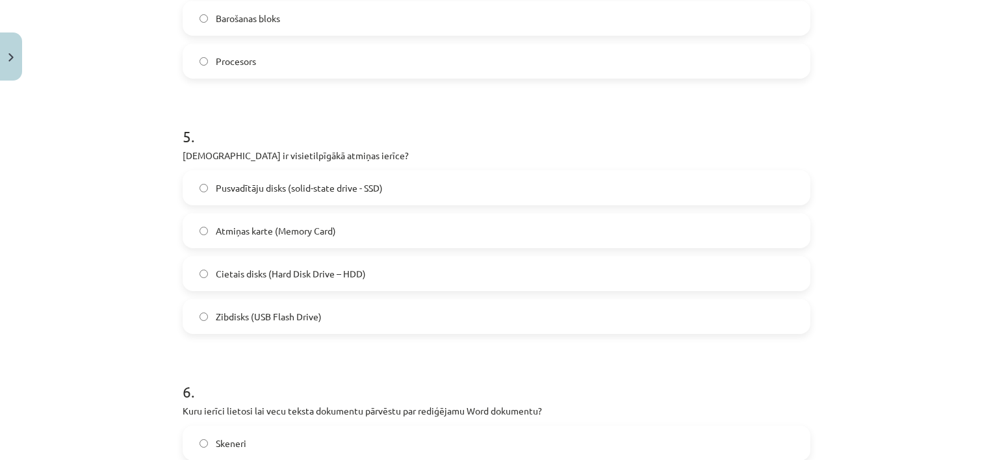
click at [255, 270] on span "Cietais disks (Hard Disk Drive – HDD)" at bounding box center [291, 274] width 150 height 14
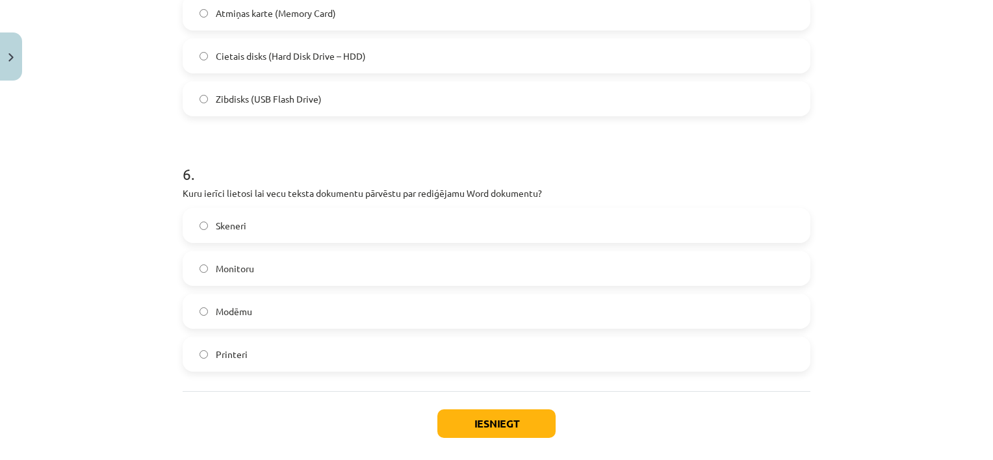
scroll to position [1409, 0]
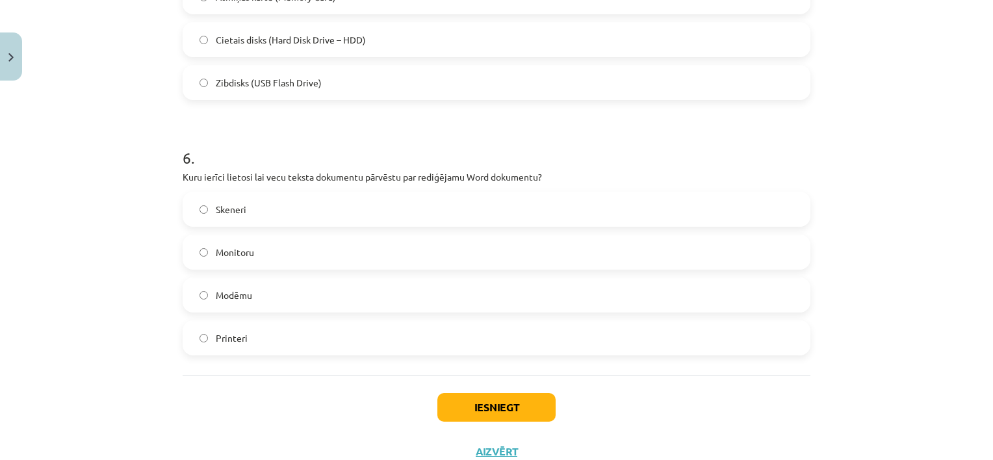
click at [279, 208] on label "Skeneri" at bounding box center [496, 209] width 625 height 32
click at [495, 414] on button "Iesniegt" at bounding box center [496, 407] width 118 height 29
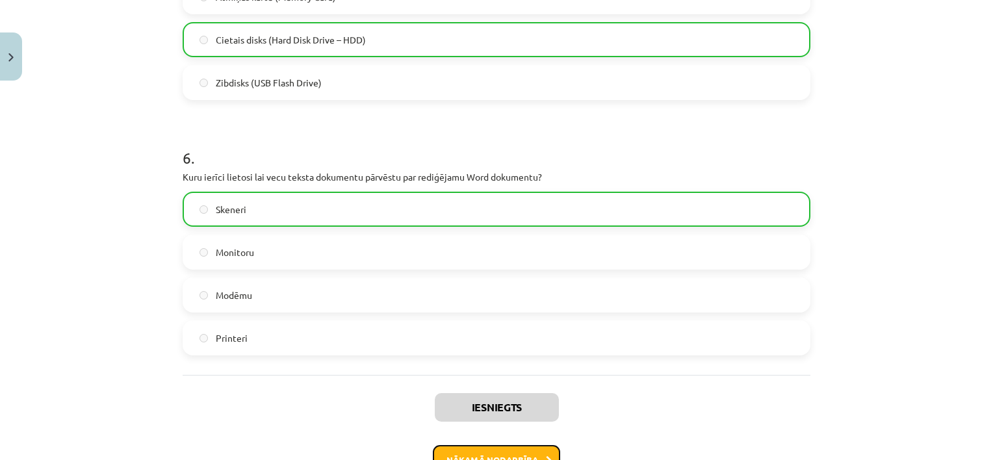
click at [491, 452] on button "Nākamā nodarbība" at bounding box center [496, 460] width 127 height 30
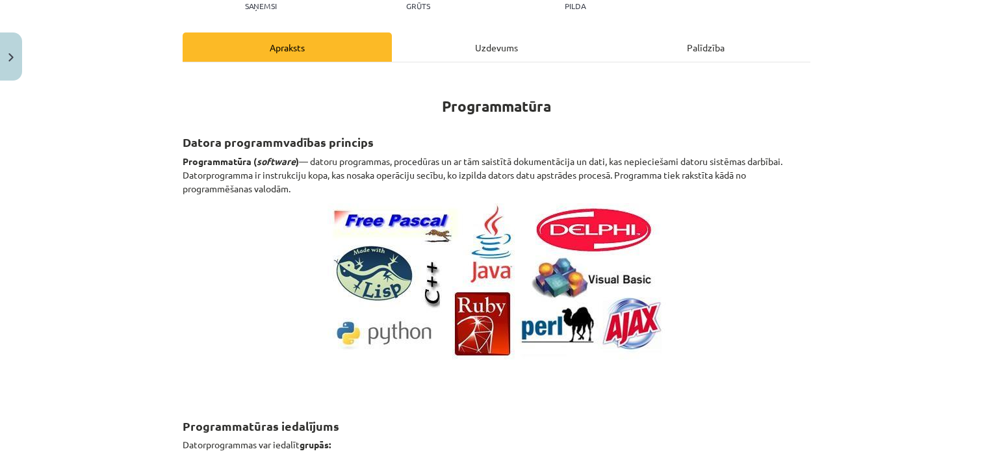
scroll to position [32, 0]
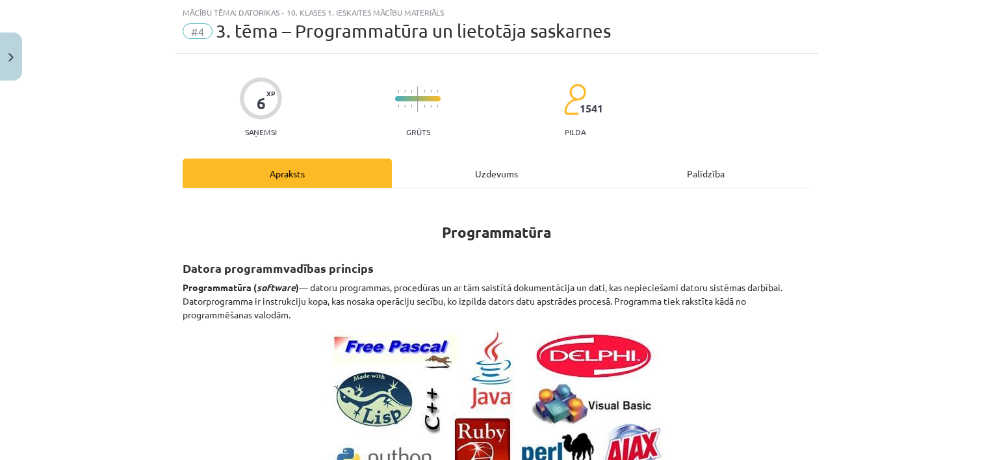
click at [494, 166] on div "Uzdevums" at bounding box center [496, 173] width 209 height 29
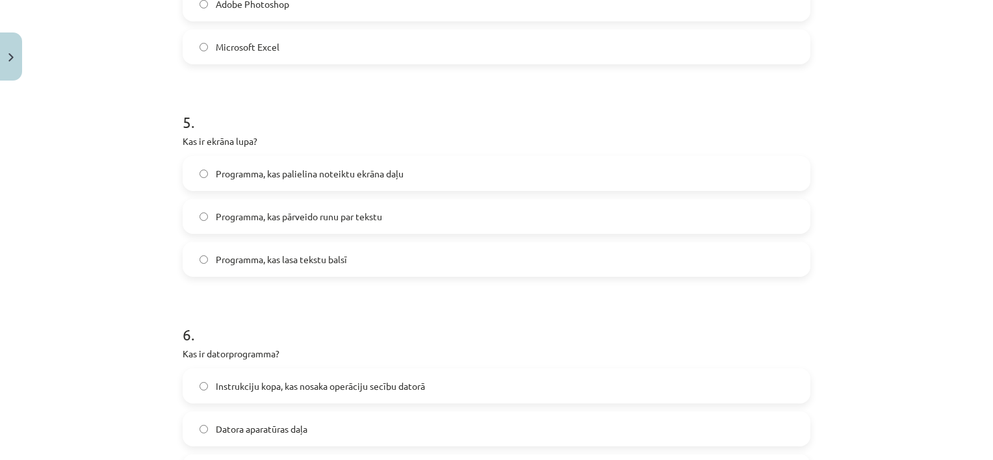
scroll to position [1369, 0]
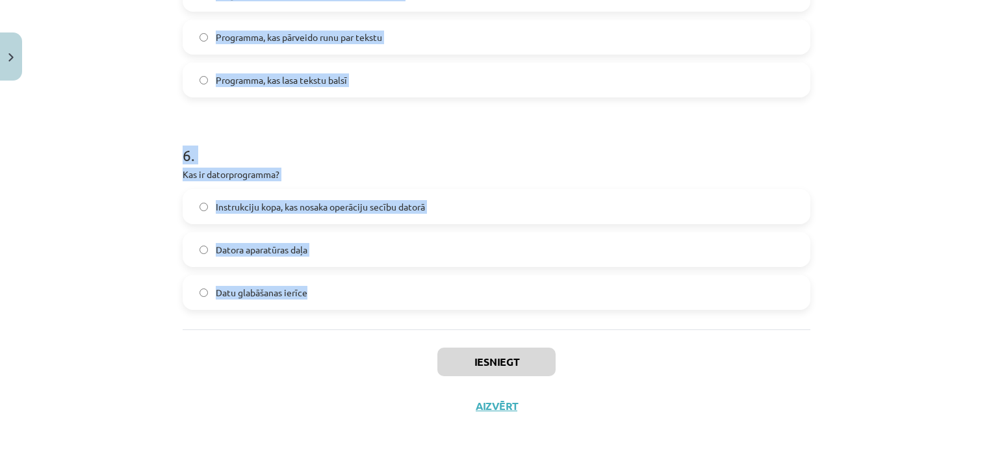
drag, startPoint x: 173, startPoint y: 246, endPoint x: 361, endPoint y: 313, distance: 200.0
click at [125, 176] on div "Mācību tēma: Datorikas - 10. klases 1. ieskaites mācību materiāls #4 3. tēma – …" at bounding box center [496, 230] width 993 height 460
drag, startPoint x: 162, startPoint y: 59, endPoint x: 322, endPoint y: 287, distance: 278.0
click at [322, 287] on div "Mācību tēma: Datorikas - 10. klases 1. ieskaites mācību materiāls #4 3. tēma – …" at bounding box center [496, 230] width 993 height 460
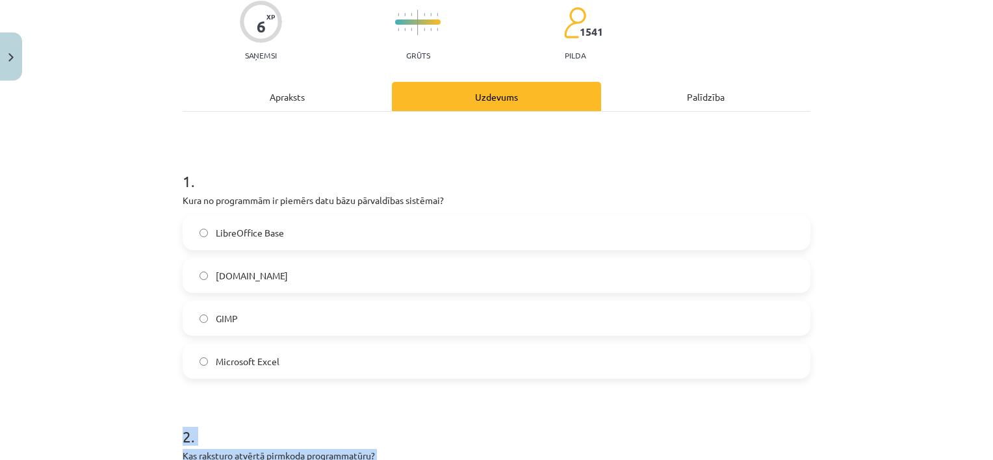
scroll to position [112, 0]
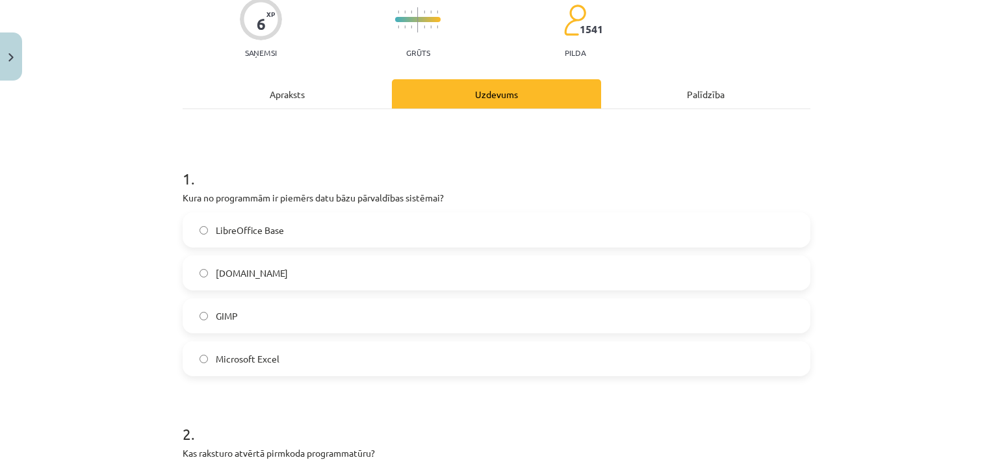
click at [143, 216] on div "Mācību tēma: Datorikas - 10. klases 1. ieskaites mācību materiāls #4 3. tēma – …" at bounding box center [496, 230] width 993 height 460
click at [258, 220] on label "LibreOffice Base" at bounding box center [496, 230] width 625 height 32
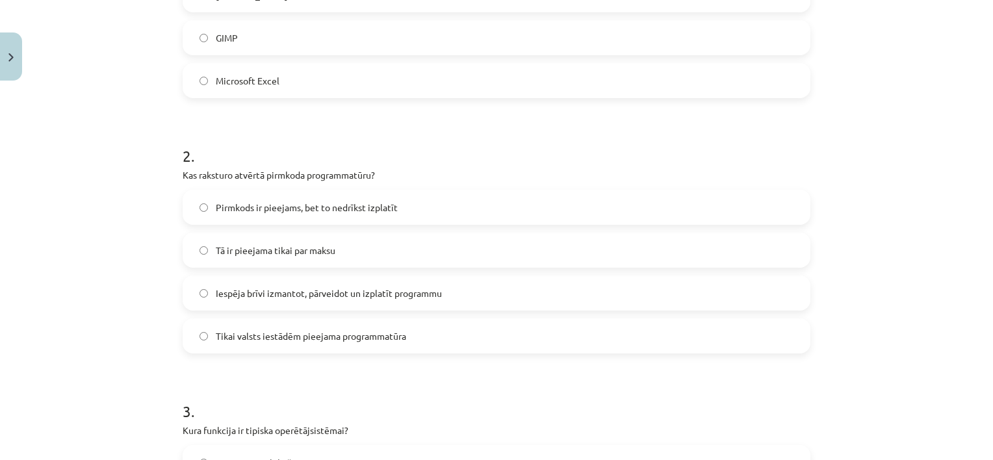
scroll to position [449, 0]
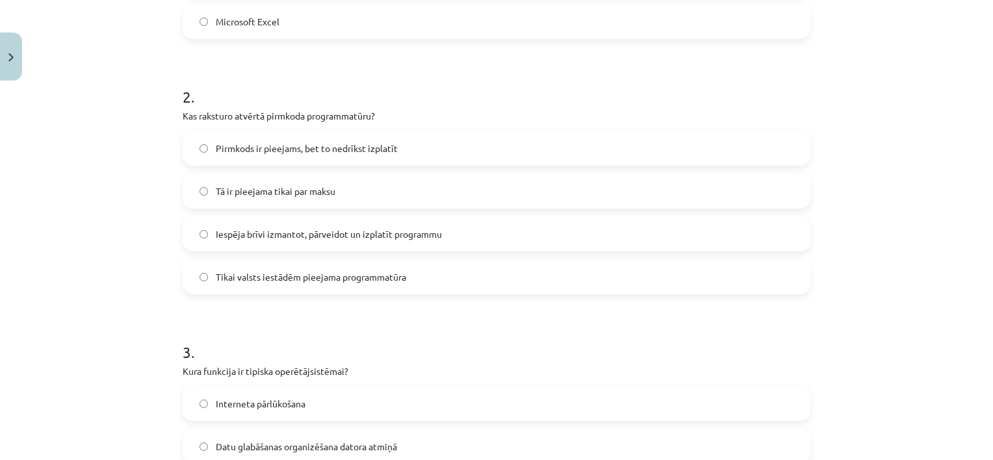
click at [302, 233] on span "Iespēja brīvi izmantot, pārveidot un izplatīt programmu" at bounding box center [329, 234] width 226 height 14
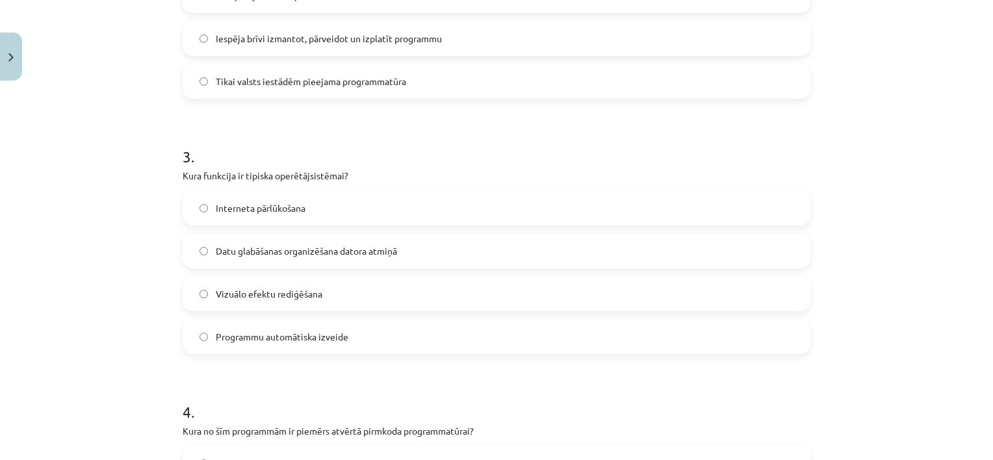
scroll to position [671, 0]
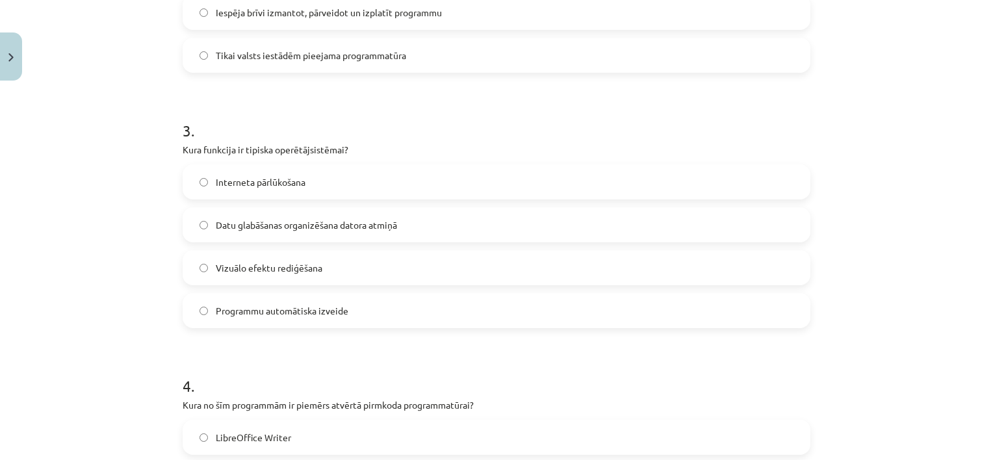
click at [286, 225] on span "Datu glabāšanas organizēšana datora atmiņā" at bounding box center [306, 225] width 181 height 14
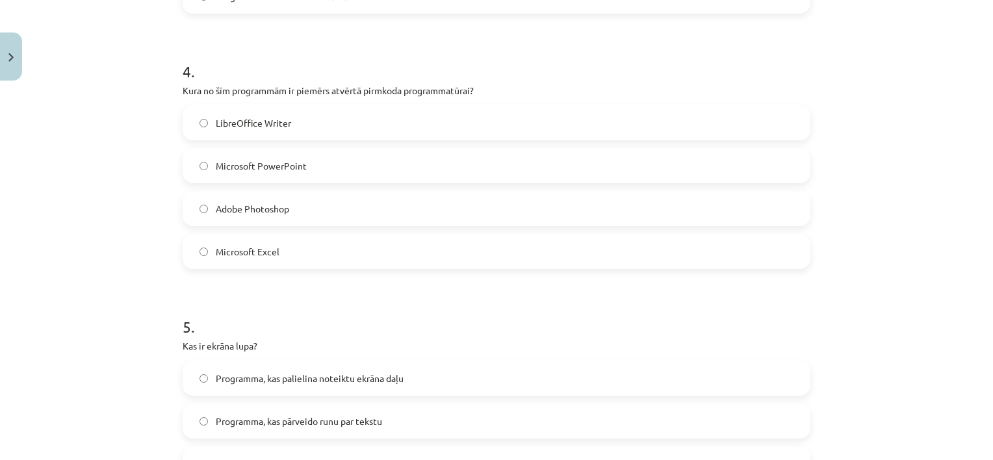
scroll to position [986, 0]
click at [274, 115] on span "LibreOffice Writer" at bounding box center [253, 122] width 75 height 14
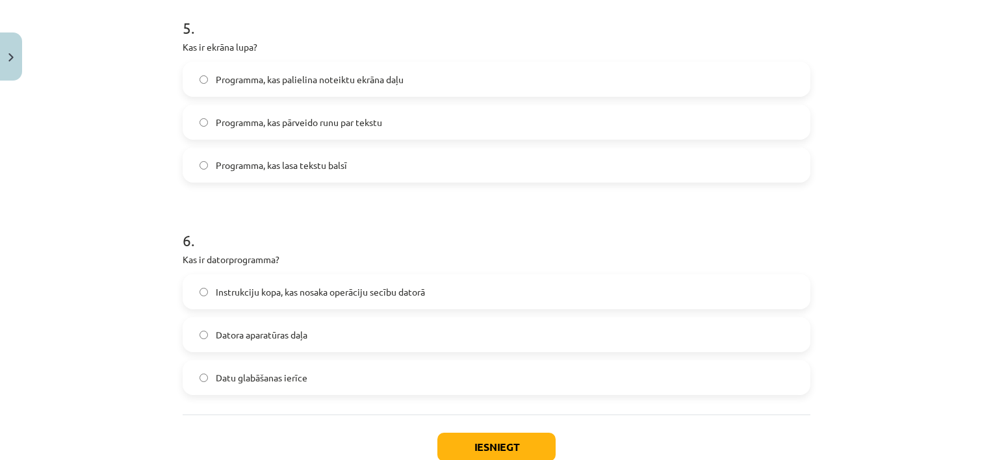
scroll to position [1285, 0]
click at [342, 74] on span "Programma, kas palielina noteiktu ekrāna daļu" at bounding box center [310, 78] width 188 height 14
click at [295, 298] on label "Instrukciju kopa, kas nosaka operāciju secību datorā" at bounding box center [496, 290] width 625 height 32
click at [487, 436] on button "Iesniegt" at bounding box center [496, 445] width 118 height 29
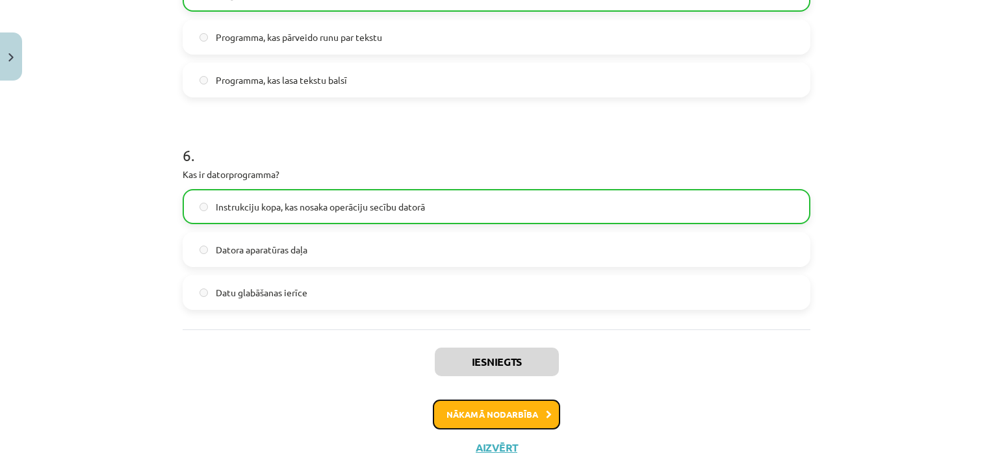
click at [530, 408] on button "Nākamā nodarbība" at bounding box center [496, 415] width 127 height 30
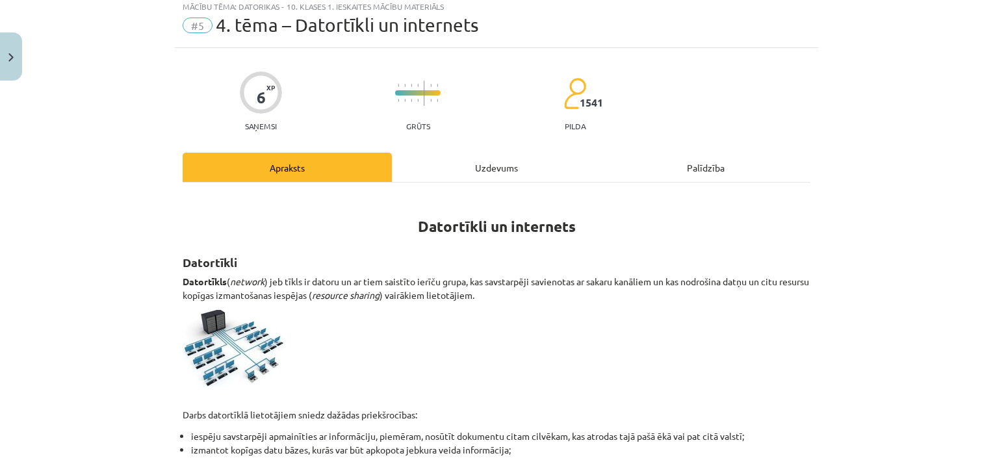
scroll to position [32, 0]
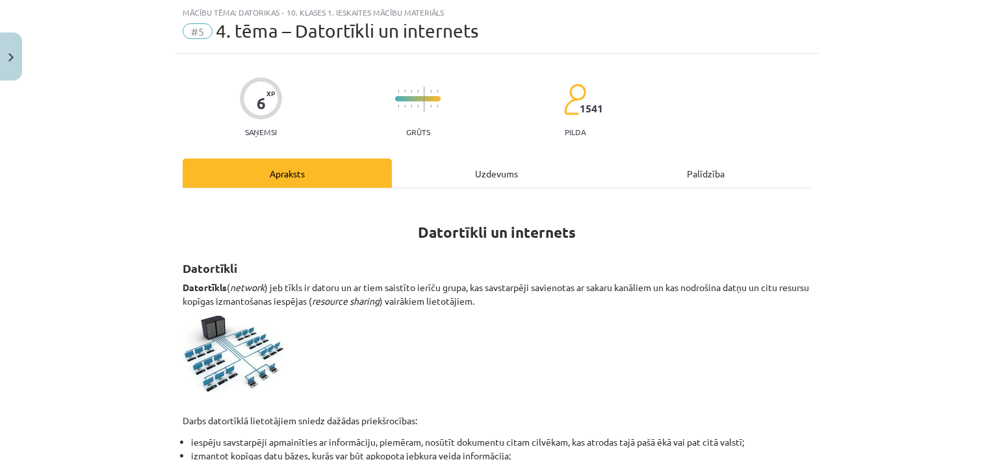
click at [496, 173] on div "Uzdevums" at bounding box center [496, 173] width 209 height 29
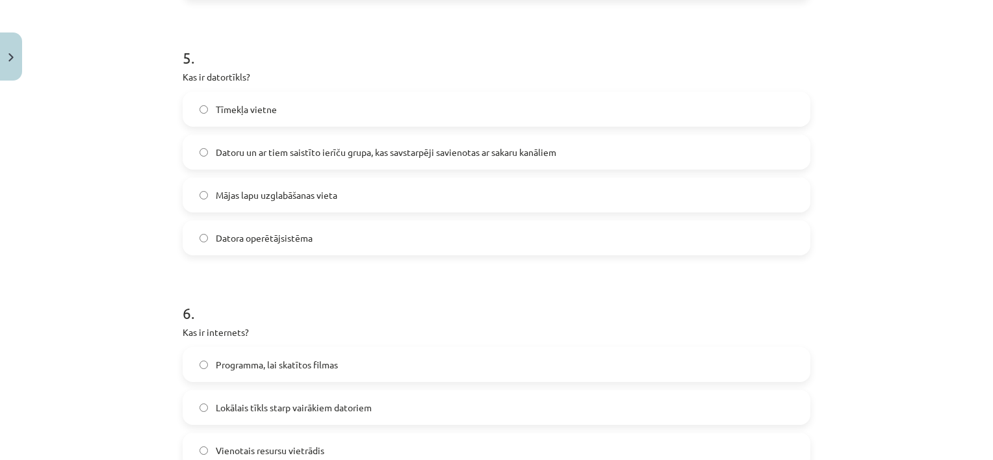
scroll to position [1455, 0]
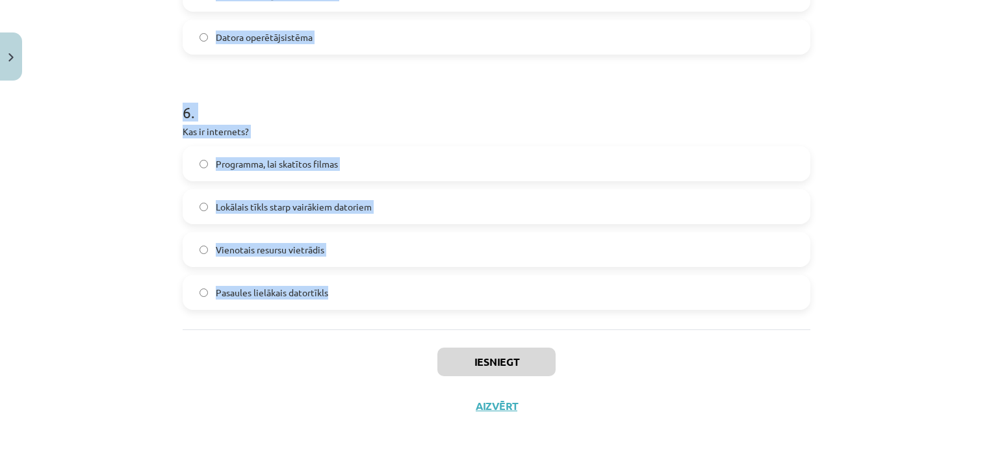
drag, startPoint x: 170, startPoint y: 244, endPoint x: 383, endPoint y: 297, distance: 220.3
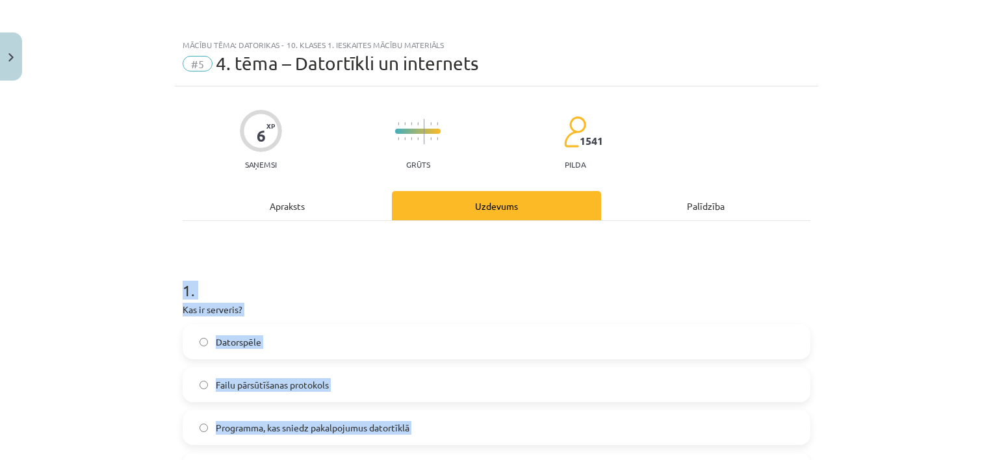
scroll to position [0, 0]
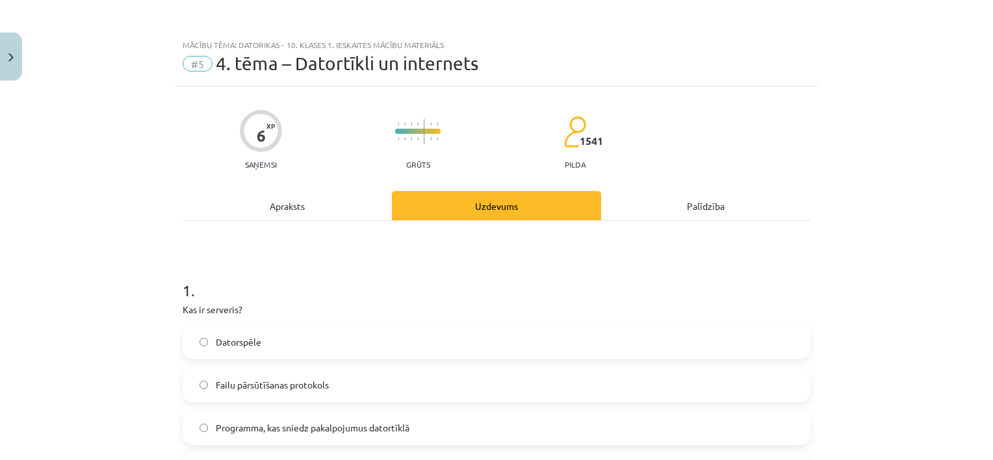
click at [289, 211] on div "Apraksts" at bounding box center [287, 205] width 209 height 29
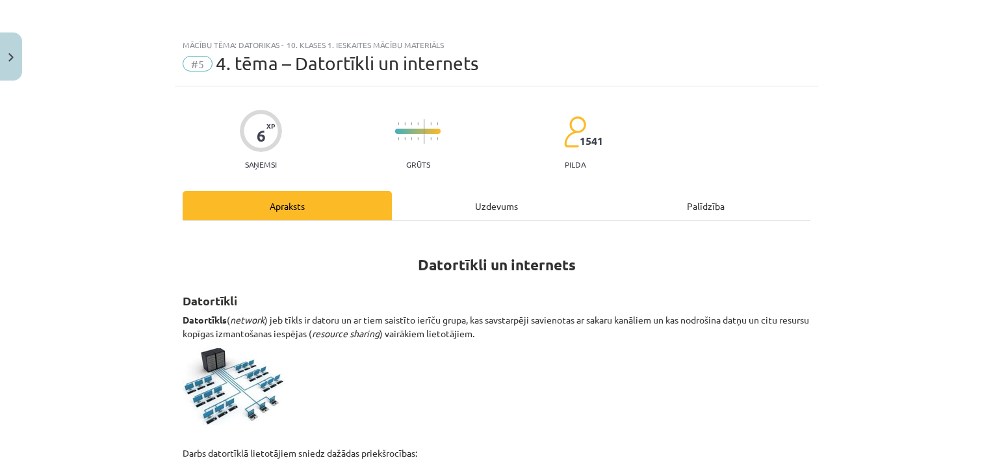
click at [469, 203] on div "Uzdevums" at bounding box center [496, 205] width 209 height 29
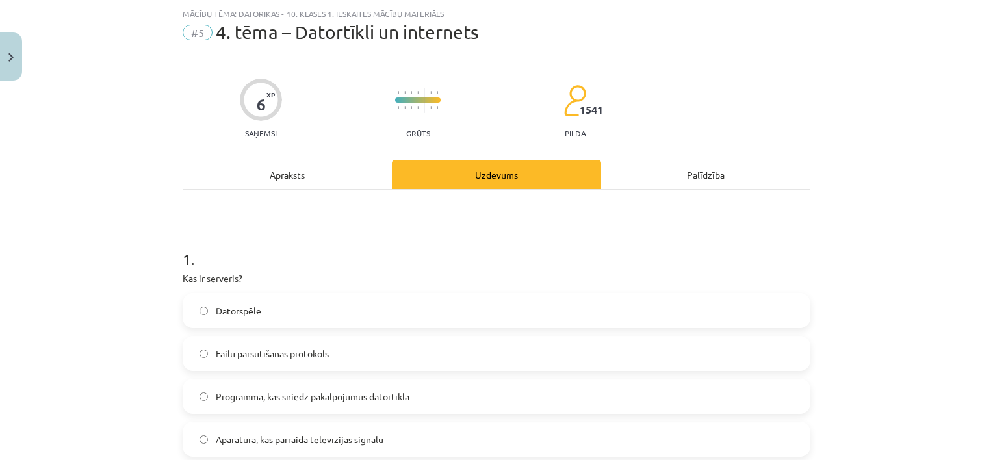
scroll to position [32, 0]
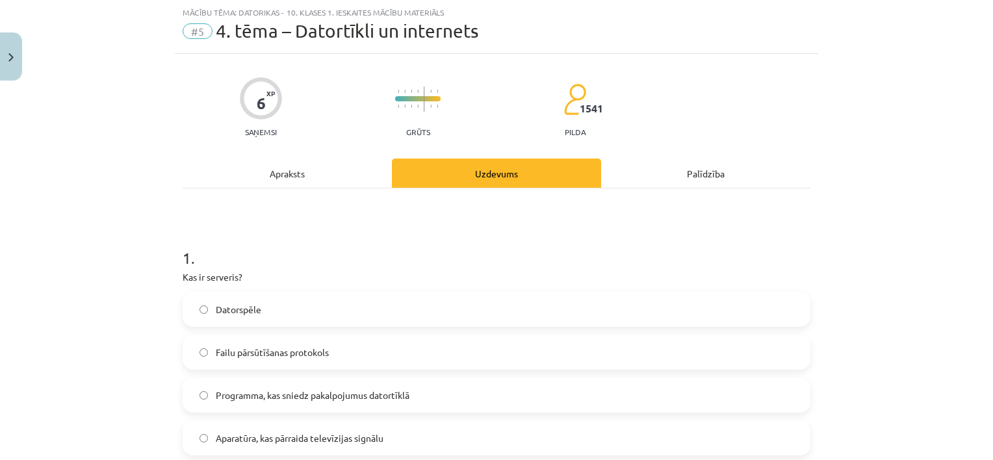
click at [255, 400] on span "Programma, kas sniedz pakalpojumus datortīklā" at bounding box center [313, 396] width 194 height 14
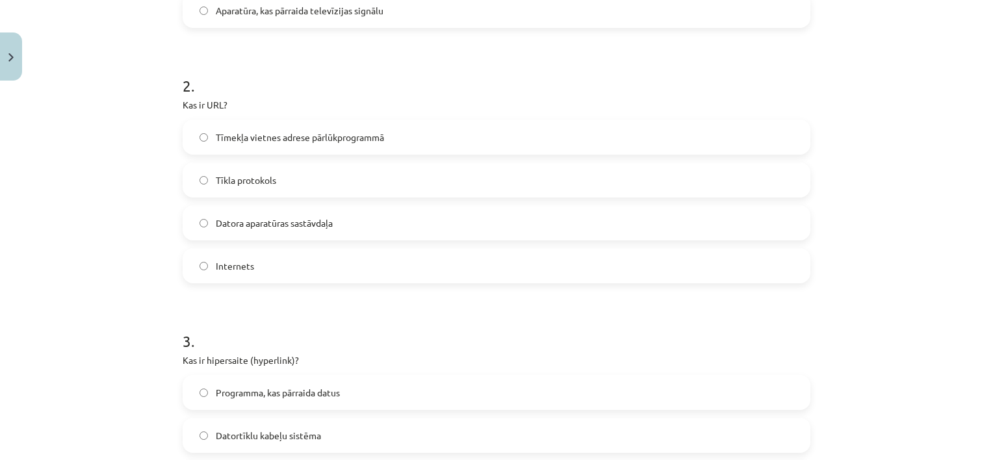
scroll to position [461, 0]
click at [275, 148] on label "Tīmekļa vietnes adrese pārlūkprogrammā" at bounding box center [496, 136] width 625 height 32
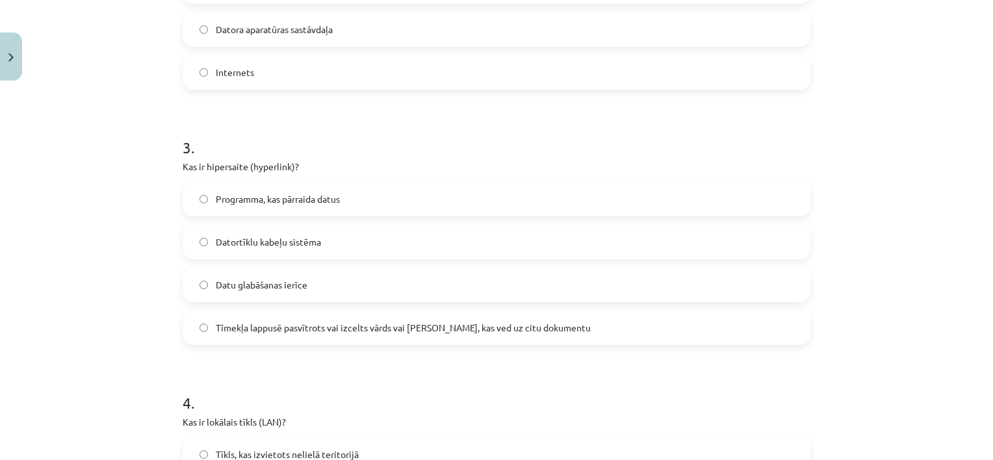
scroll to position [656, 0]
click at [294, 333] on label "Tīmekļa lappusē pasvītrots vai izcelts vārds vai [PERSON_NAME], kas ved uz citu…" at bounding box center [496, 325] width 625 height 32
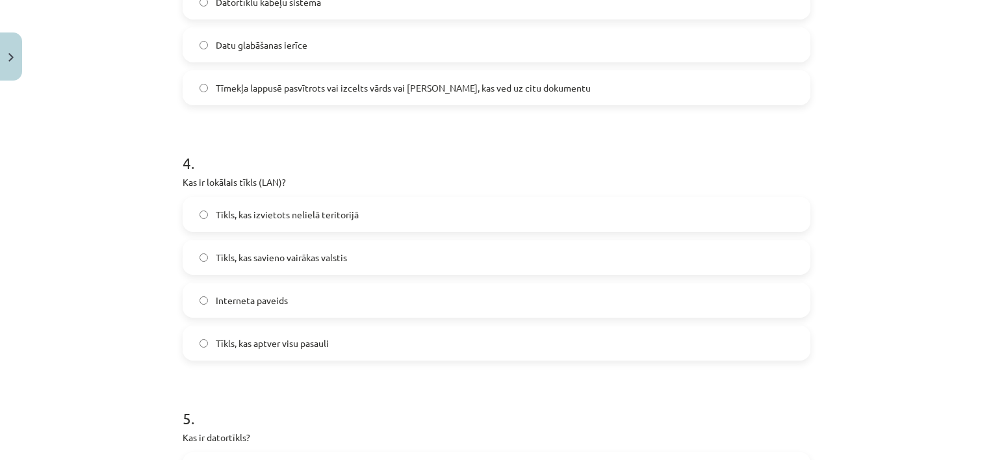
scroll to position [894, 0]
click at [301, 207] on span "Tīkls, kas izvietots nelielā teritorijā" at bounding box center [287, 214] width 143 height 14
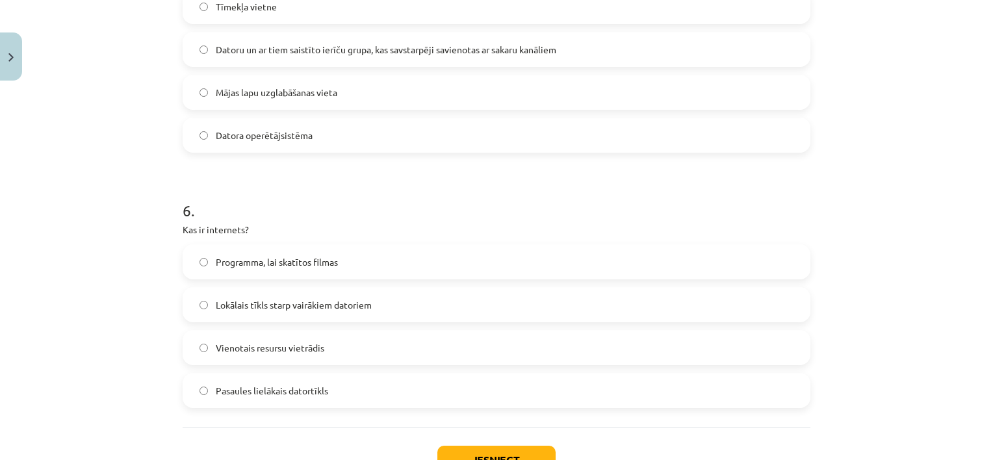
scroll to position [1357, 0]
click at [326, 51] on span "Datoru un ar tiem saistīto ierīču grupa, kas savstarpēji savienotas ar sakaru k…" at bounding box center [386, 49] width 341 height 14
click at [274, 380] on label "Pasaules lielākais datortīkls" at bounding box center [496, 390] width 625 height 32
click at [323, 403] on label "Pasaules lielākais datortīkls" at bounding box center [496, 390] width 625 height 32
click at [476, 450] on button "Iesniegt" at bounding box center [496, 459] width 118 height 29
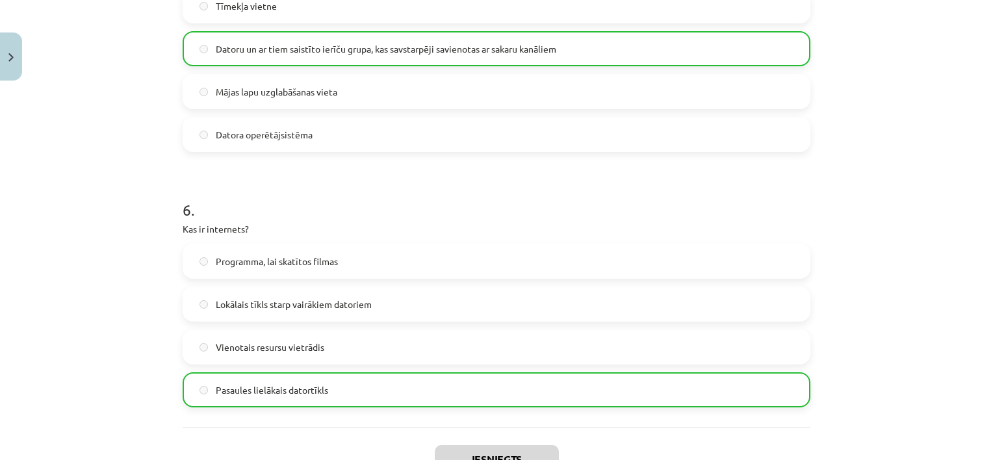
click at [687, 292] on label "Lokālais tīkls starp vairākiem datoriem" at bounding box center [496, 304] width 625 height 32
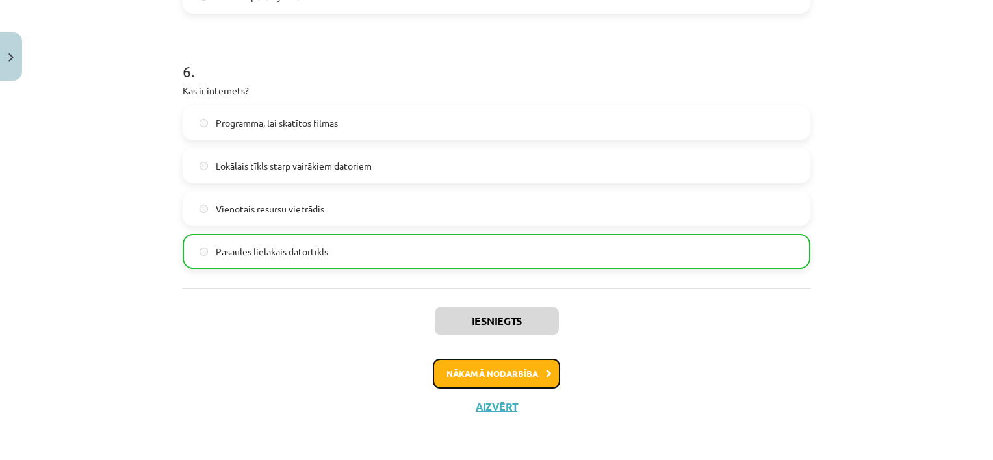
click at [485, 372] on button "Nākamā nodarbība" at bounding box center [496, 374] width 127 height 30
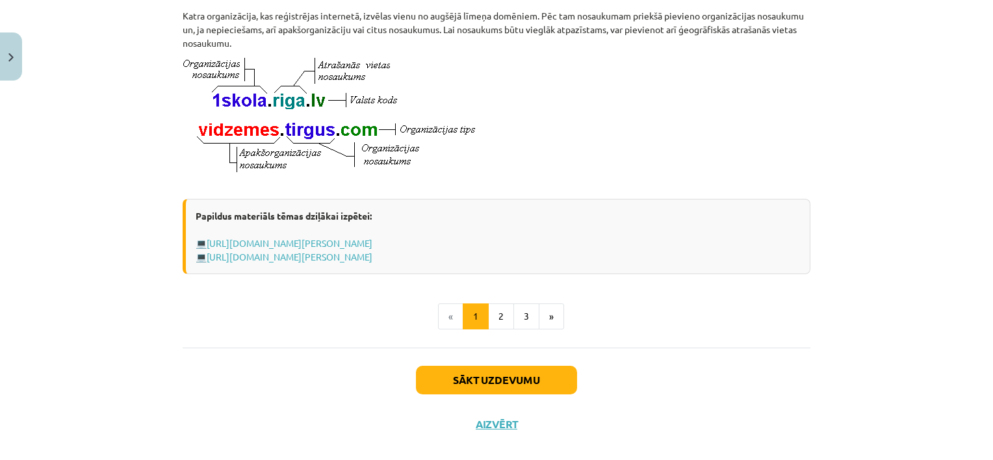
scroll to position [717, 0]
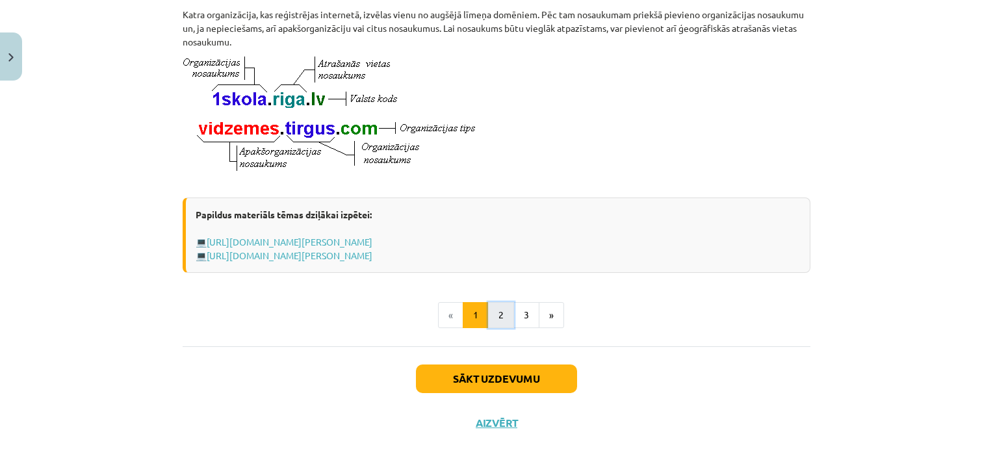
click at [504, 328] on button "2" at bounding box center [501, 315] width 26 height 26
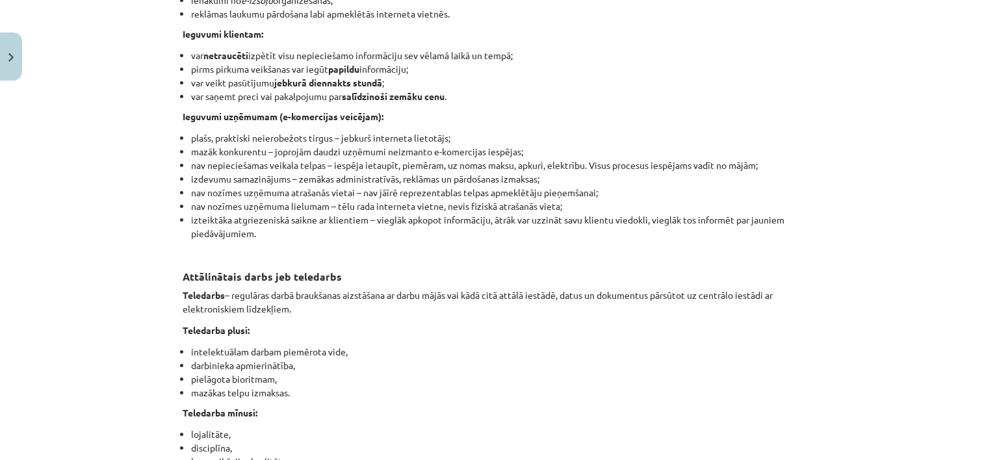
scroll to position [2122, 0]
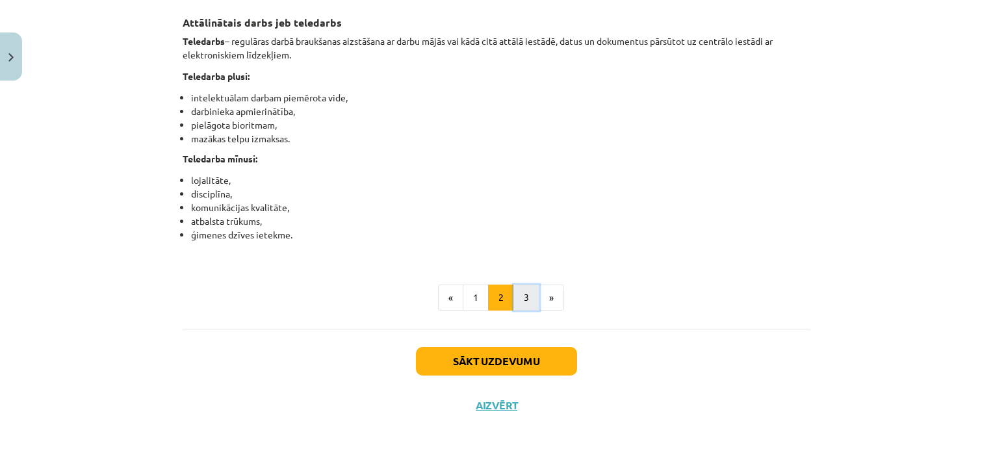
click at [517, 298] on button "3" at bounding box center [526, 298] width 26 height 26
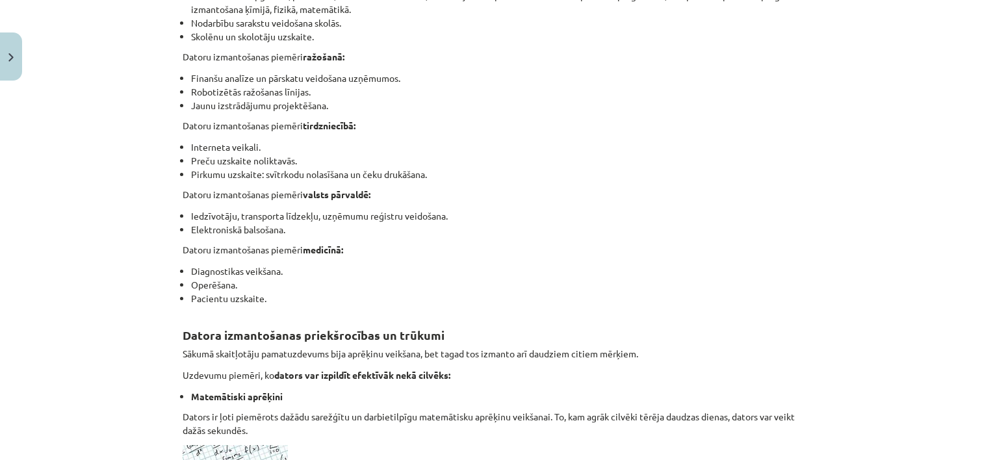
scroll to position [0, 0]
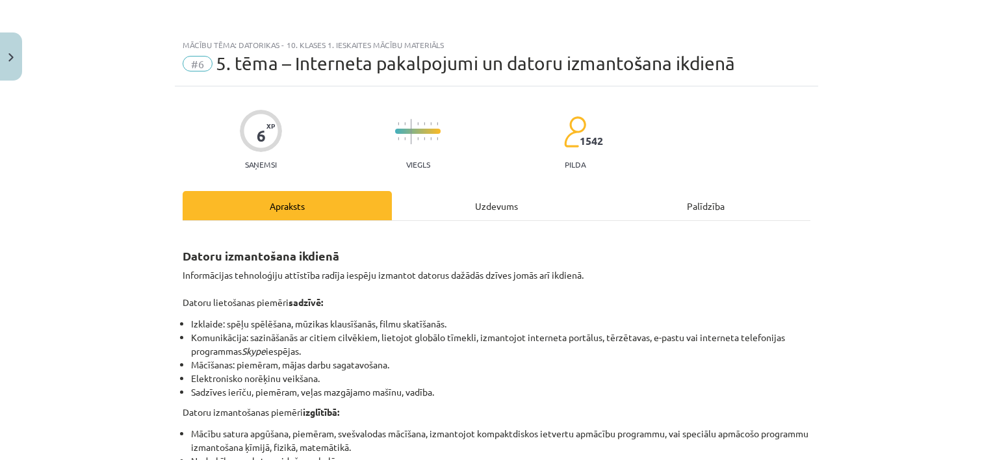
click at [473, 211] on div "Uzdevums" at bounding box center [496, 205] width 209 height 29
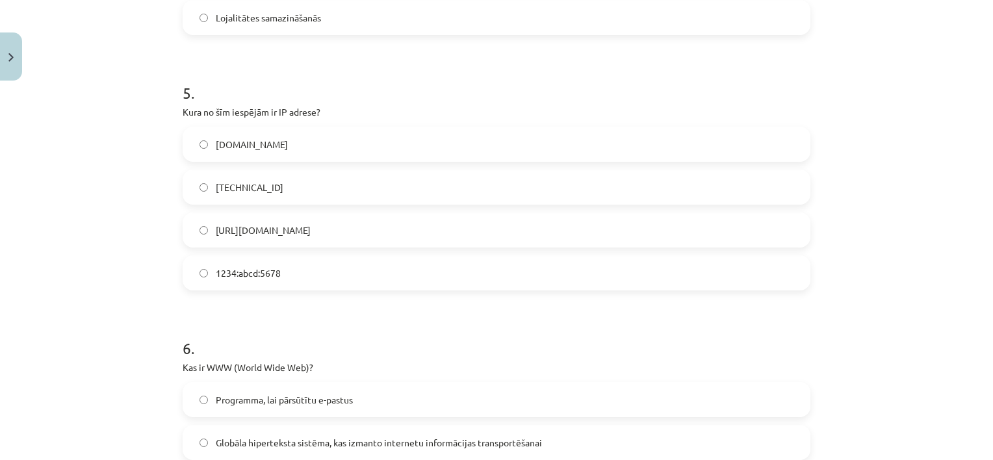
scroll to position [1369, 0]
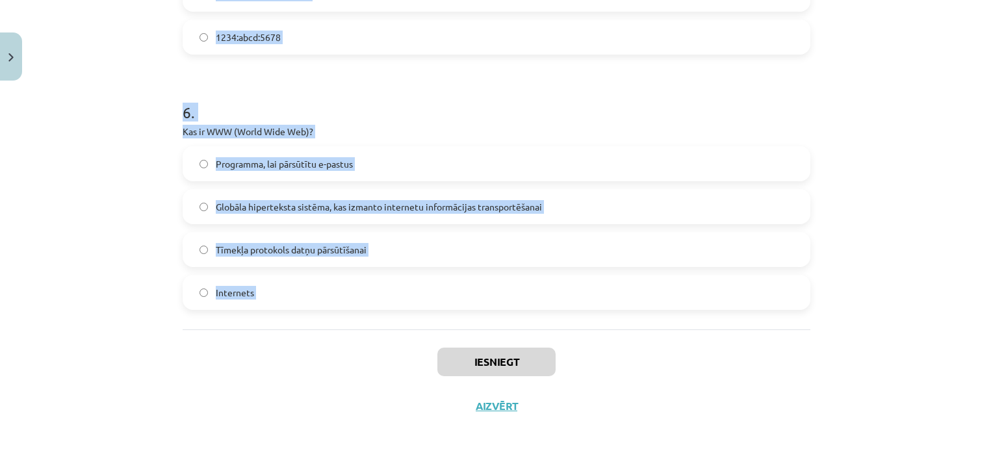
drag, startPoint x: 159, startPoint y: 254, endPoint x: 333, endPoint y: 347, distance: 196.8
click at [333, 347] on div "Mācību tēma: Datorikas - 10. klases 1. ieskaites mācību materiāls #6 5. tēma – …" at bounding box center [496, 230] width 993 height 460
click at [105, 188] on div "Mācību tēma: Datorikas - 10. klases 1. ieskaites mācību materiāls #6 5. tēma – …" at bounding box center [496, 230] width 993 height 460
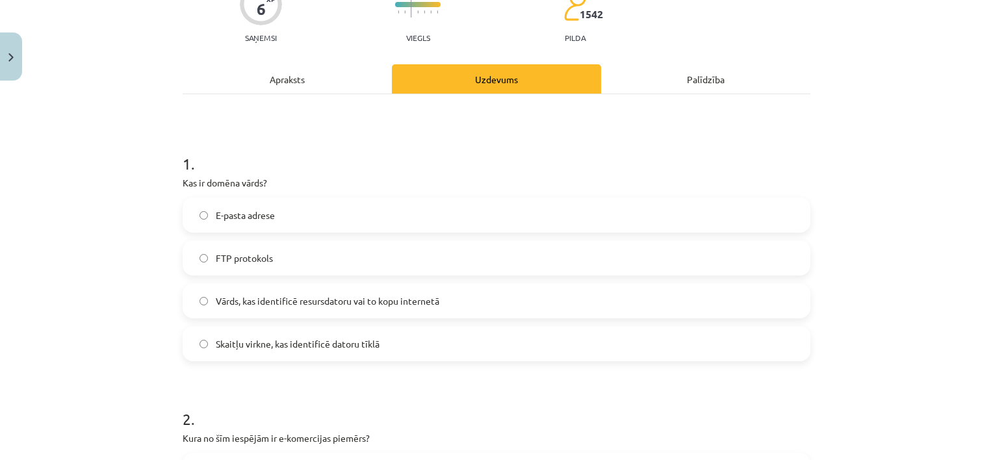
scroll to position [127, 0]
click at [319, 294] on span "Vārds, kas identificē resursdatoru vai to kopu internetā" at bounding box center [328, 301] width 224 height 14
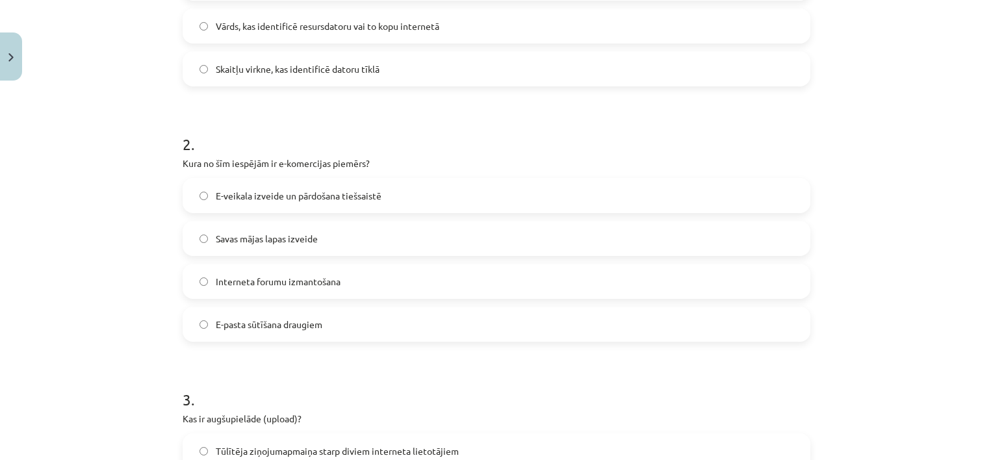
scroll to position [405, 0]
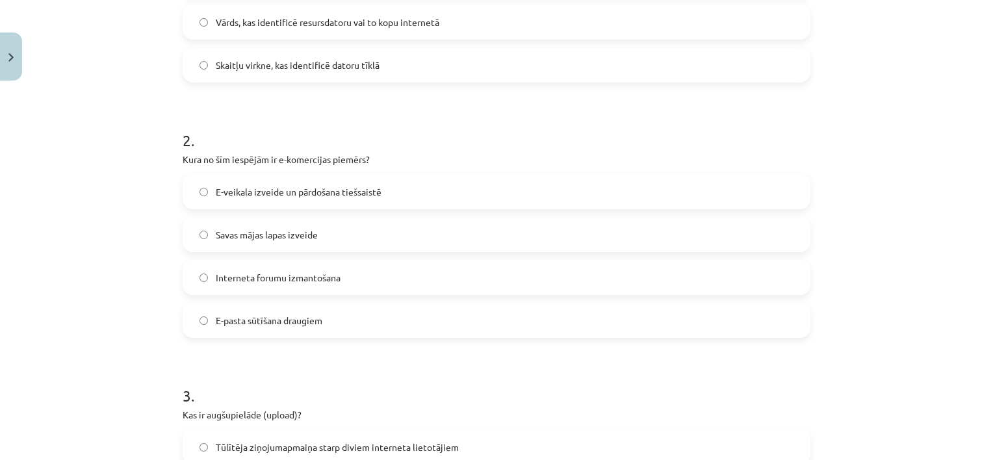
click at [297, 188] on span "E-veikala izveide un pārdošana tiešsaistē" at bounding box center [299, 192] width 166 height 14
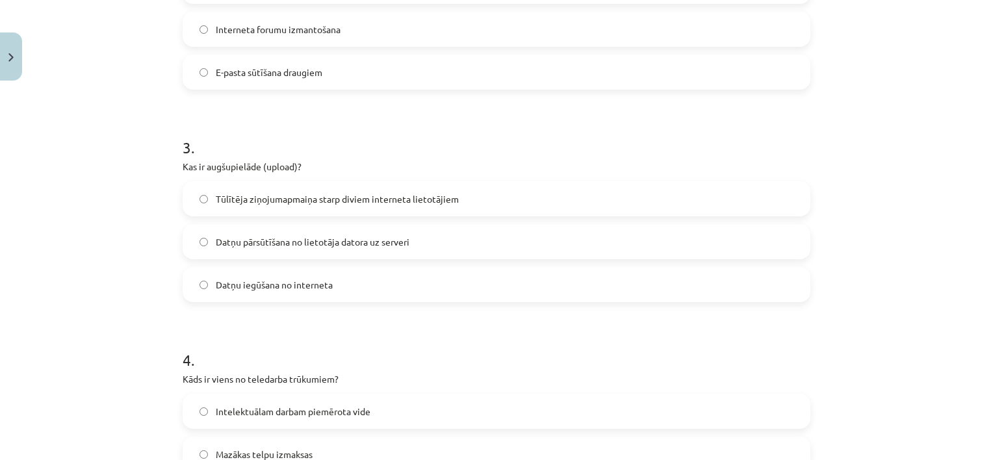
scroll to position [707, 0]
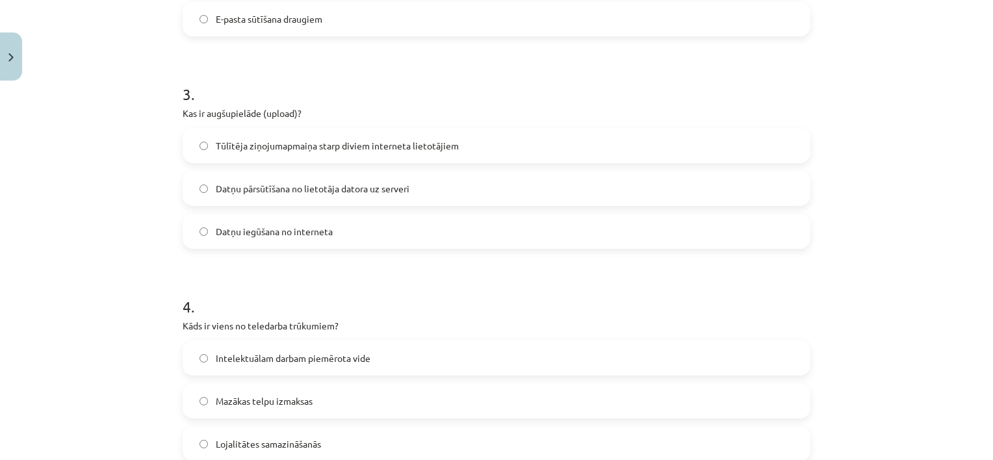
click at [291, 186] on span "Datņu pārsūtīšana no lietotāja datora uz serveri" at bounding box center [313, 189] width 194 height 14
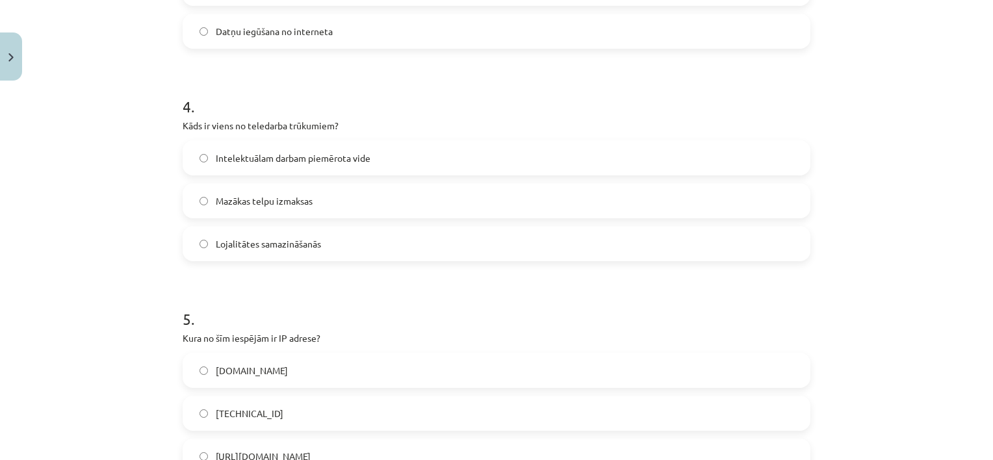
scroll to position [908, 0]
click at [302, 248] on span "Lojalitātes samazināšanās" at bounding box center [268, 243] width 105 height 14
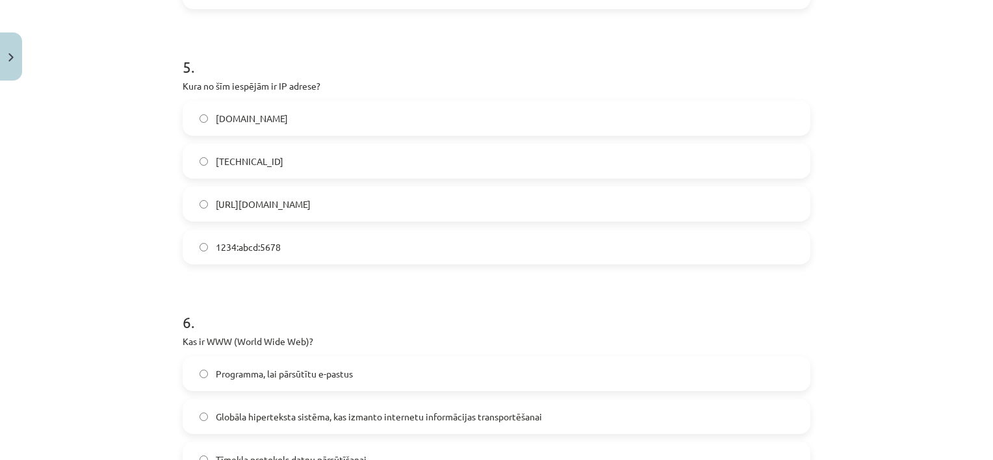
scroll to position [1161, 0]
click at [262, 161] on span "[TECHNICAL_ID]" at bounding box center [250, 160] width 68 height 14
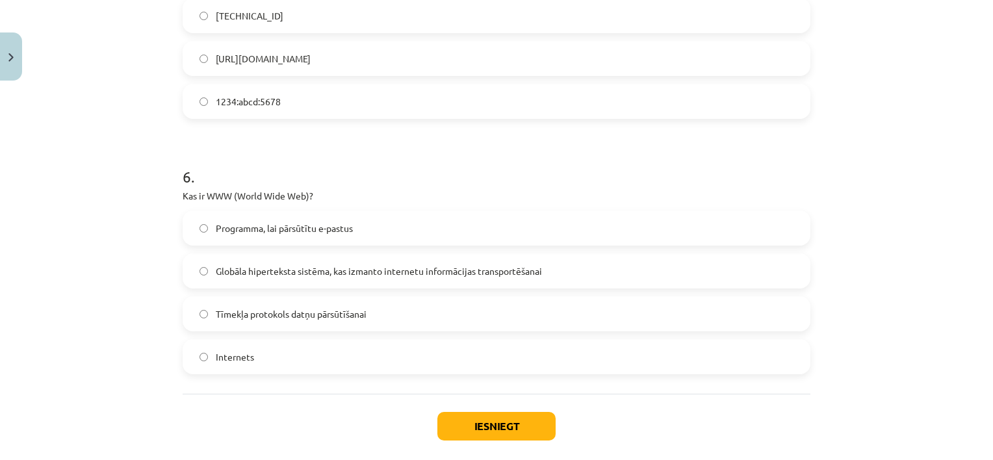
scroll to position [1356, 0]
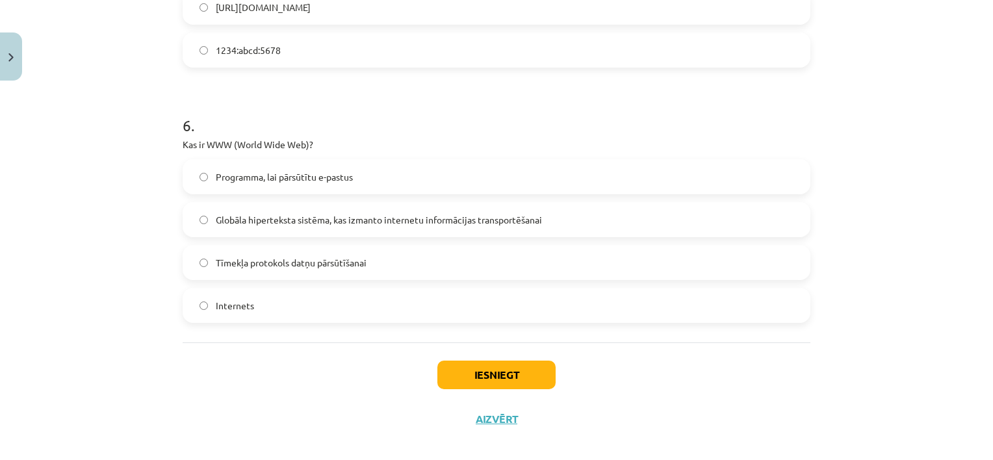
click at [337, 226] on label "Globāla hiperteksta sistēma, kas izmanto internetu informācijas transportēšanai" at bounding box center [496, 219] width 625 height 32
click at [480, 364] on button "Iesniegt" at bounding box center [496, 375] width 118 height 29
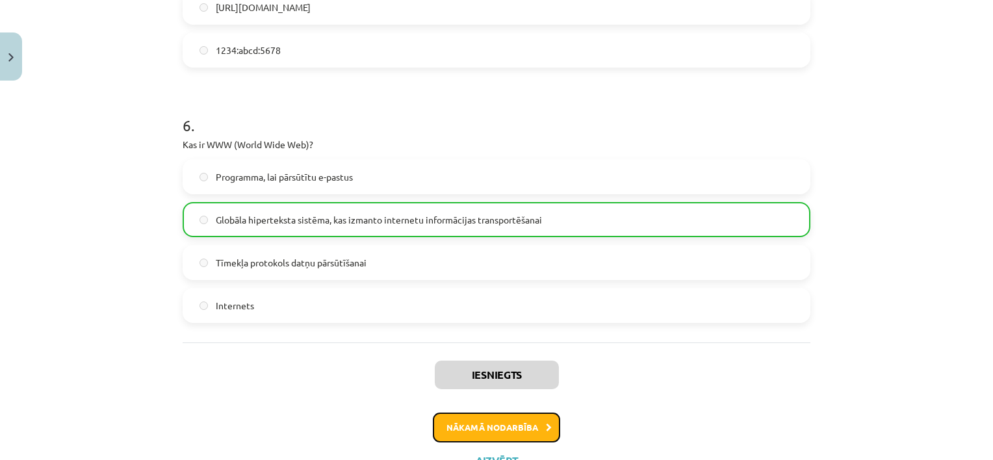
click at [498, 418] on button "Nākamā nodarbība" at bounding box center [496, 428] width 127 height 30
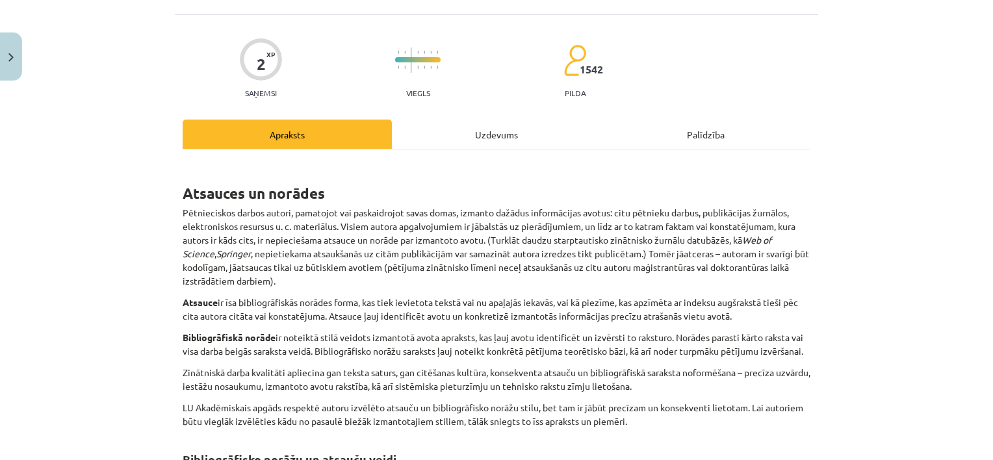
scroll to position [32, 0]
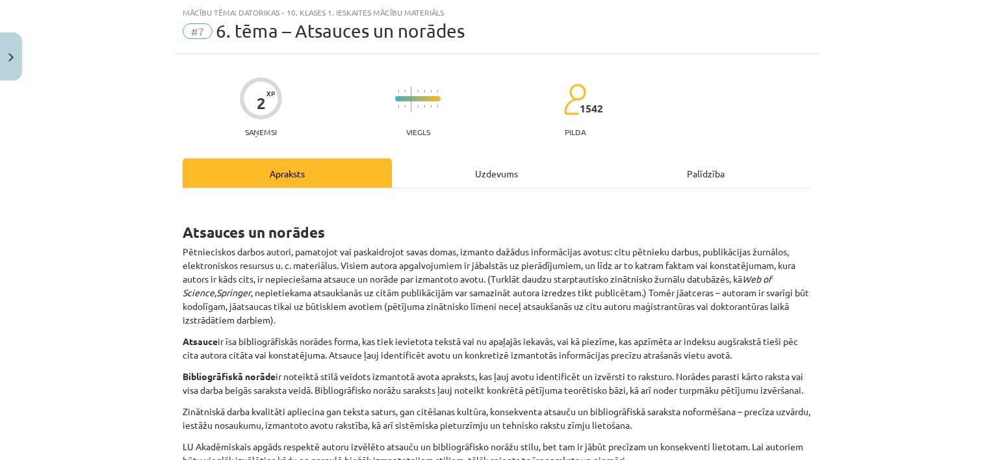
click at [478, 168] on div "Uzdevums" at bounding box center [496, 173] width 209 height 29
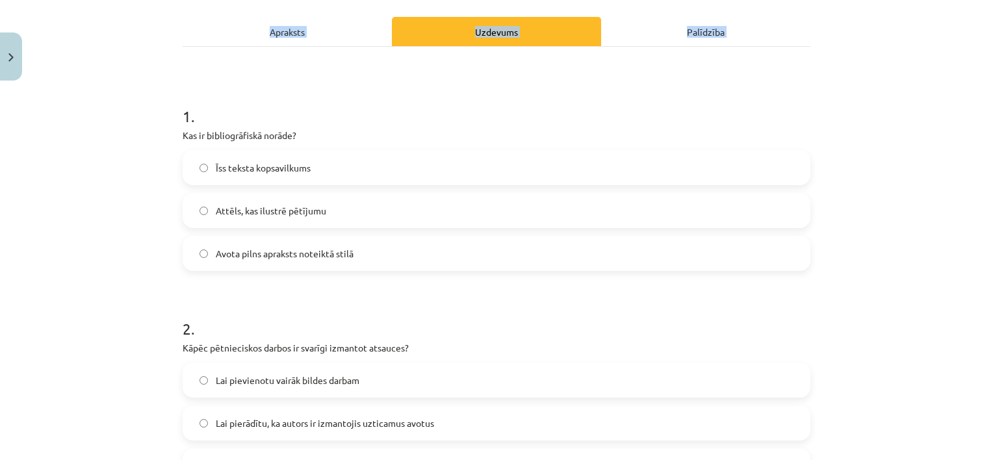
scroll to position [348, 0]
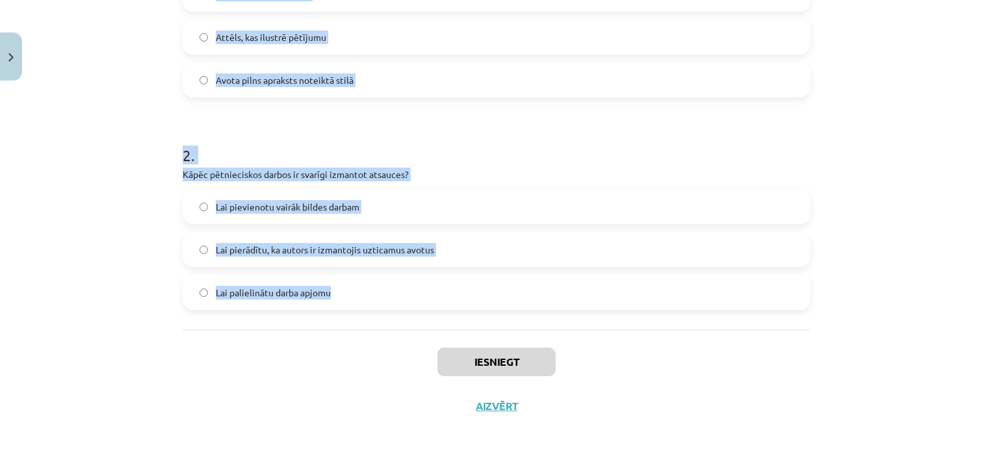
drag, startPoint x: 167, startPoint y: 259, endPoint x: 355, endPoint y: 292, distance: 191.5
click at [355, 292] on div "Mācību tēma: Datorikas - 10. klases 1. ieskaites mācību materiāls #7 6. tēma – …" at bounding box center [496, 230] width 993 height 460
click at [79, 221] on div "Mācību tēma: Datorikas - 10. klases 1. ieskaites mācību materiāls #7 6. tēma – …" at bounding box center [496, 230] width 993 height 460
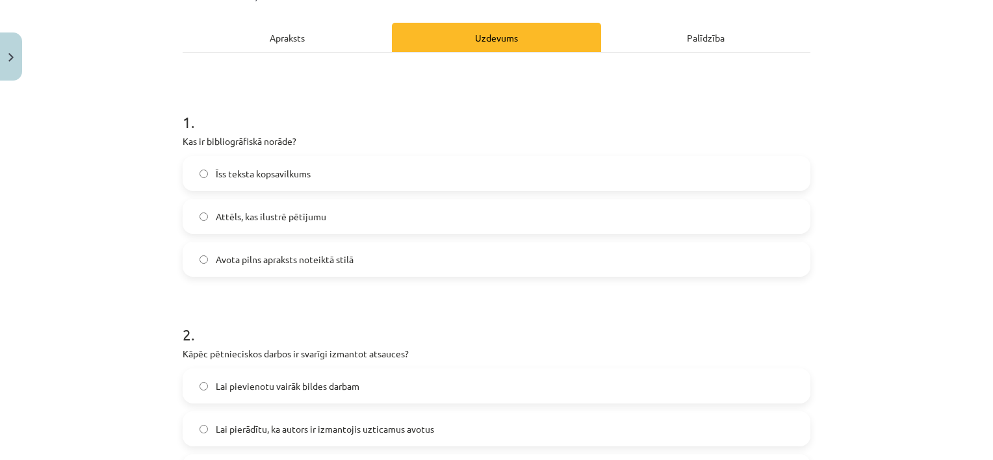
scroll to position [169, 0]
click at [260, 268] on label "Avota pilns apraksts noteiktā stilā" at bounding box center [496, 258] width 625 height 32
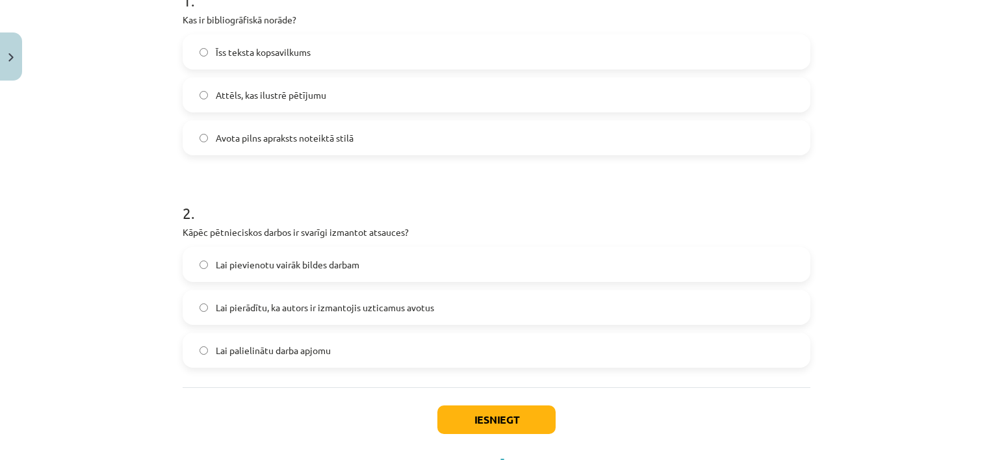
scroll to position [348, 0]
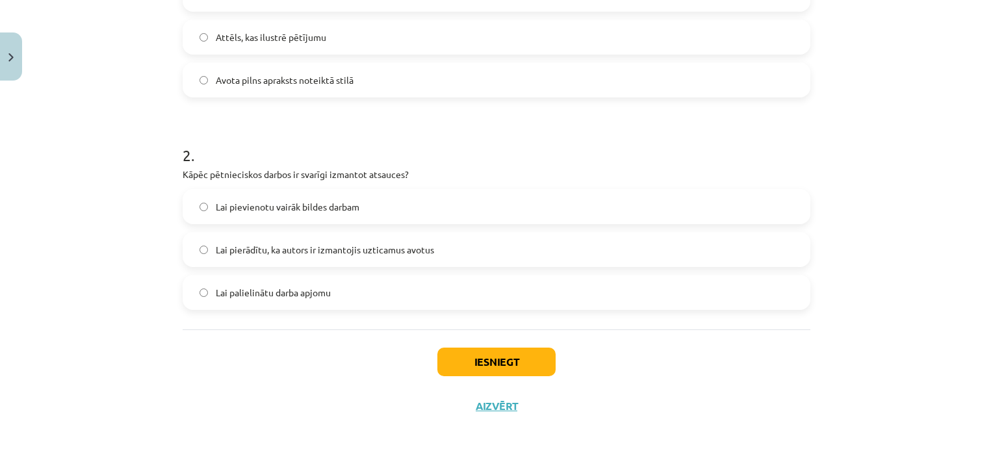
click at [281, 252] on span "Lai pierādītu, ka autors ir izmantojis uzticamus avotus" at bounding box center [325, 250] width 218 height 14
click at [519, 374] on button "Iesniegt" at bounding box center [496, 362] width 118 height 29
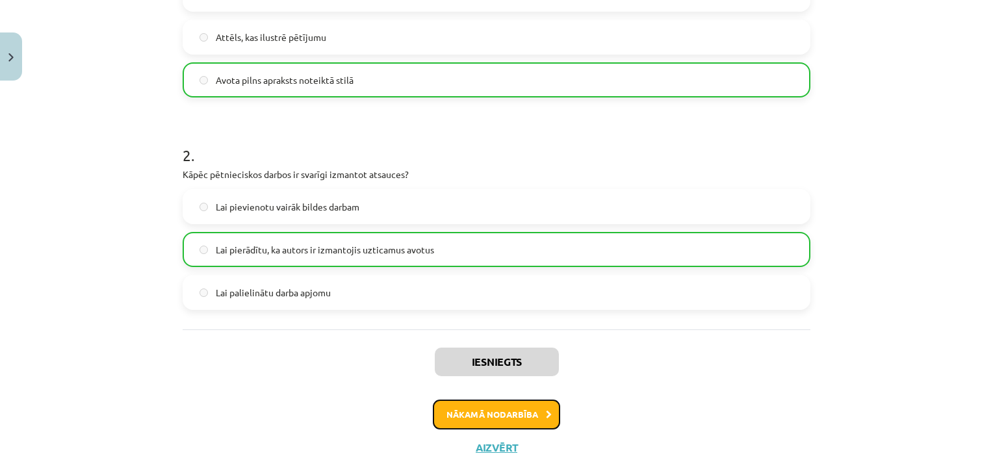
click at [494, 411] on button "Nākamā nodarbība" at bounding box center [496, 415] width 127 height 30
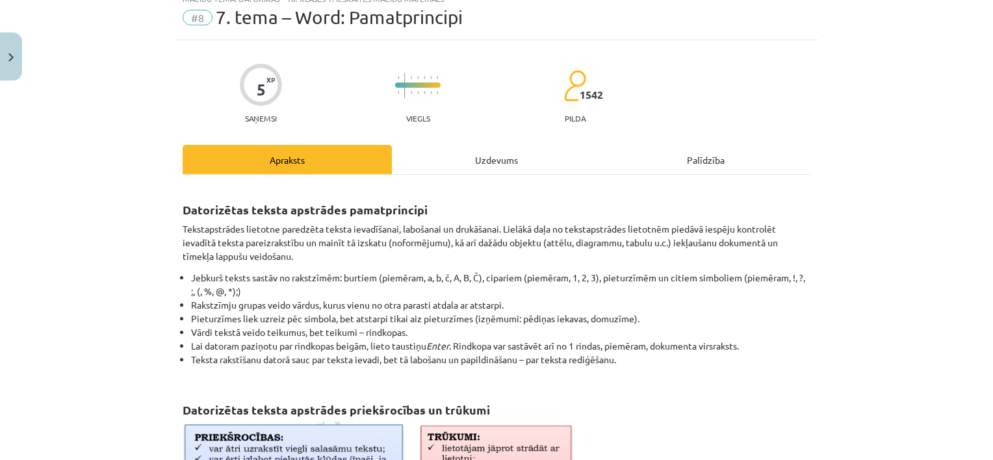
scroll to position [32, 0]
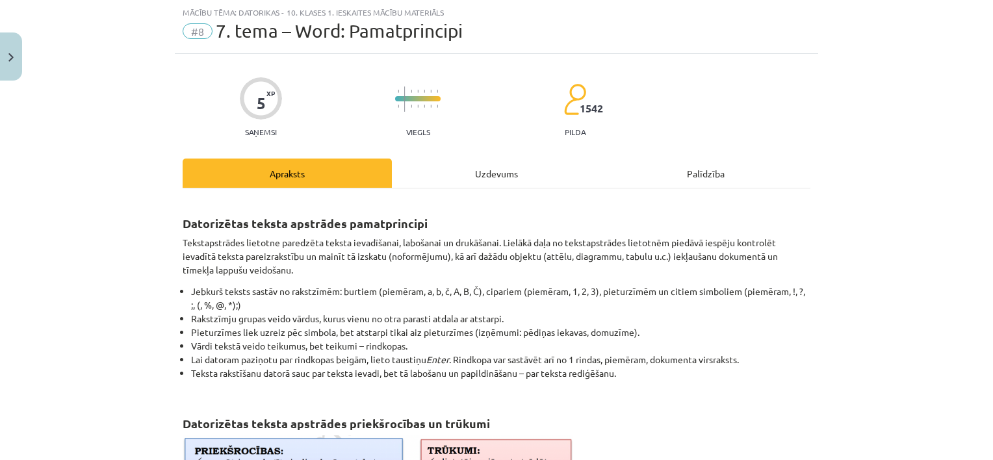
click at [498, 184] on div "Uzdevums" at bounding box center [496, 173] width 209 height 29
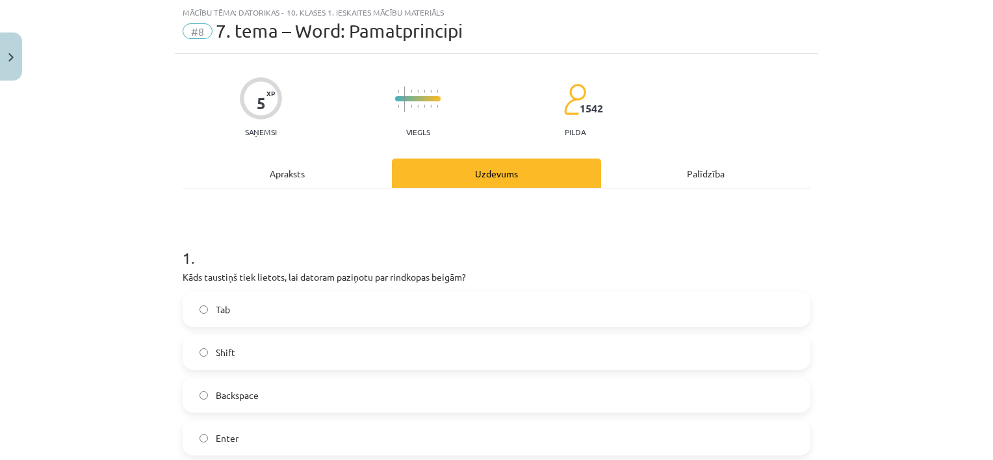
click at [479, 179] on div "Uzdevums" at bounding box center [496, 173] width 209 height 29
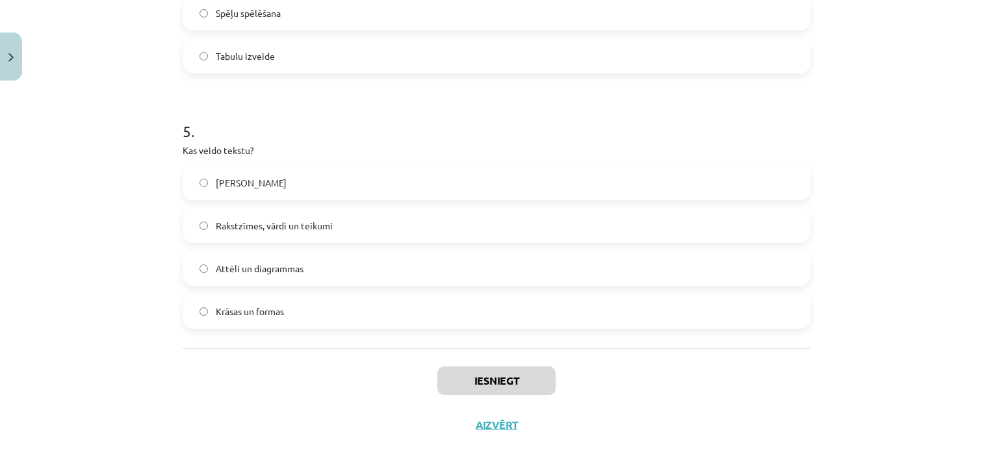
scroll to position [1157, 0]
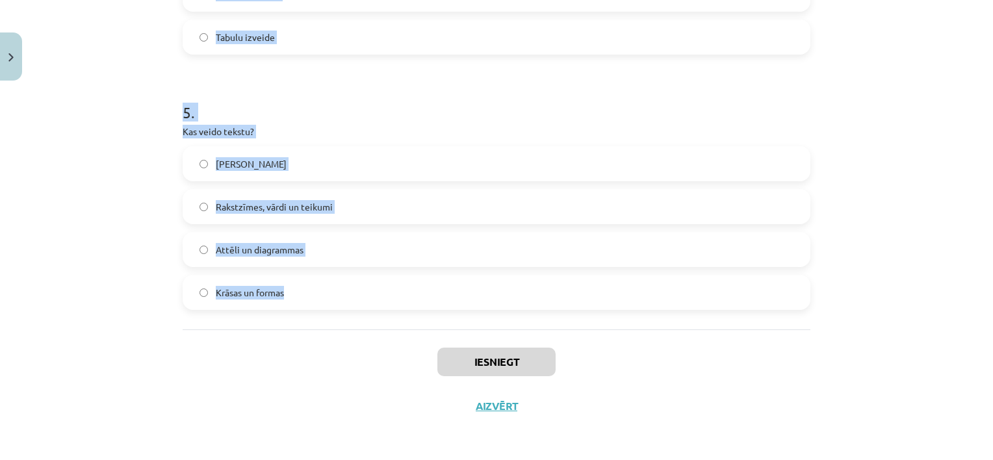
drag, startPoint x: 167, startPoint y: 247, endPoint x: 312, endPoint y: 298, distance: 153.5
click at [312, 298] on div "Mācību tēma: Datorikas - 10. klases 1. ieskaites mācību materiāls #8 7. tema – …" at bounding box center [496, 230] width 993 height 460
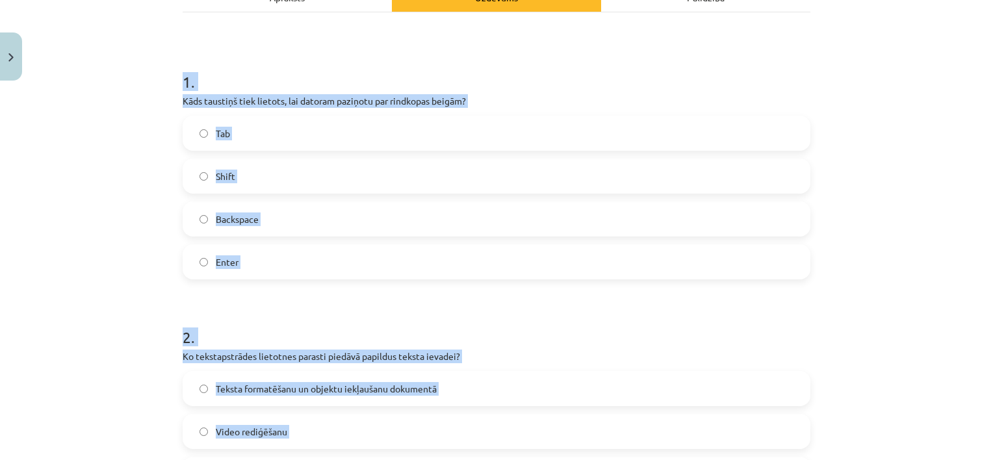
scroll to position [198, 0]
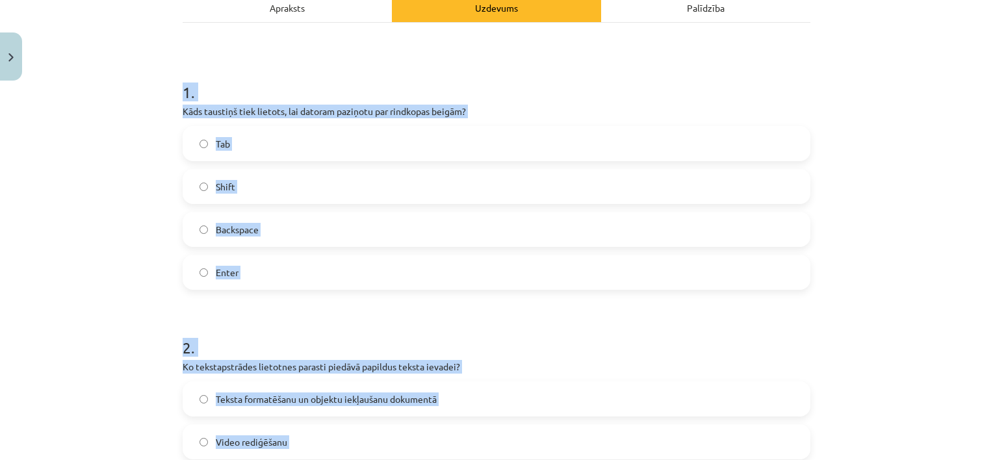
click at [125, 195] on div "Mācību tēma: Datorikas - 10. klases 1. ieskaites mācību materiāls #8 7. tema – …" at bounding box center [496, 230] width 993 height 460
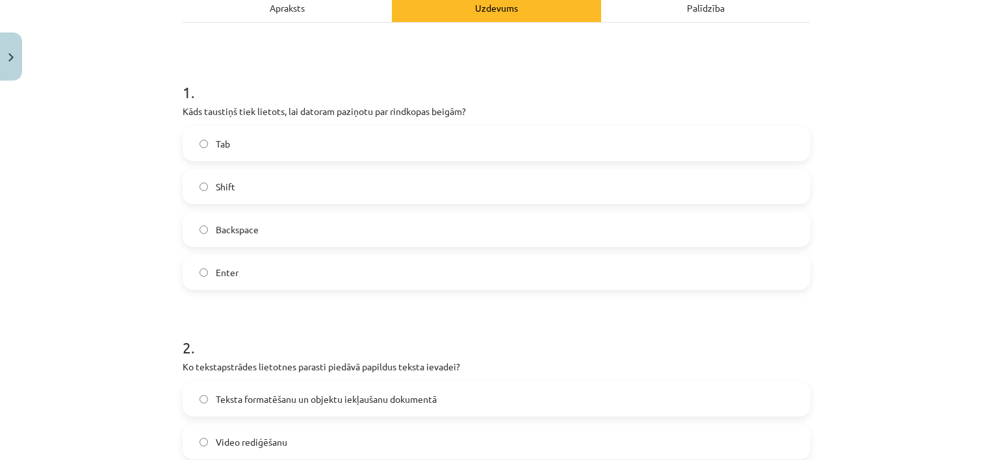
click at [237, 270] on label "Enter" at bounding box center [496, 272] width 625 height 32
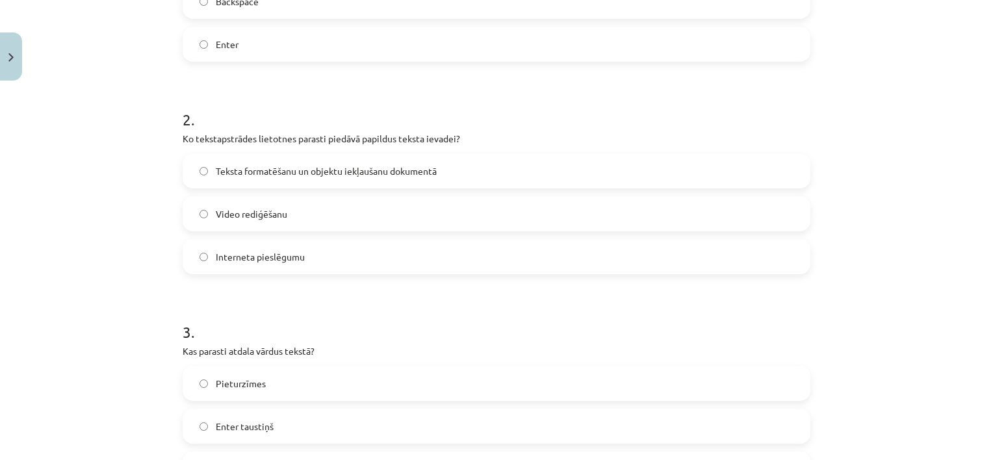
scroll to position [446, 0]
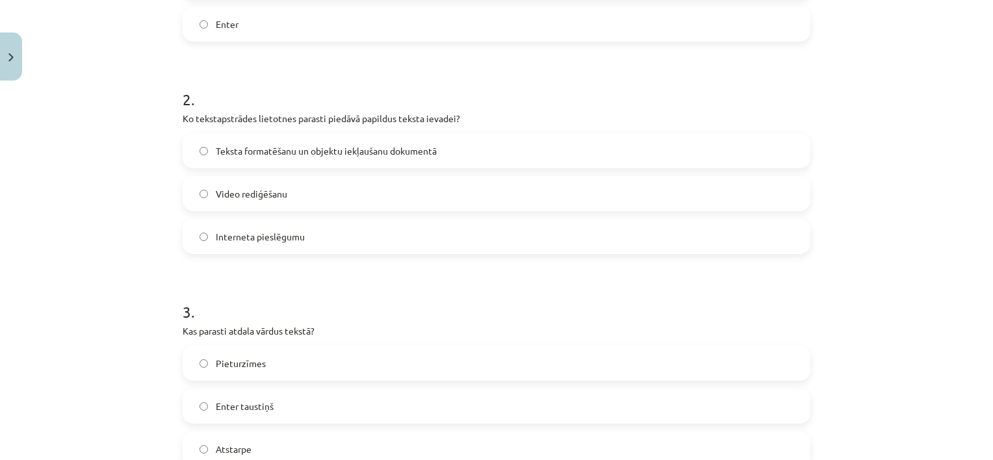
click at [339, 148] on span "Teksta formatēšanu un objektu iekļaušanu dokumentā" at bounding box center [326, 151] width 221 height 14
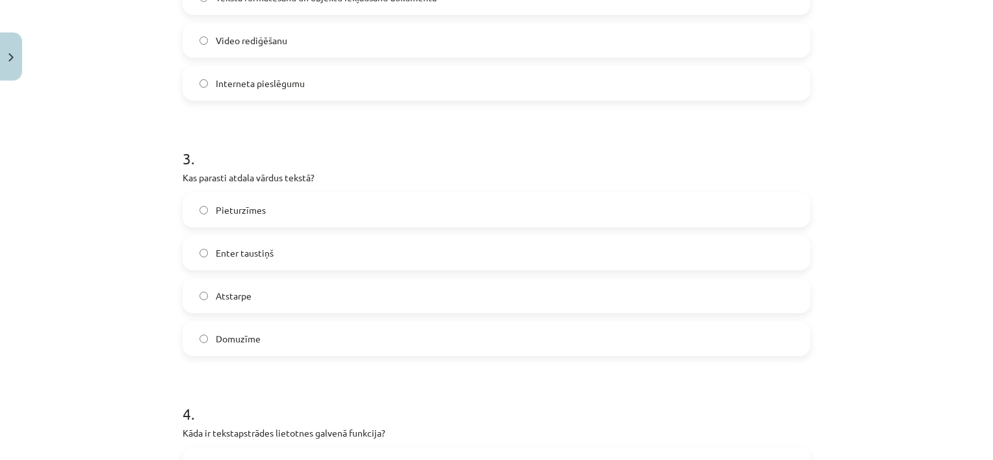
scroll to position [608, 0]
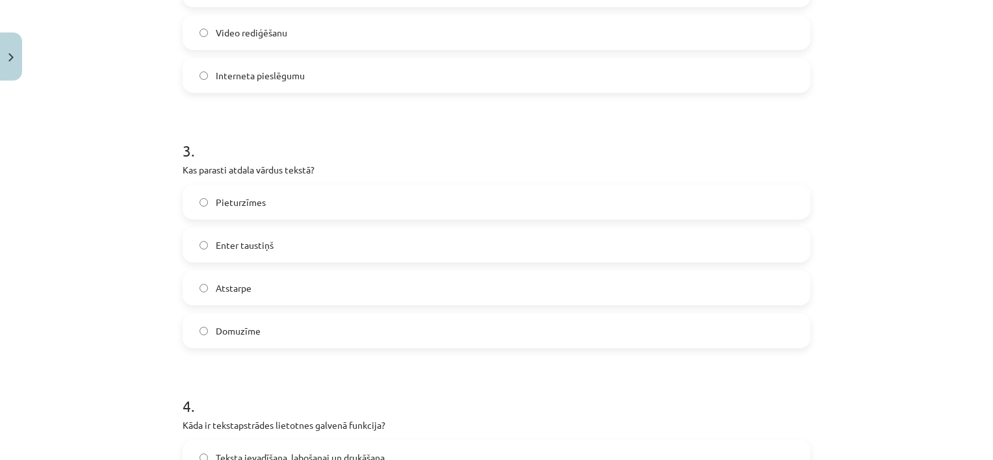
click at [257, 290] on label "Atstarpe" at bounding box center [496, 288] width 625 height 32
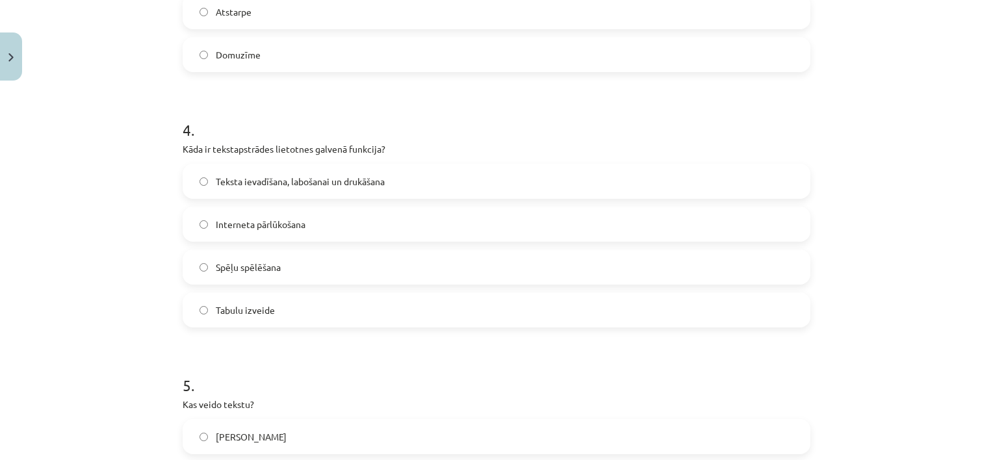
scroll to position [884, 0]
click at [307, 192] on label "Teksta ievadīšana, labošanai un drukāšana" at bounding box center [496, 181] width 625 height 32
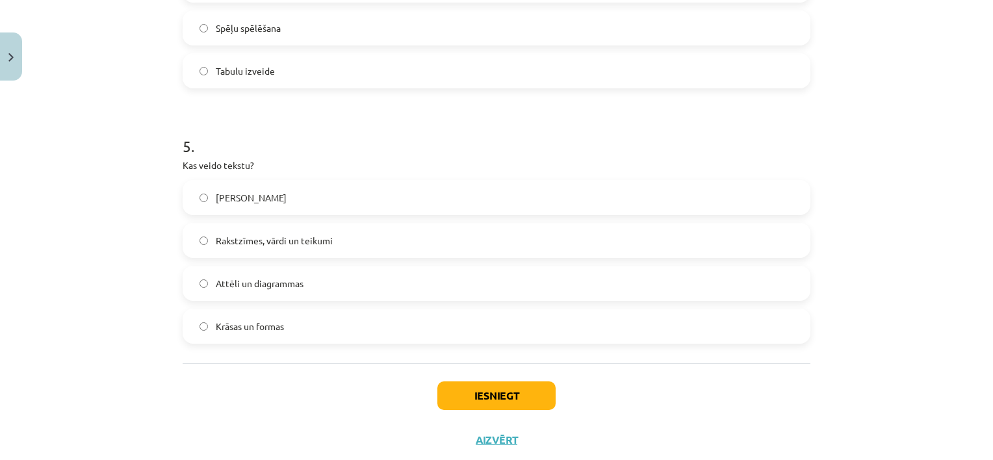
scroll to position [1124, 0]
click at [320, 244] on span "Rakstzīmes, vārdi un teikumi" at bounding box center [274, 240] width 117 height 14
click at [470, 402] on button "Iesniegt" at bounding box center [496, 395] width 118 height 29
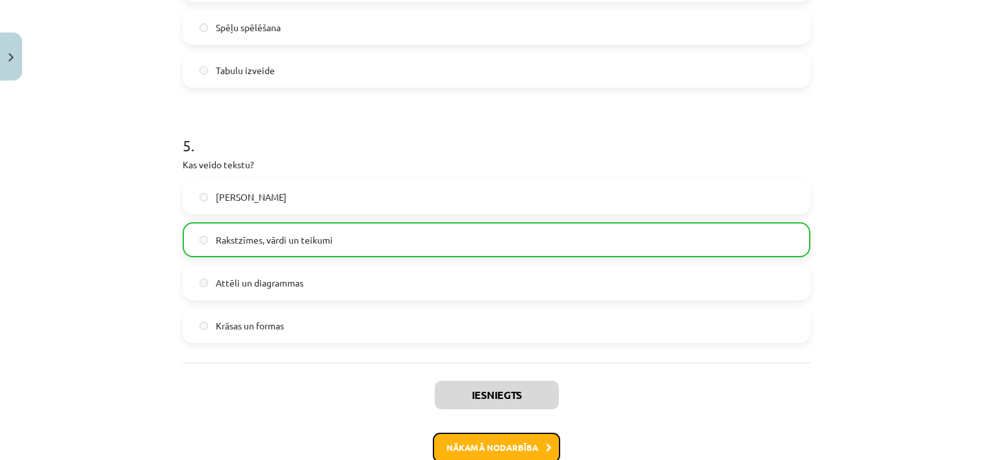
click at [478, 454] on button "Nākamā nodarbība" at bounding box center [496, 448] width 127 height 30
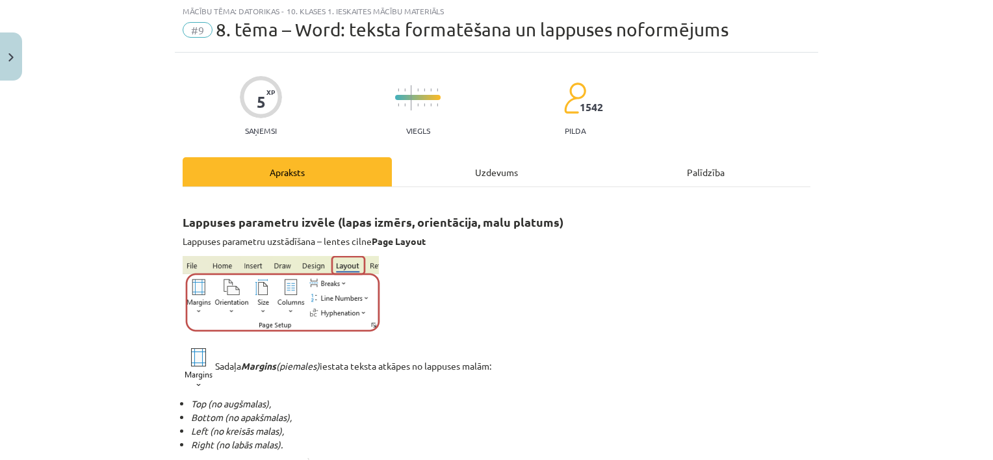
scroll to position [32, 0]
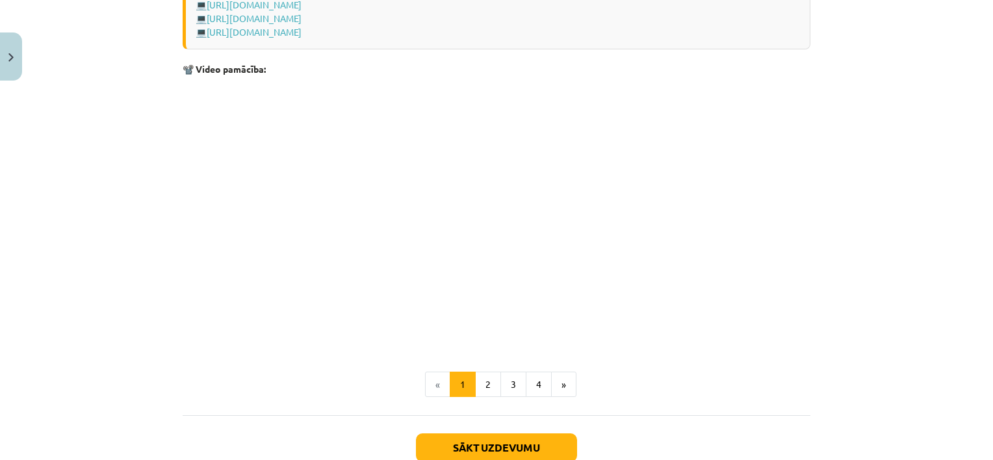
scroll to position [2616, 0]
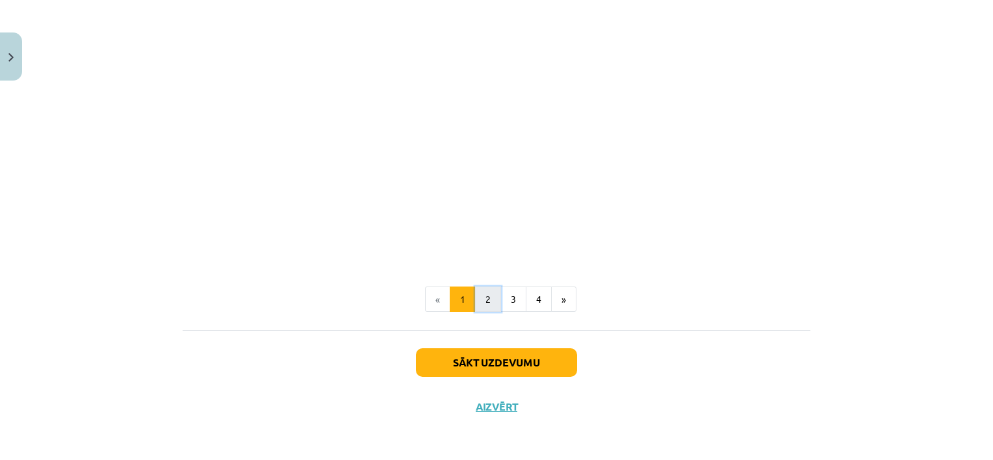
click at [478, 291] on button "2" at bounding box center [488, 300] width 26 height 26
click at [506, 299] on button "3" at bounding box center [513, 298] width 26 height 26
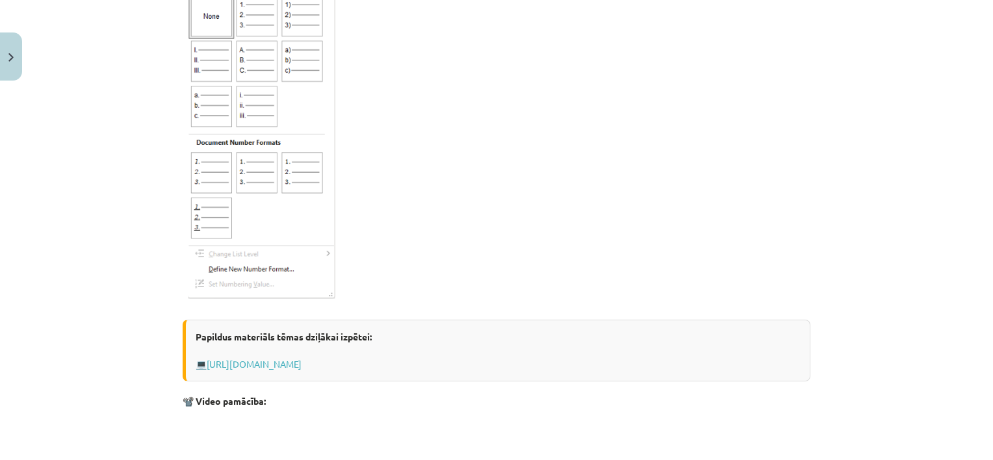
scroll to position [2142, 0]
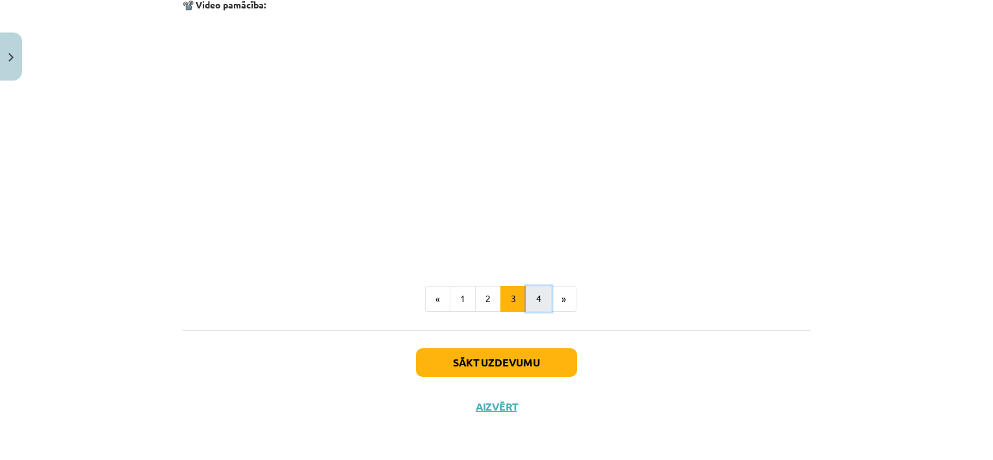
click at [539, 294] on button "4" at bounding box center [539, 299] width 26 height 26
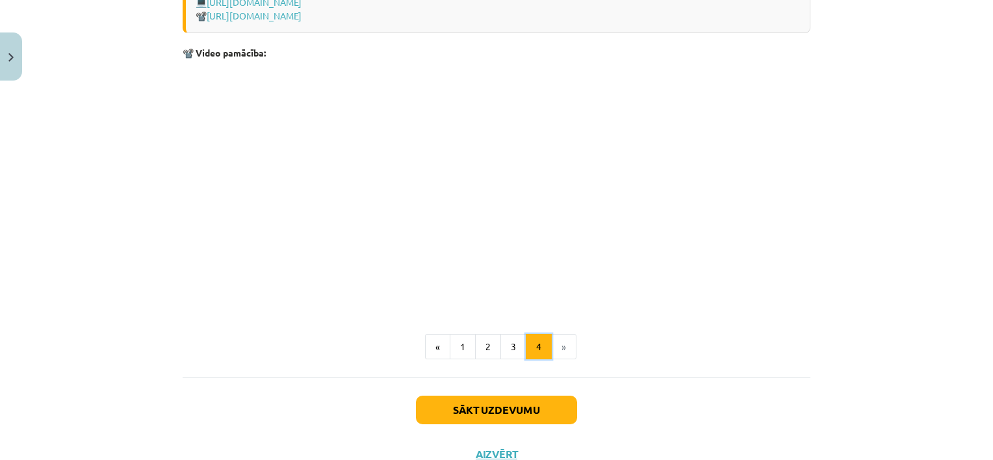
scroll to position [1955, 0]
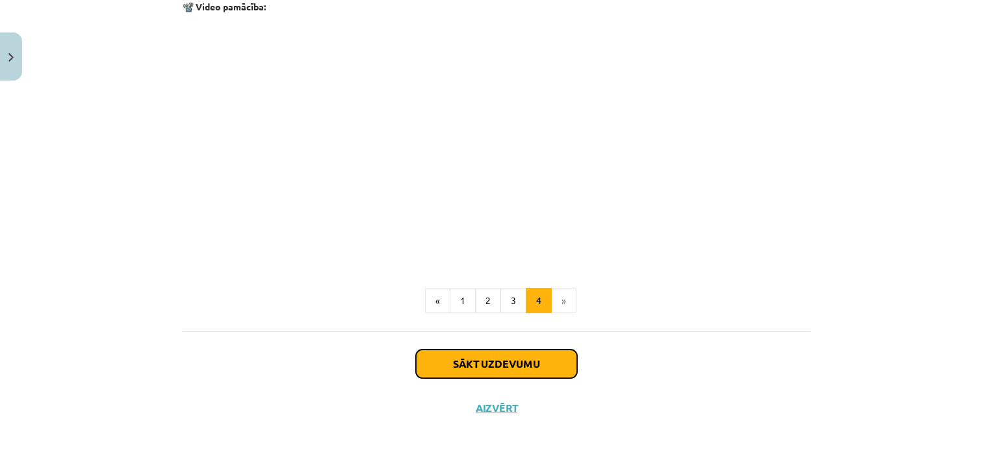
click at [513, 352] on button "Sākt uzdevumu" at bounding box center [496, 364] width 161 height 29
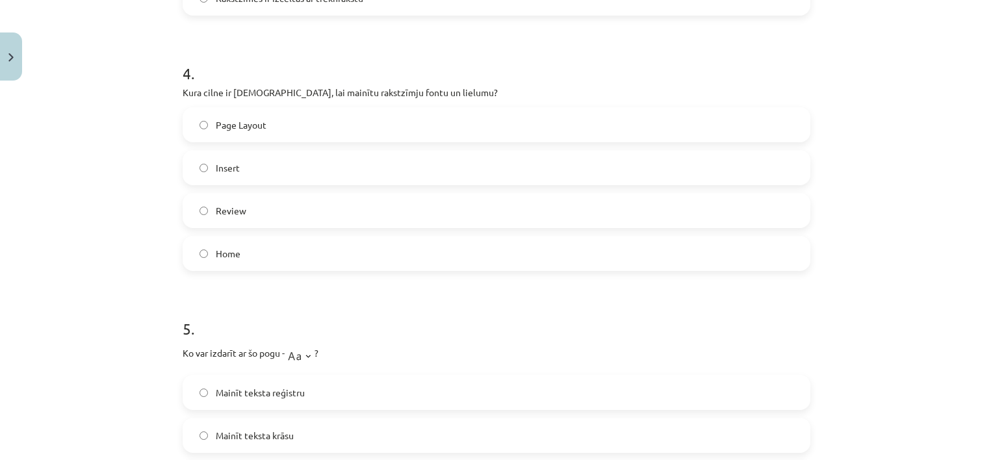
scroll to position [1212, 0]
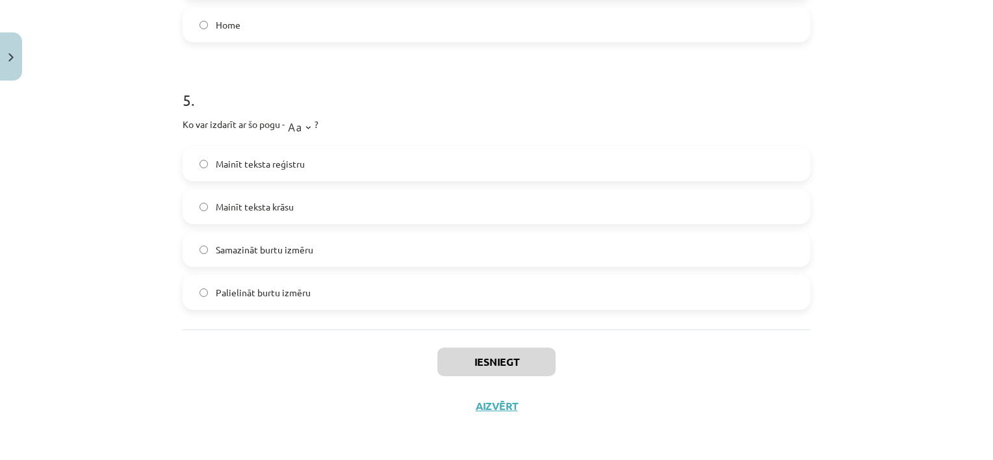
drag, startPoint x: 174, startPoint y: 250, endPoint x: 352, endPoint y: 313, distance: 188.3
click at [142, 164] on div "Mācību tēma: Datorikas - 10. klases 1. ieskaites mācību materiāls #9 8. tēma – …" at bounding box center [496, 230] width 993 height 460
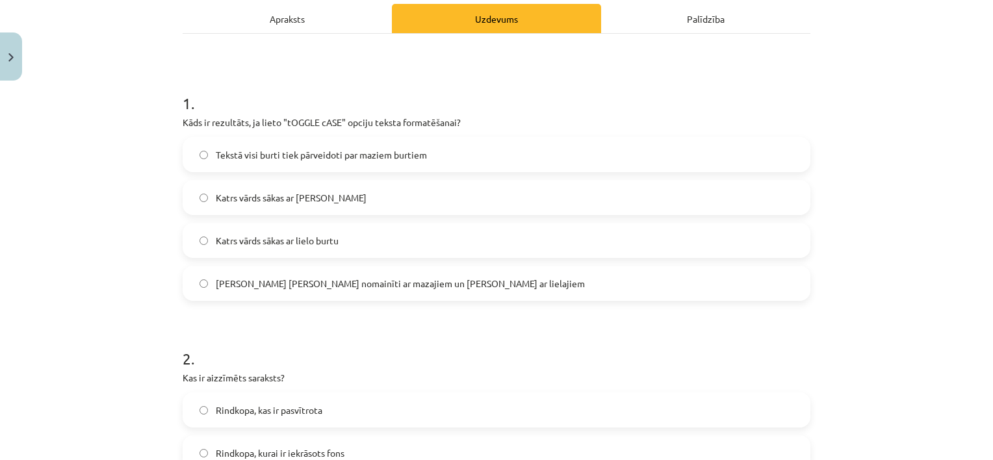
scroll to position [189, 0]
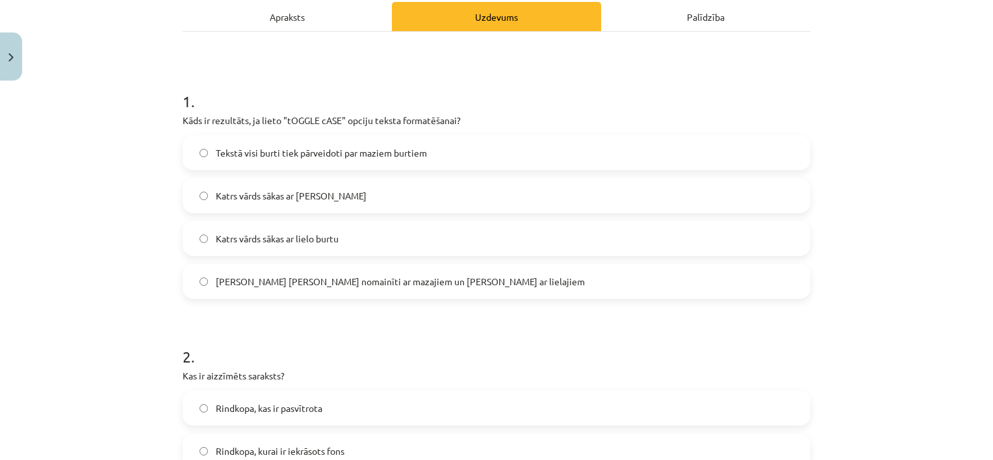
click at [367, 278] on span "[PERSON_NAME] [PERSON_NAME] nomainīti ar mazajiem un [PERSON_NAME] ar lielajiem" at bounding box center [400, 282] width 369 height 14
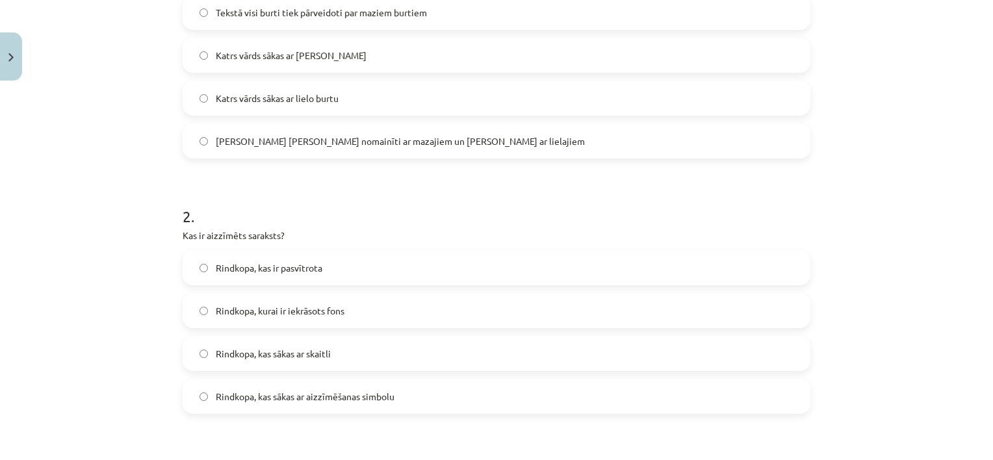
scroll to position [342, 0]
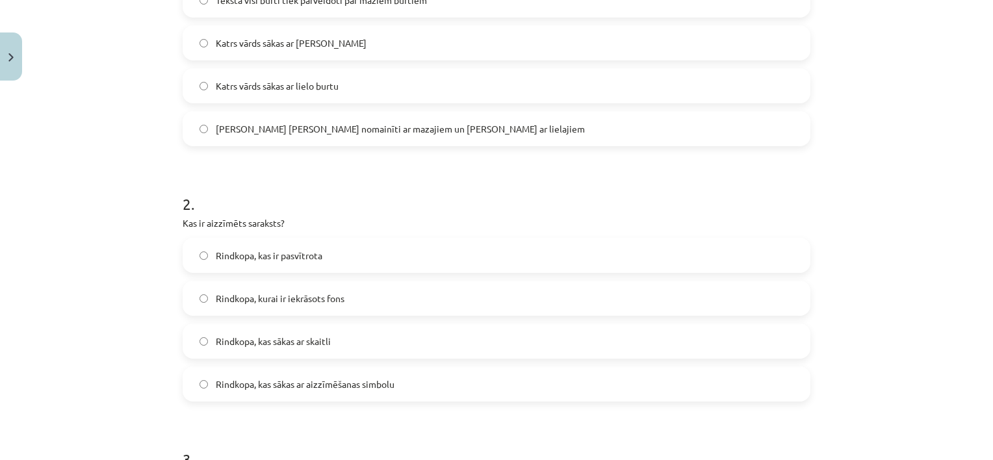
click at [322, 386] on span "Rindkopa, kas sākas ar aizzīmēšanas simbolu" at bounding box center [305, 385] width 179 height 14
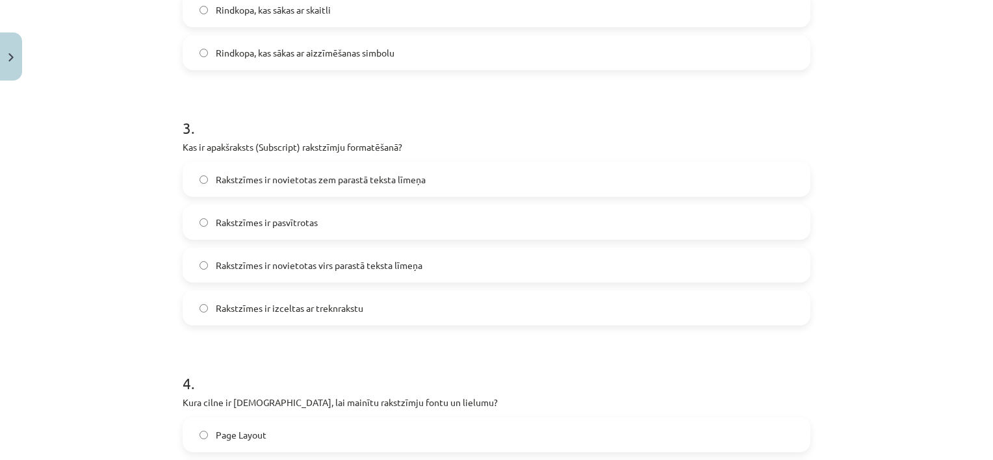
scroll to position [675, 0]
click at [343, 264] on span "Rakstzīmes ir novietotas virs parastā teksta līmeņa" at bounding box center [319, 264] width 207 height 14
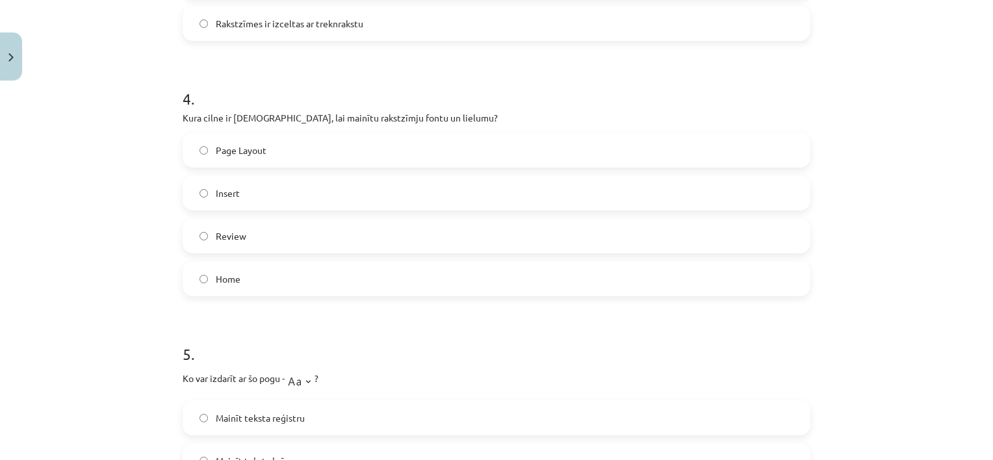
scroll to position [961, 0]
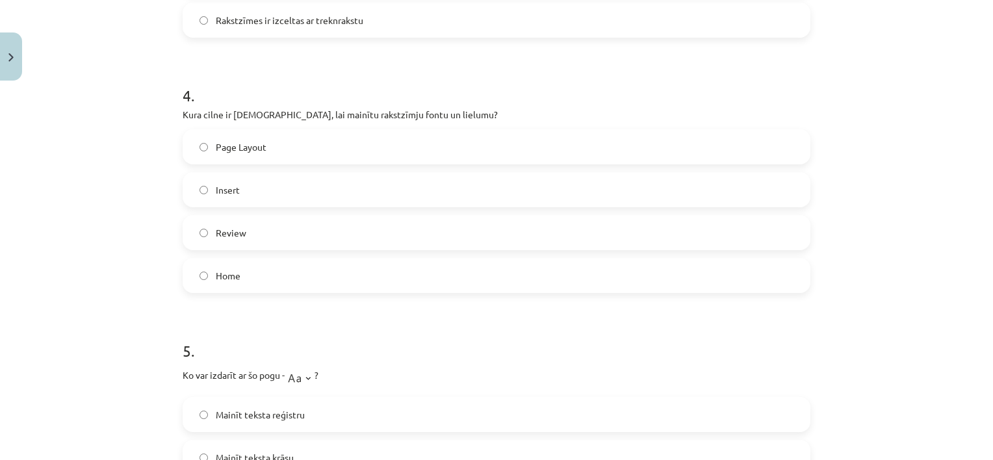
click at [251, 283] on label "Home" at bounding box center [496, 275] width 625 height 32
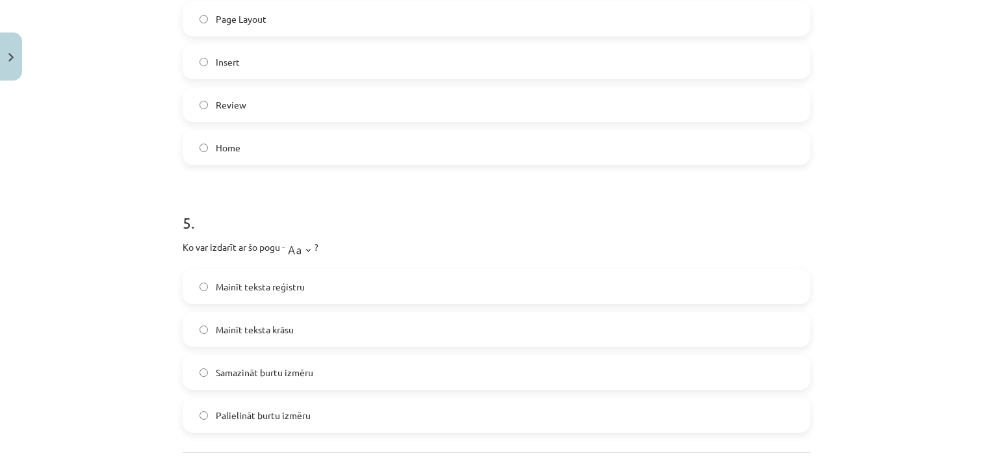
scroll to position [1094, 0]
click at [279, 283] on span "Mainīt teksta reģistru" at bounding box center [260, 283] width 89 height 14
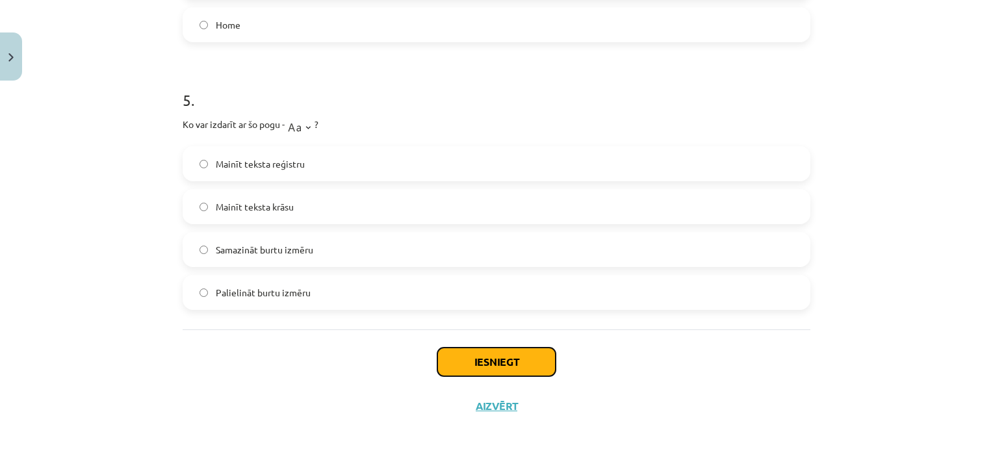
click at [520, 366] on button "Iesniegt" at bounding box center [496, 362] width 118 height 29
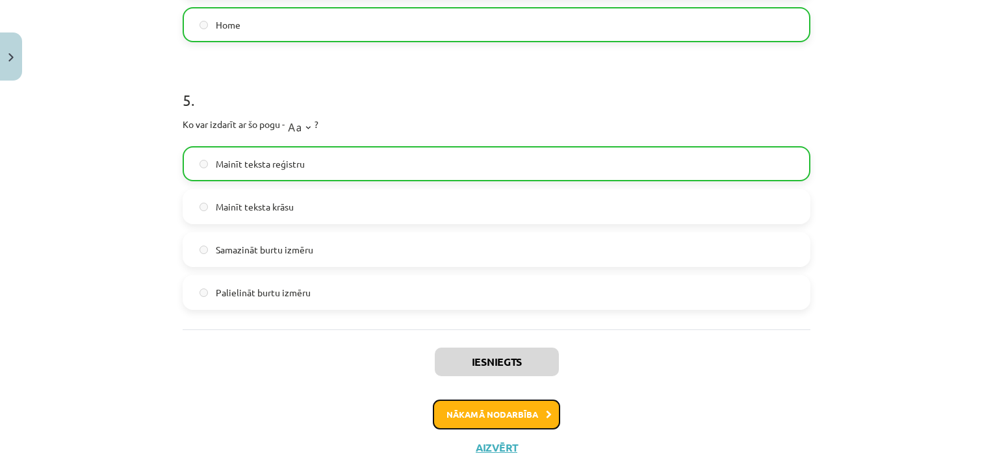
click at [535, 403] on button "Nākamā nodarbība" at bounding box center [496, 415] width 127 height 30
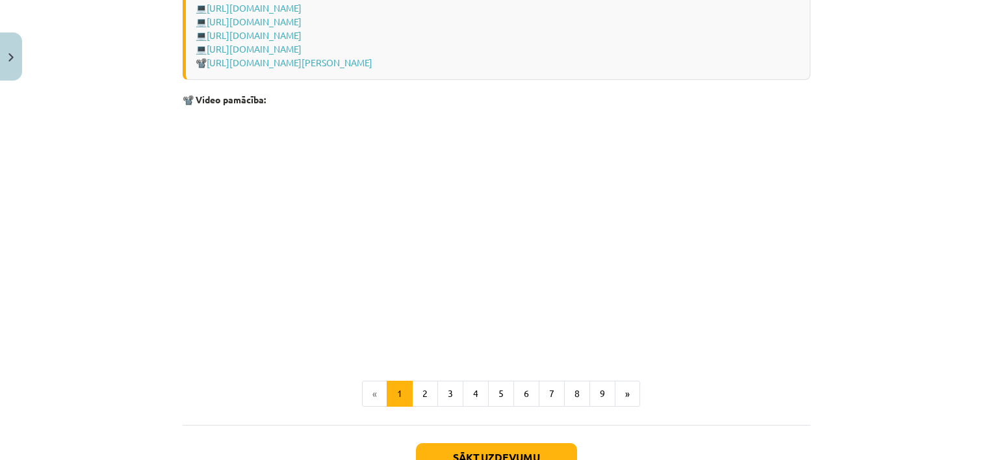
scroll to position [2750, 0]
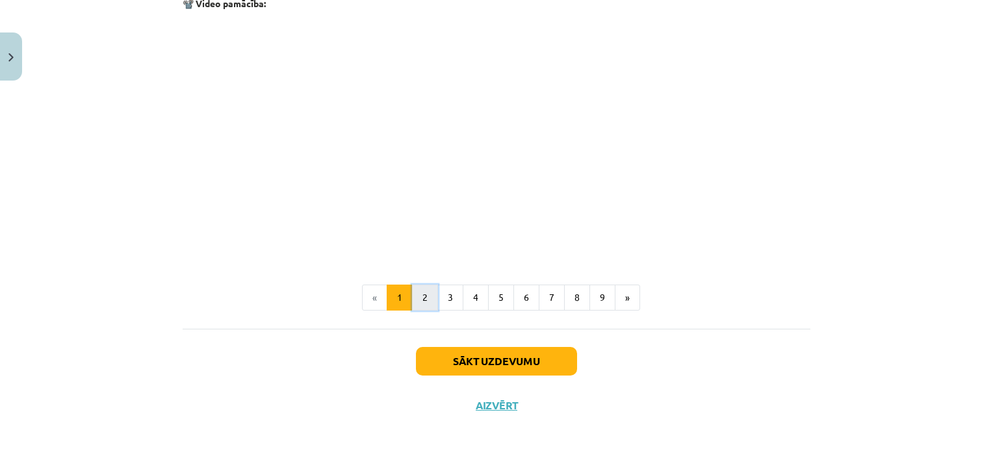
click at [422, 298] on button "2" at bounding box center [425, 298] width 26 height 26
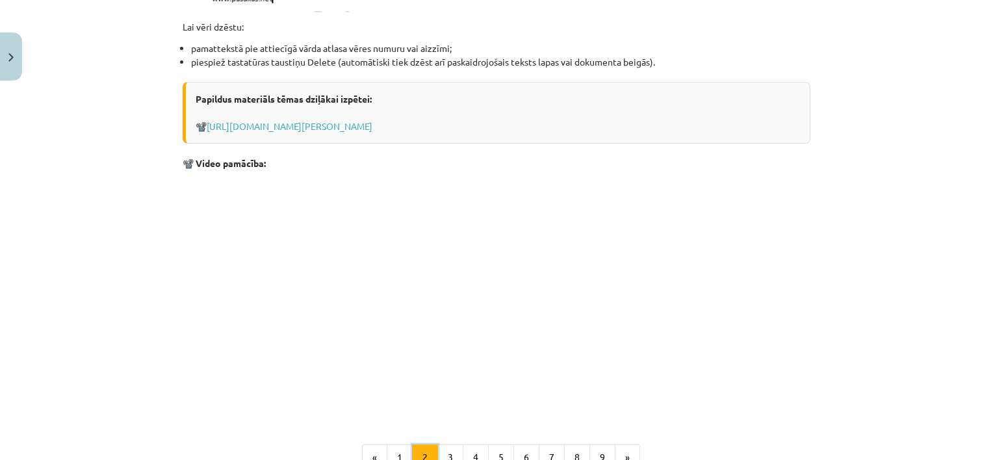
scroll to position [1599, 0]
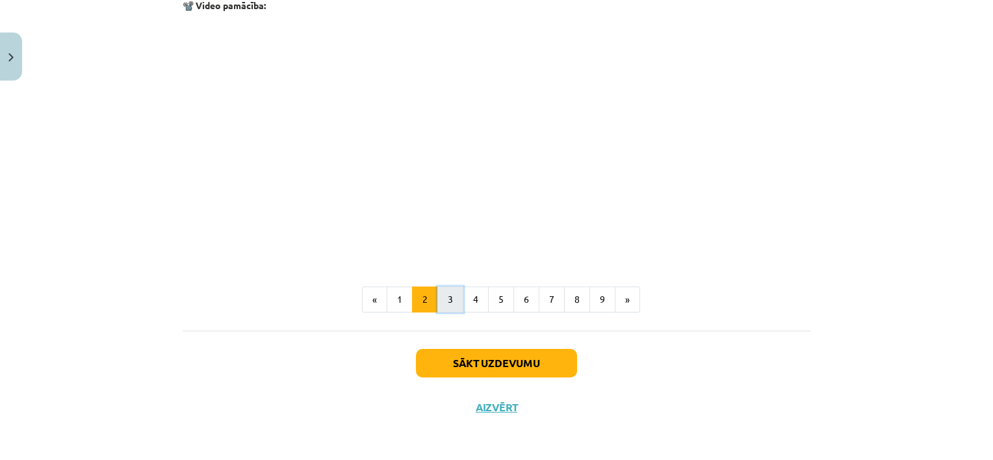
click at [453, 300] on button "3" at bounding box center [450, 300] width 26 height 26
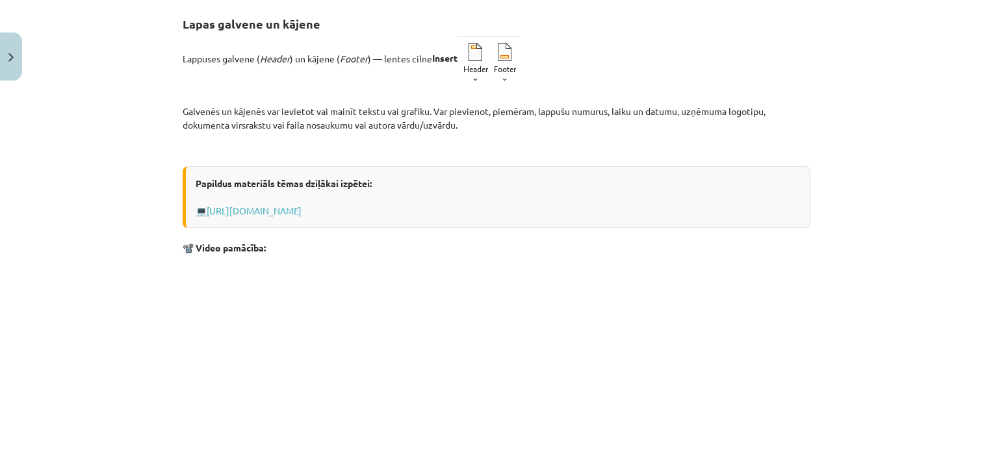
scroll to position [475, 0]
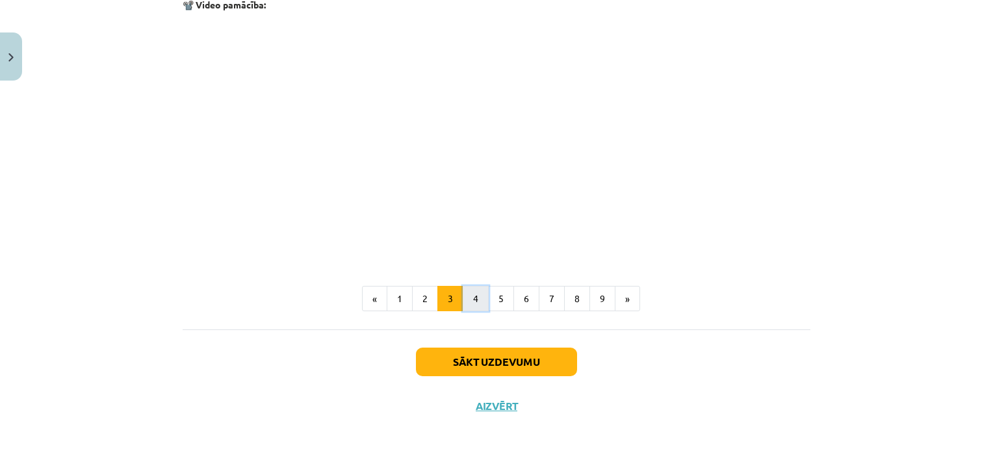
click at [470, 302] on button "4" at bounding box center [476, 299] width 26 height 26
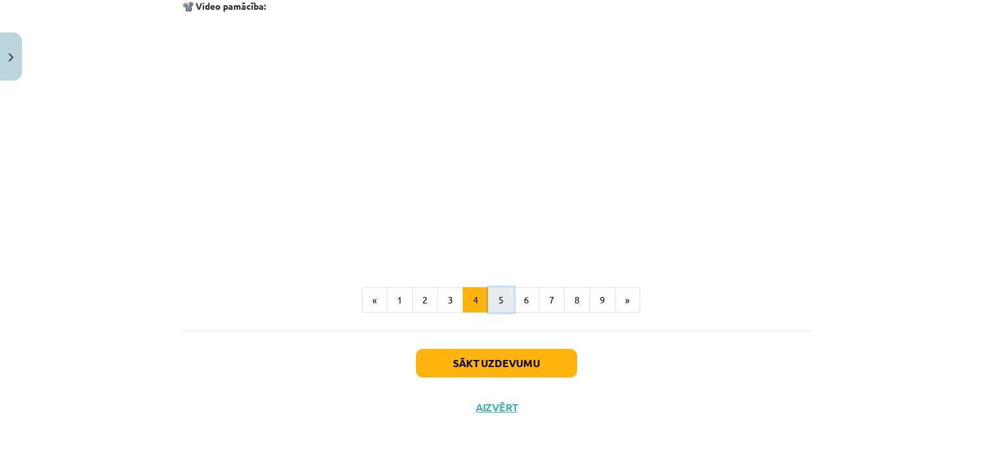
click at [508, 302] on button "5" at bounding box center [501, 300] width 26 height 26
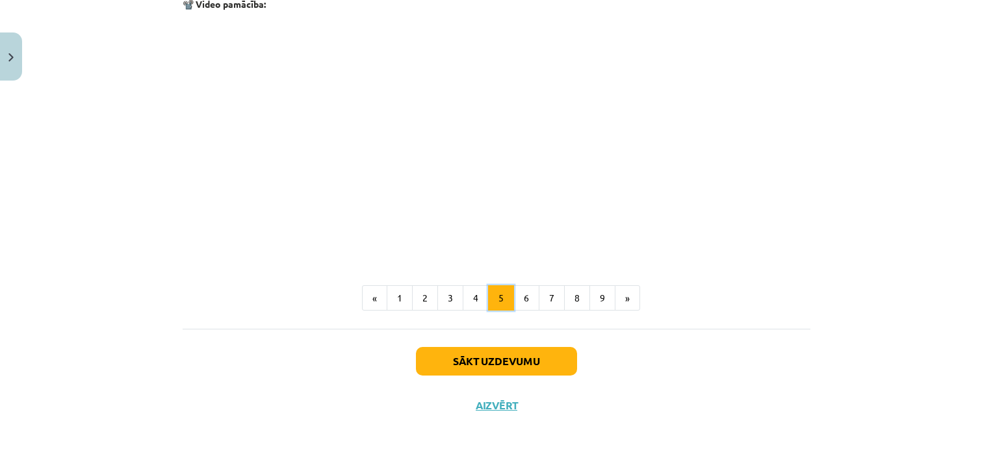
scroll to position [827, 0]
click at [517, 294] on button "6" at bounding box center [526, 298] width 26 height 26
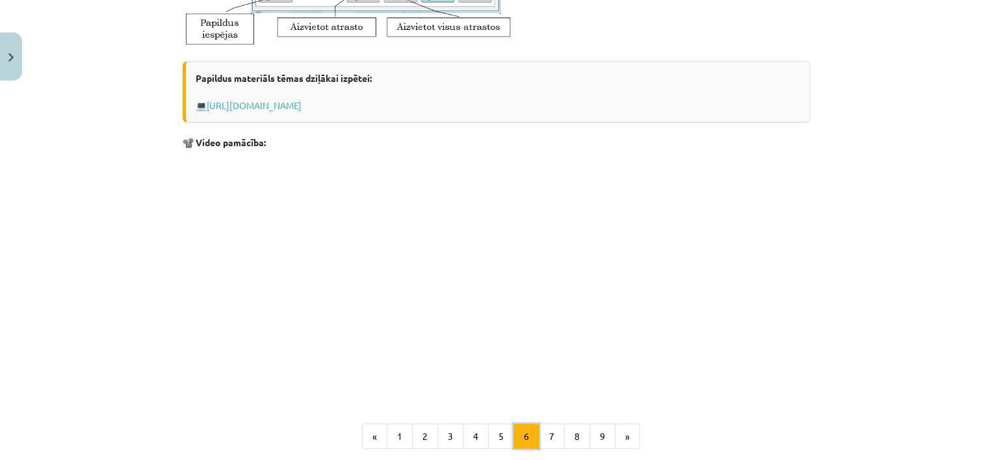
scroll to position [730, 0]
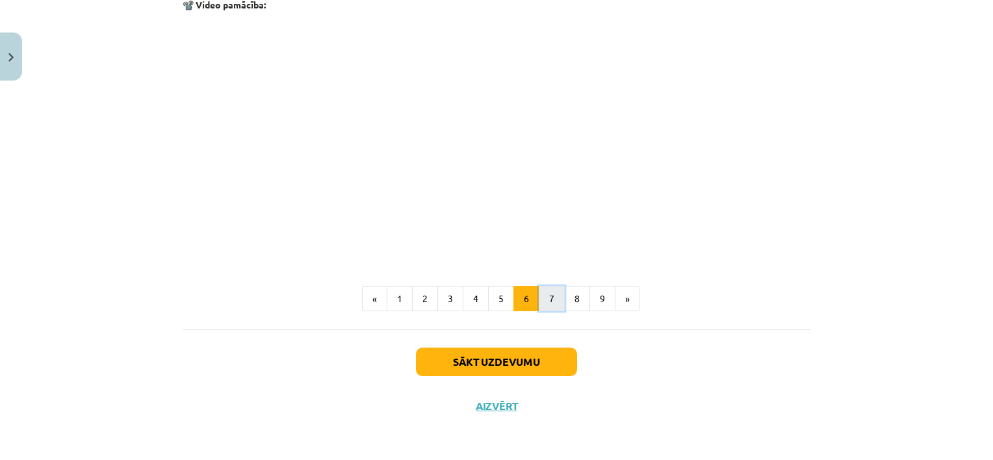
click at [541, 307] on button "7" at bounding box center [552, 299] width 26 height 26
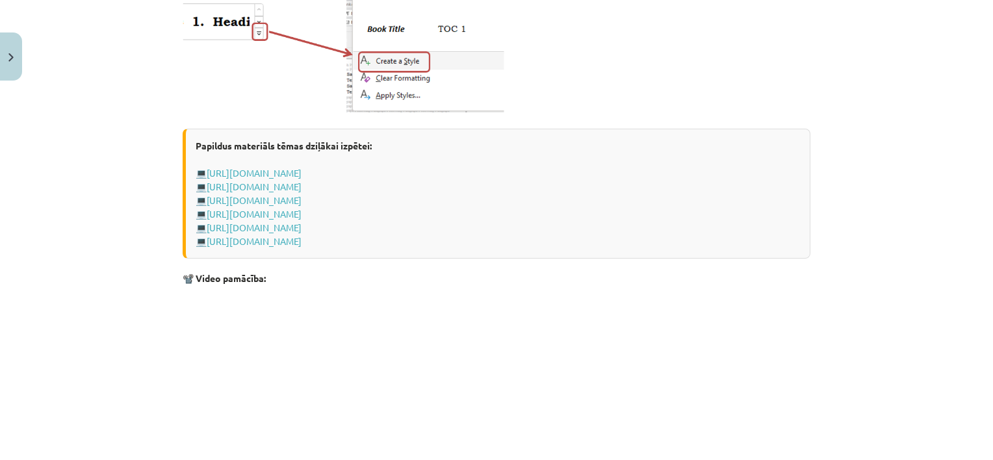
scroll to position [1135, 0]
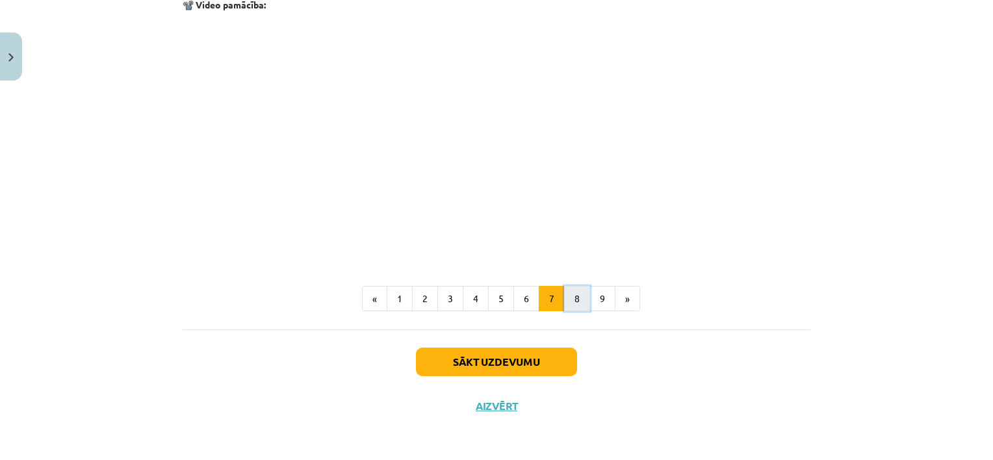
click at [567, 299] on button "8" at bounding box center [577, 299] width 26 height 26
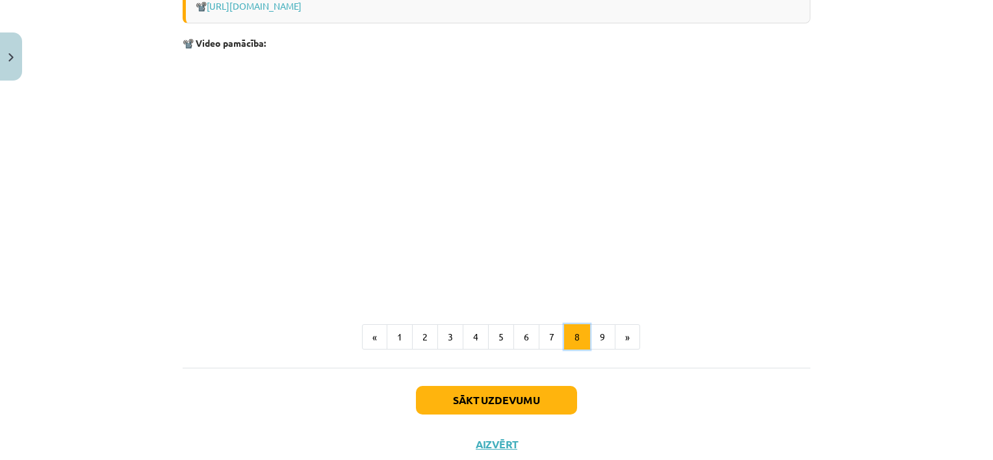
scroll to position [1007, 0]
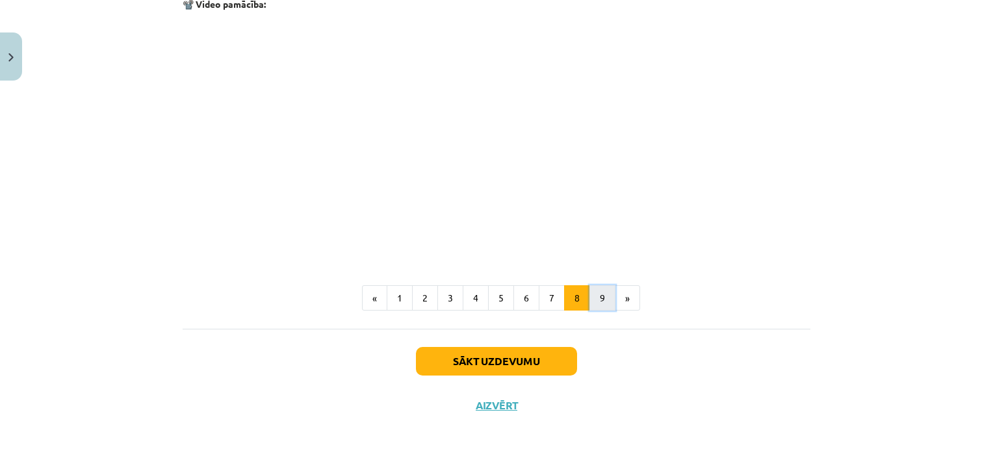
click at [604, 302] on button "9" at bounding box center [602, 298] width 26 height 26
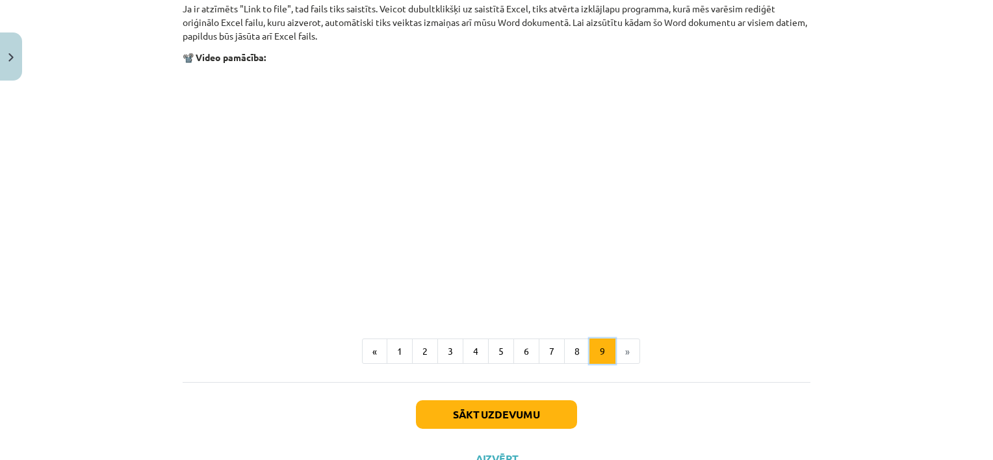
scroll to position [1634, 0]
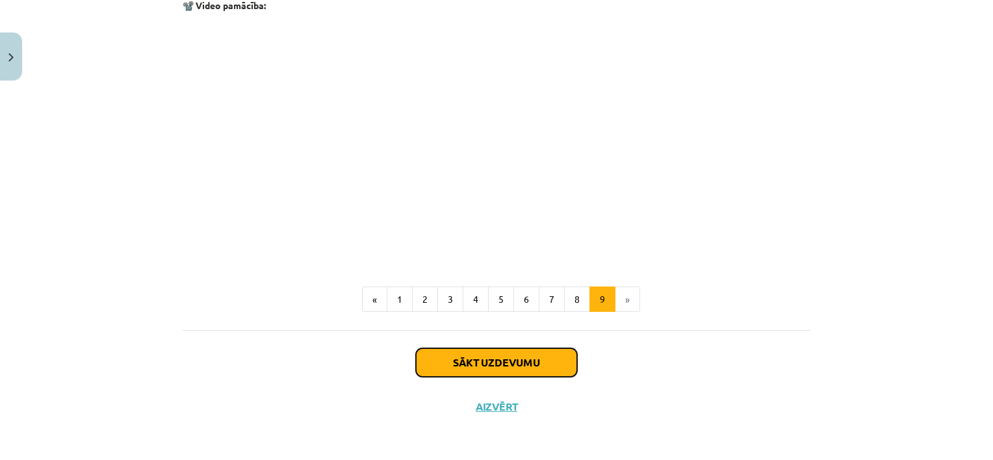
click at [500, 357] on button "Sākt uzdevumu" at bounding box center [496, 362] width 161 height 29
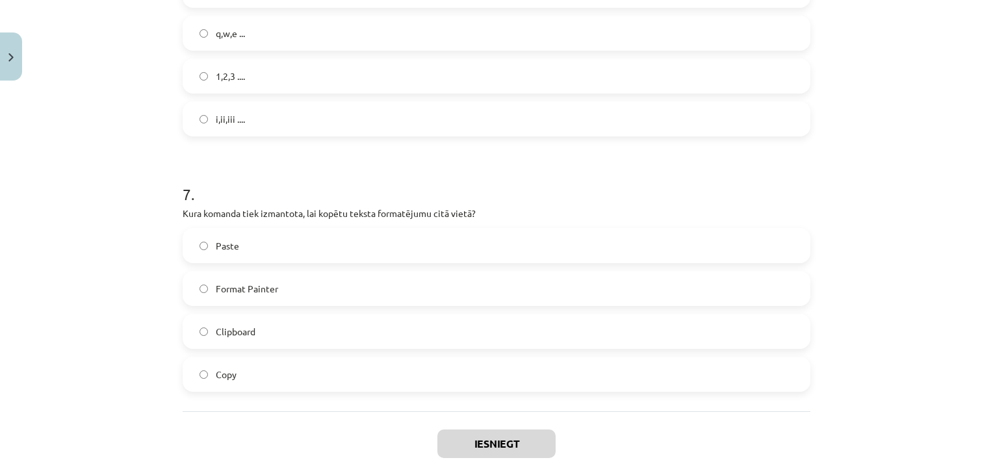
scroll to position [1625, 0]
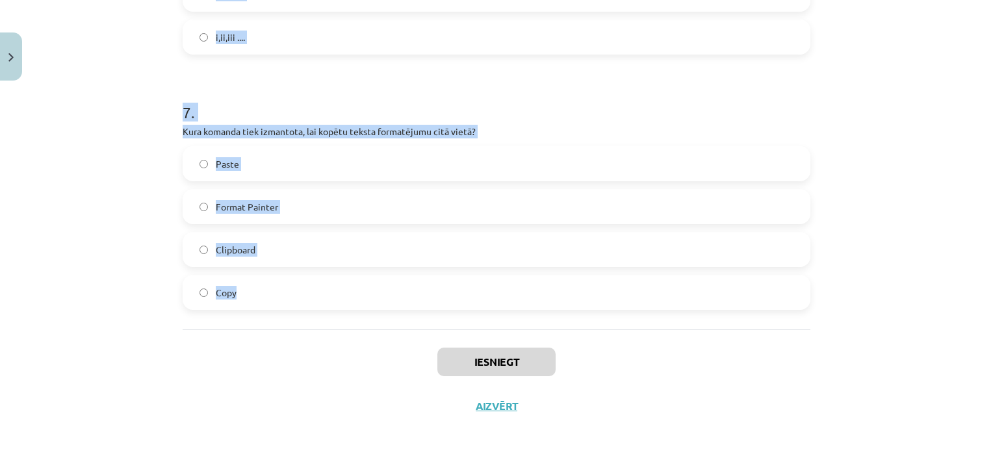
drag, startPoint x: 176, startPoint y: 250, endPoint x: 273, endPoint y: 288, distance: 104.1
click at [166, 226] on div "Mācību tēma: Datorikas - 10. klases 1. ieskaites mācību materiāls #10 9. tēma –…" at bounding box center [496, 230] width 993 height 460
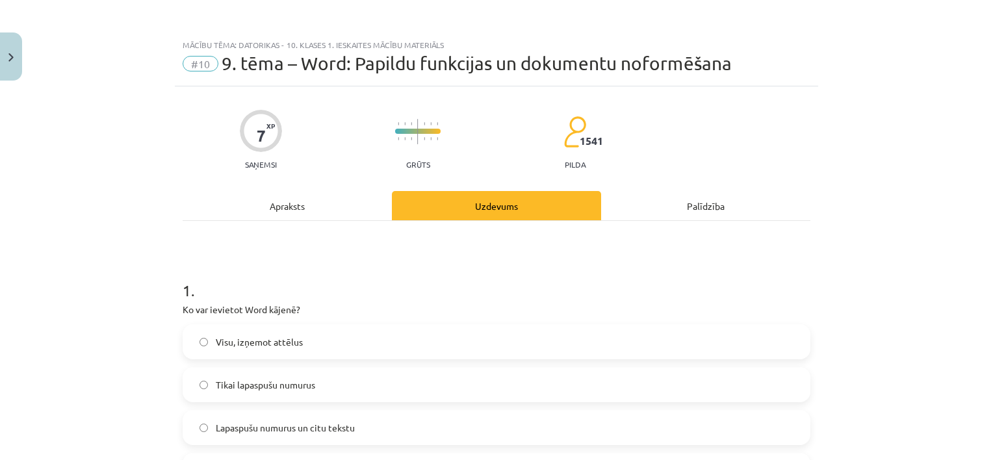
scroll to position [194, 0]
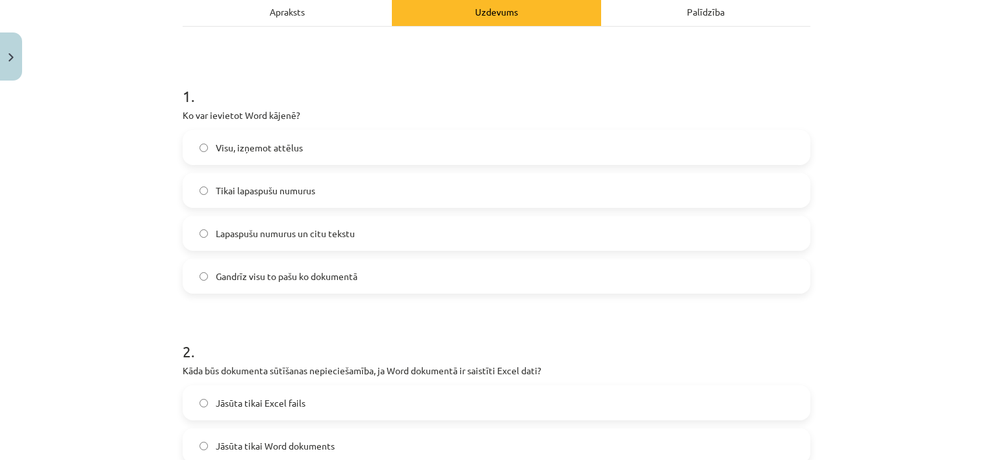
click at [275, 229] on span "Lapaspušu numurus un citu tekstu" at bounding box center [285, 234] width 139 height 14
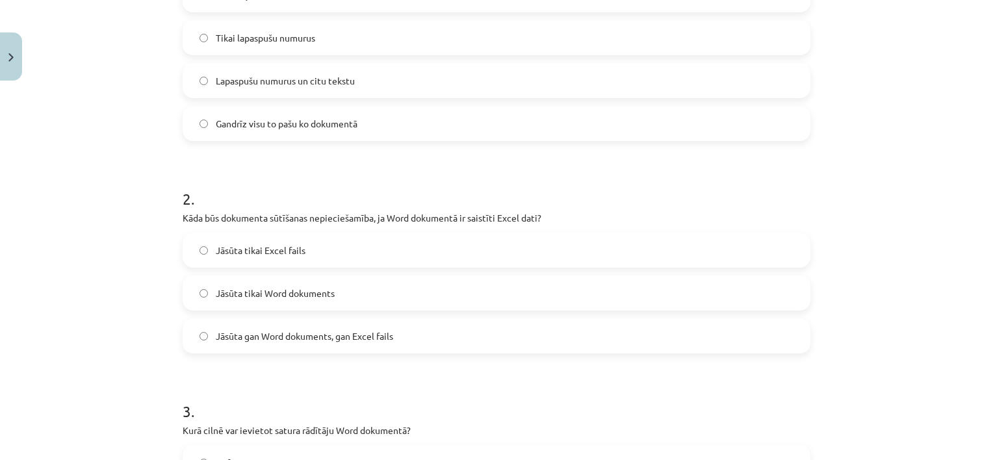
scroll to position [407, 0]
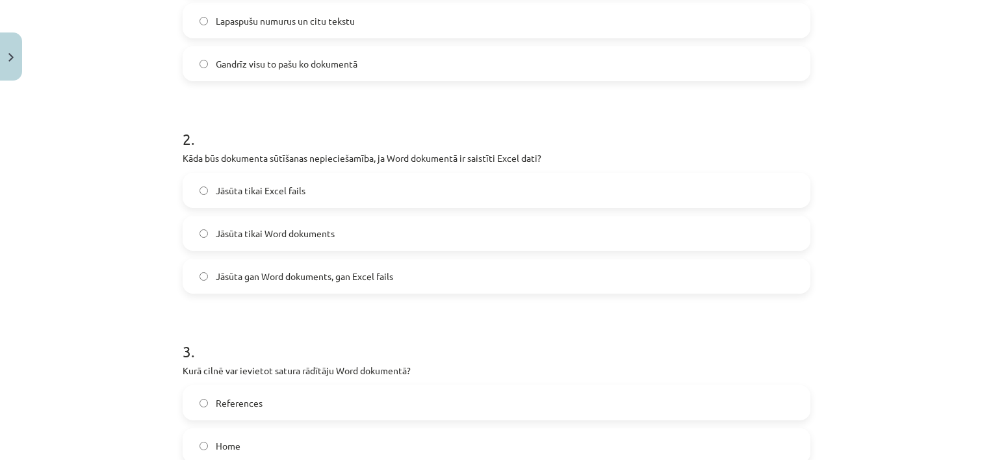
click at [330, 277] on span "Jāsūta gan Word dokuments, gan Excel fails" at bounding box center [304, 277] width 177 height 14
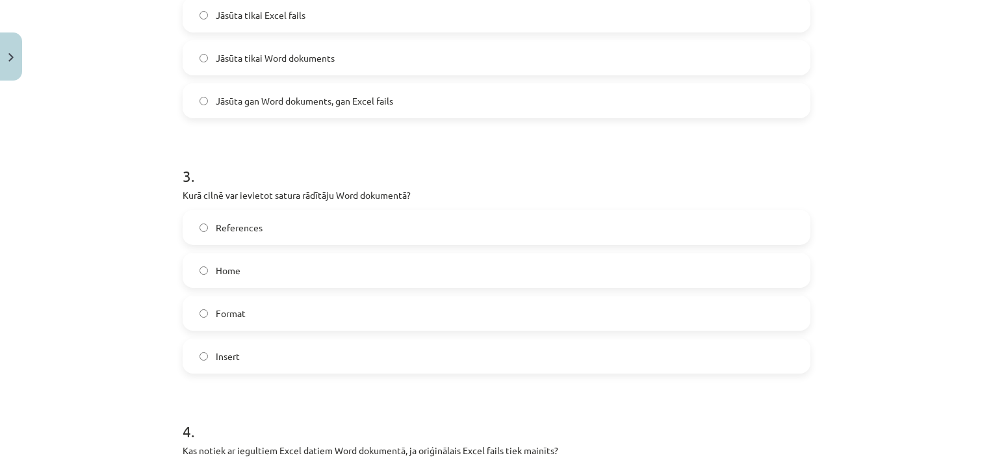
scroll to position [619, 0]
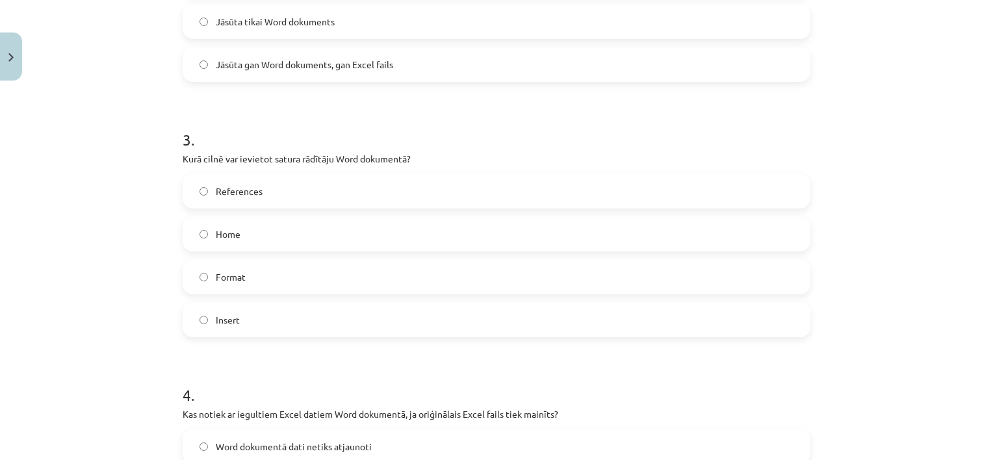
click at [268, 198] on label "References" at bounding box center [496, 191] width 625 height 32
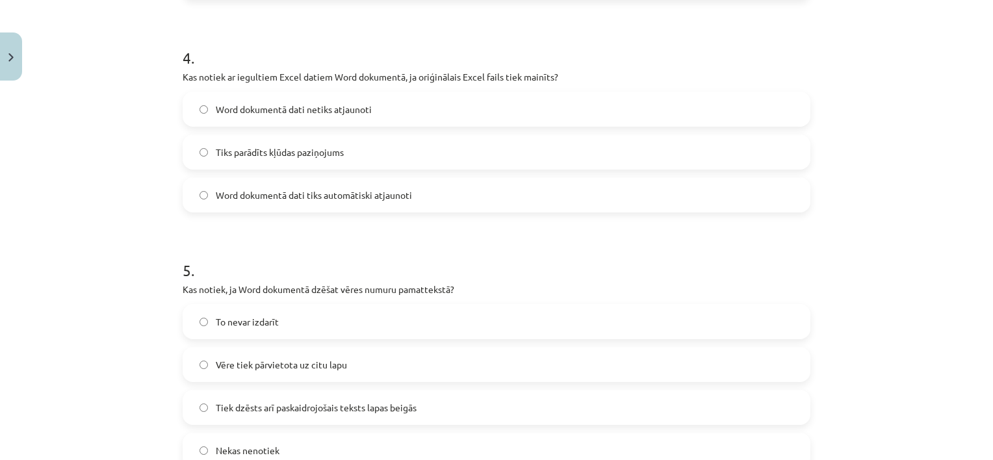
scroll to position [957, 0]
click at [320, 105] on span "Word dokumentā dati netiks atjaunoti" at bounding box center [294, 109] width 156 height 14
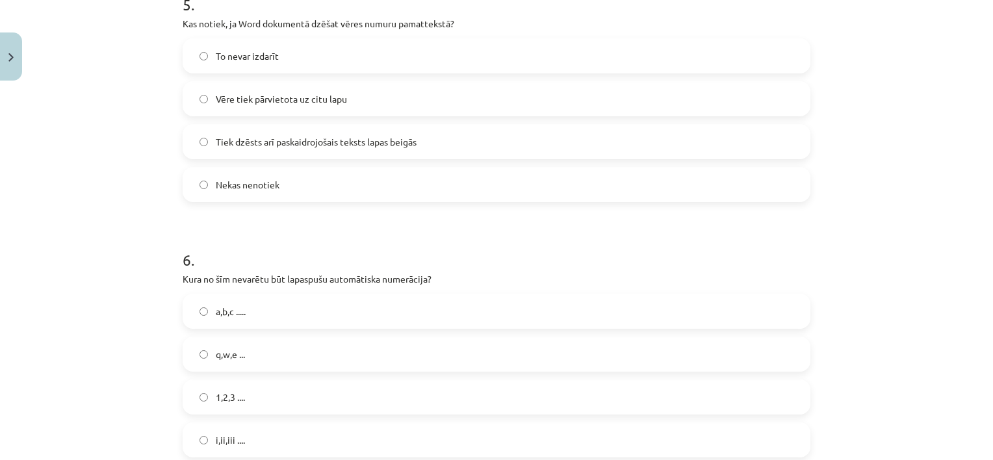
scroll to position [1223, 0]
click at [319, 138] on span "Tiek dzēsts arī paskaidrojošais teksts lapas beigās" at bounding box center [316, 141] width 201 height 14
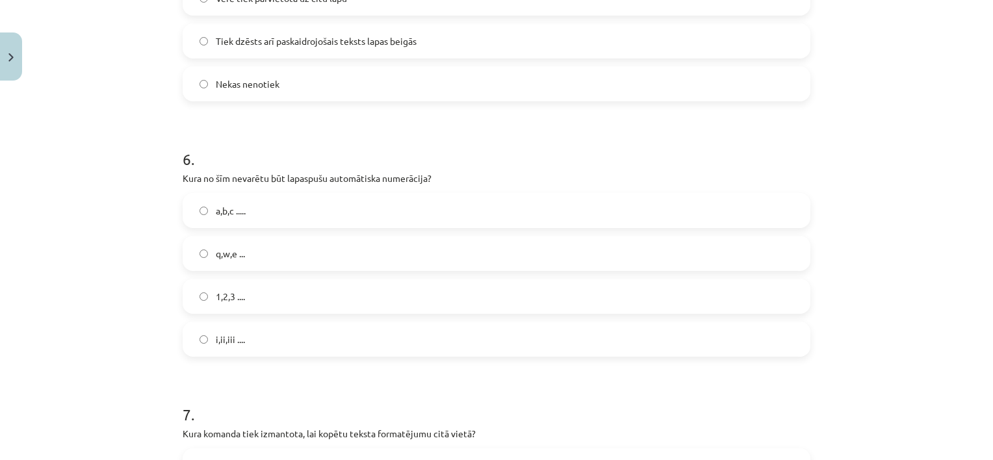
scroll to position [1322, 0]
click at [240, 249] on span "q,w,e ..." at bounding box center [230, 255] width 29 height 14
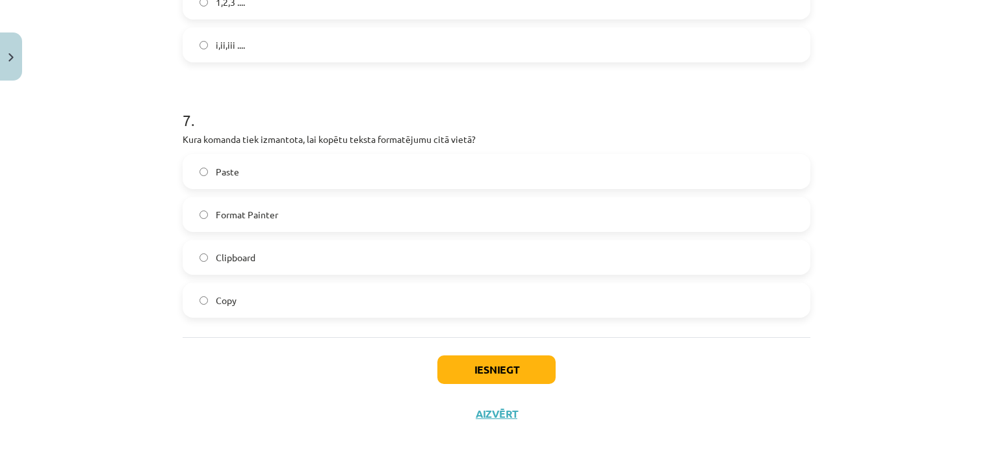
scroll to position [1625, 0]
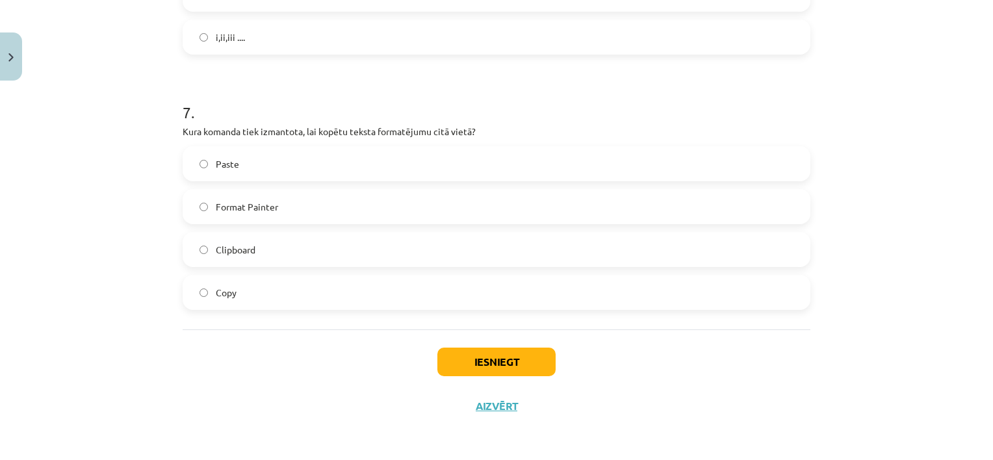
click at [277, 208] on label "Format Painter" at bounding box center [496, 206] width 625 height 32
click at [517, 359] on button "Iesniegt" at bounding box center [496, 362] width 118 height 29
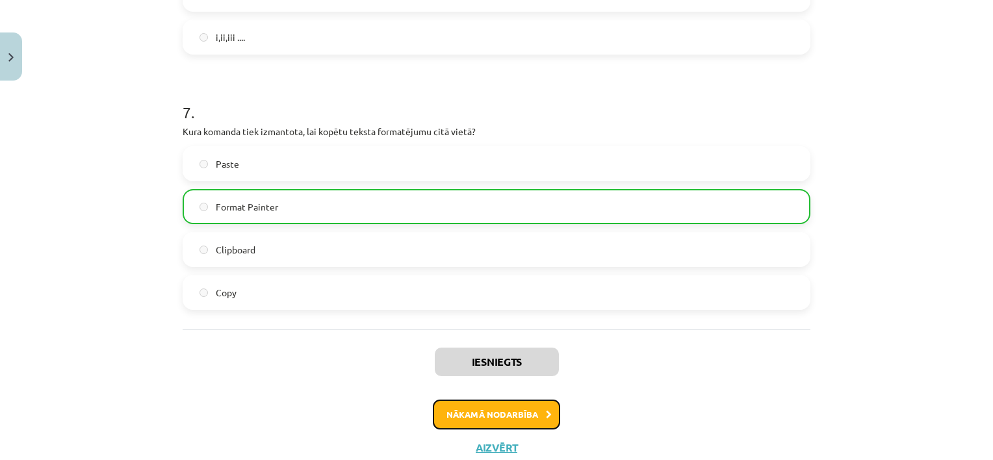
click at [528, 414] on button "Nākamā nodarbība" at bounding box center [496, 415] width 127 height 30
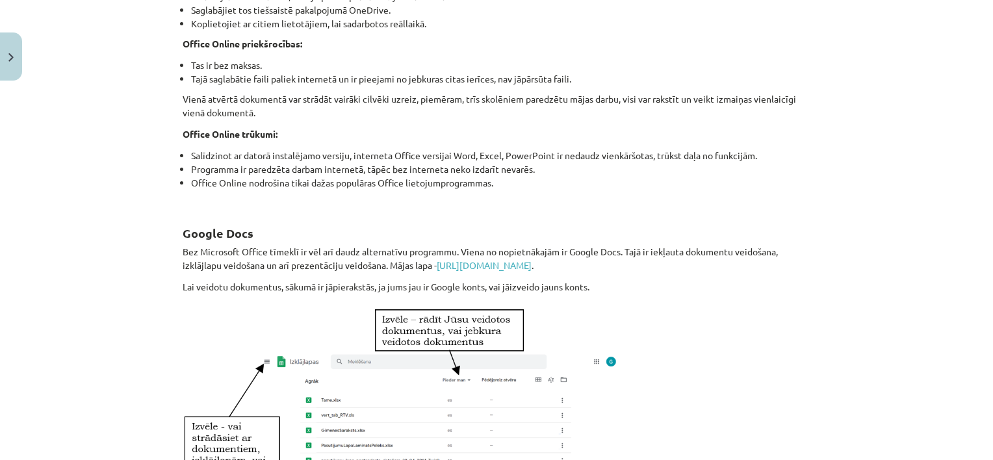
scroll to position [0, 0]
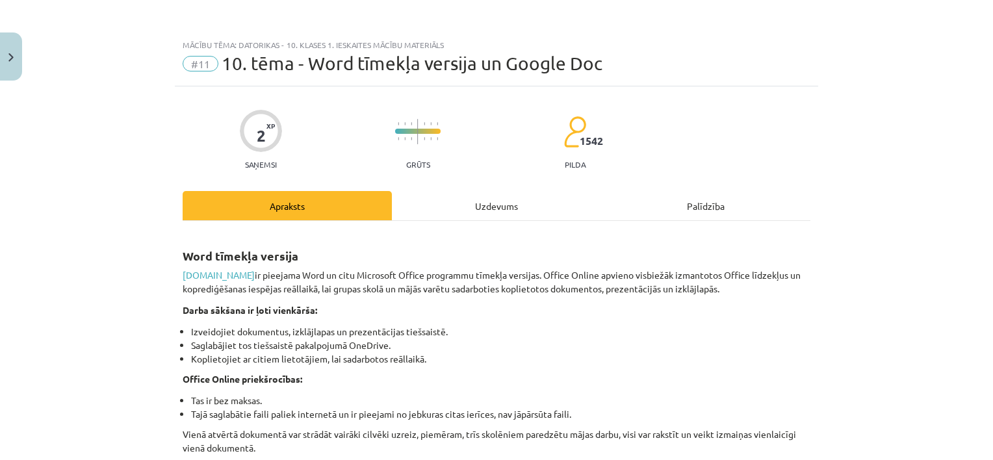
click at [467, 207] on div "Uzdevums" at bounding box center [496, 205] width 209 height 29
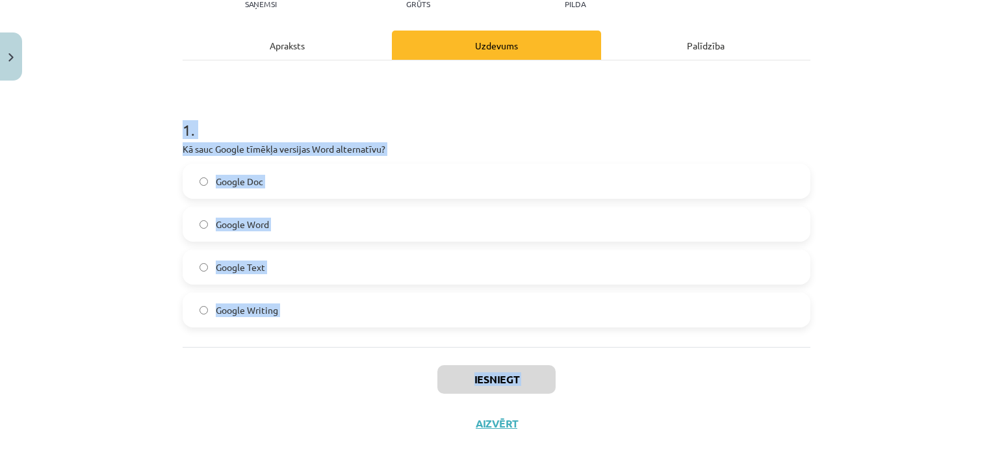
scroll to position [178, 0]
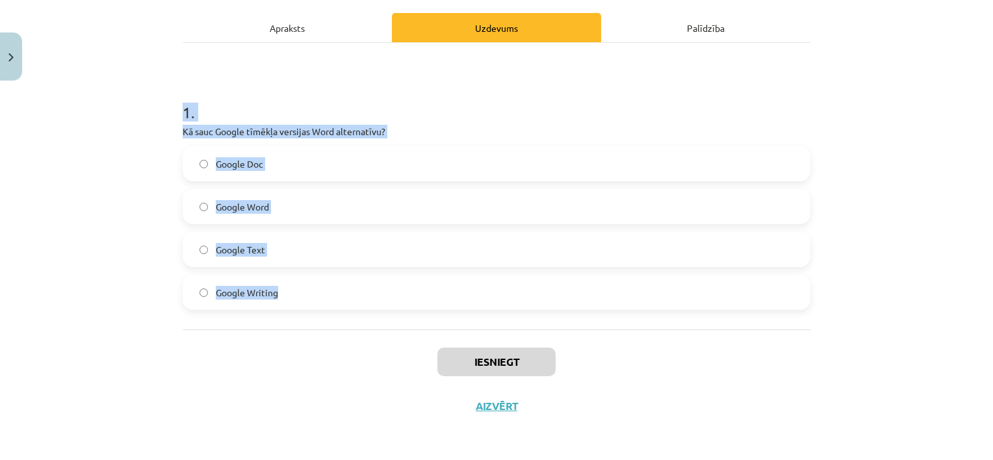
drag, startPoint x: 168, startPoint y: 251, endPoint x: 328, endPoint y: 304, distance: 168.3
click at [328, 304] on div "Mācību tēma: Datorikas - 10. klases 1. ieskaites mācību materiāls #11 10. tēma …" at bounding box center [496, 230] width 993 height 460
click at [138, 216] on div "Mācību tēma: Datorikas - 10. klases 1. ieskaites mācību materiāls #11 10. tēma …" at bounding box center [496, 230] width 993 height 460
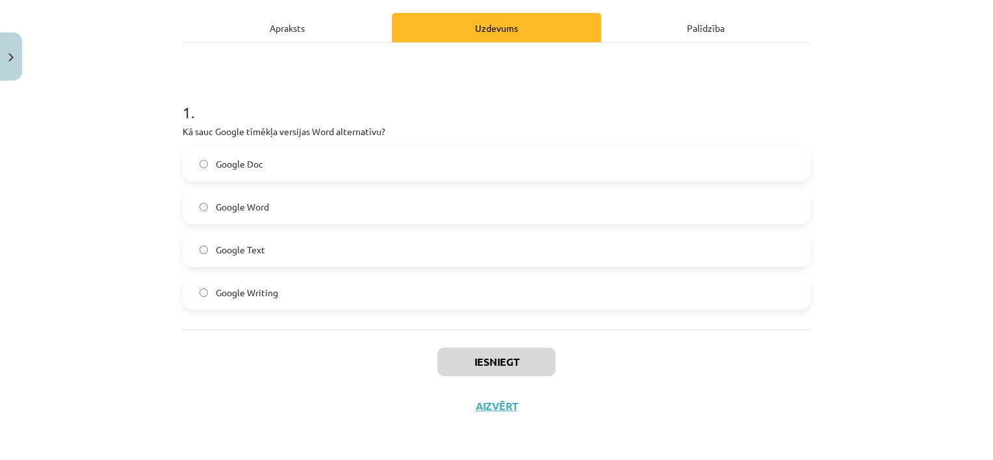
click at [281, 157] on label "Google Doc" at bounding box center [496, 164] width 625 height 32
click at [546, 388] on div "Iesniegt Aizvērt" at bounding box center [497, 374] width 628 height 91
click at [529, 366] on button "Iesniegt" at bounding box center [496, 362] width 118 height 29
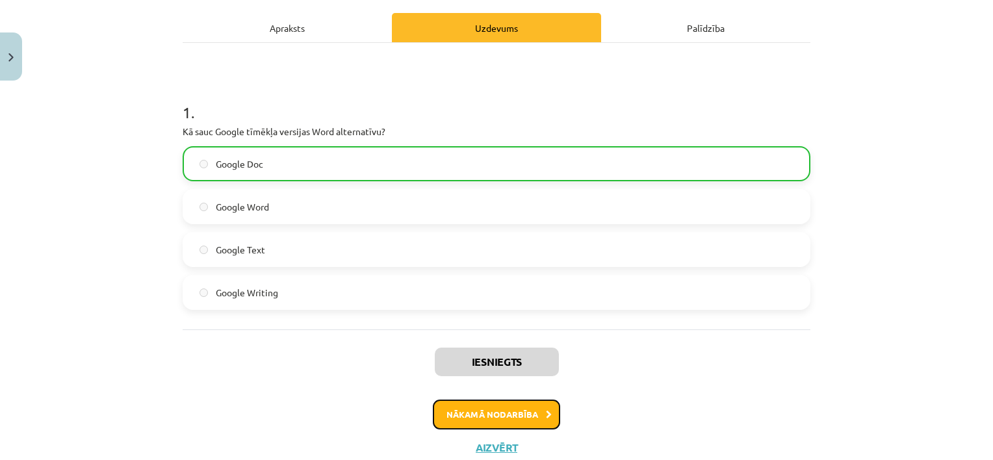
click at [504, 403] on button "Nākamā nodarbība" at bounding box center [496, 415] width 127 height 30
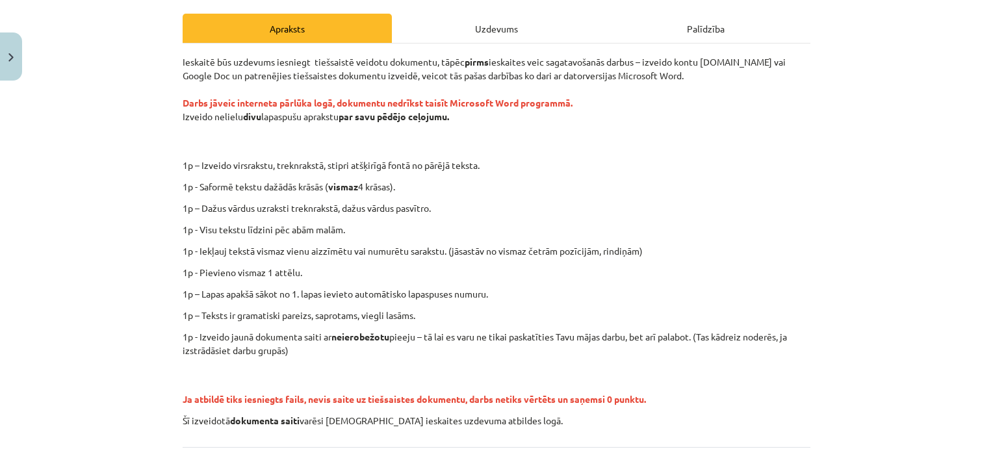
scroll to position [164, 0]
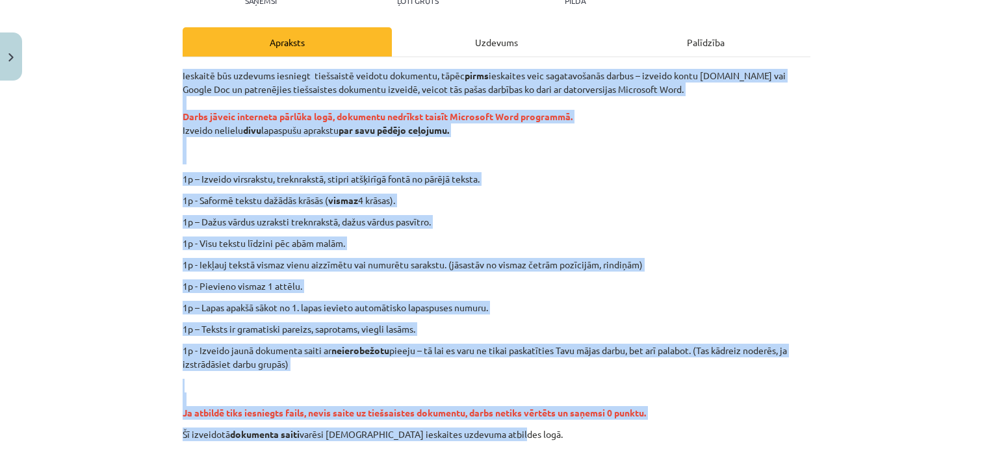
drag, startPoint x: 175, startPoint y: 72, endPoint x: 526, endPoint y: 437, distance: 506.5
click at [526, 437] on div "0 XP Saņemsi Ļoti grūts 1542 pilda Apraksts Uzdevums Palīdzība Ieskaitē būs uzd…" at bounding box center [496, 241] width 643 height 637
